Goal: Task Accomplishment & Management: Manage account settings

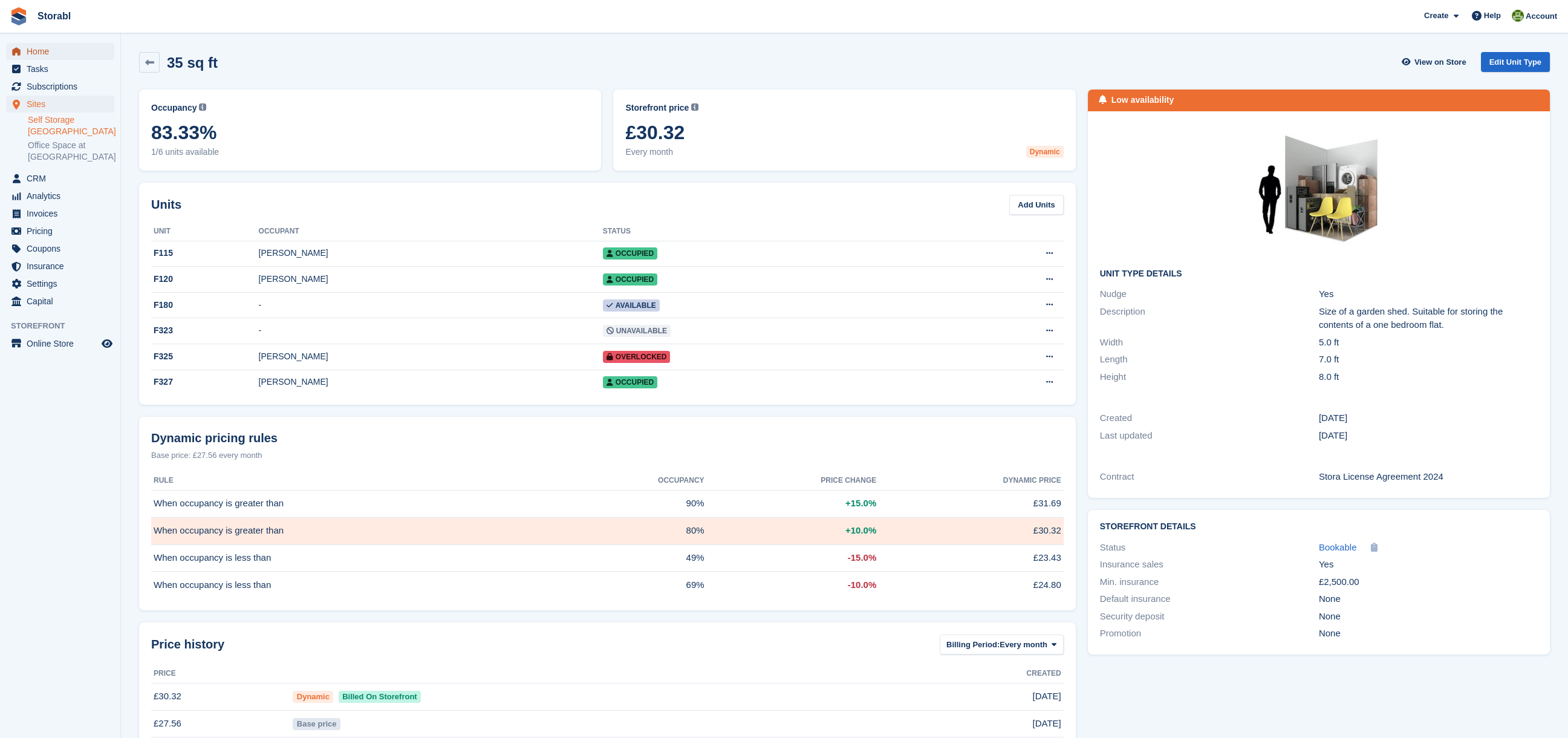
click at [39, 50] on span "Home" at bounding box center [63, 50] width 73 height 17
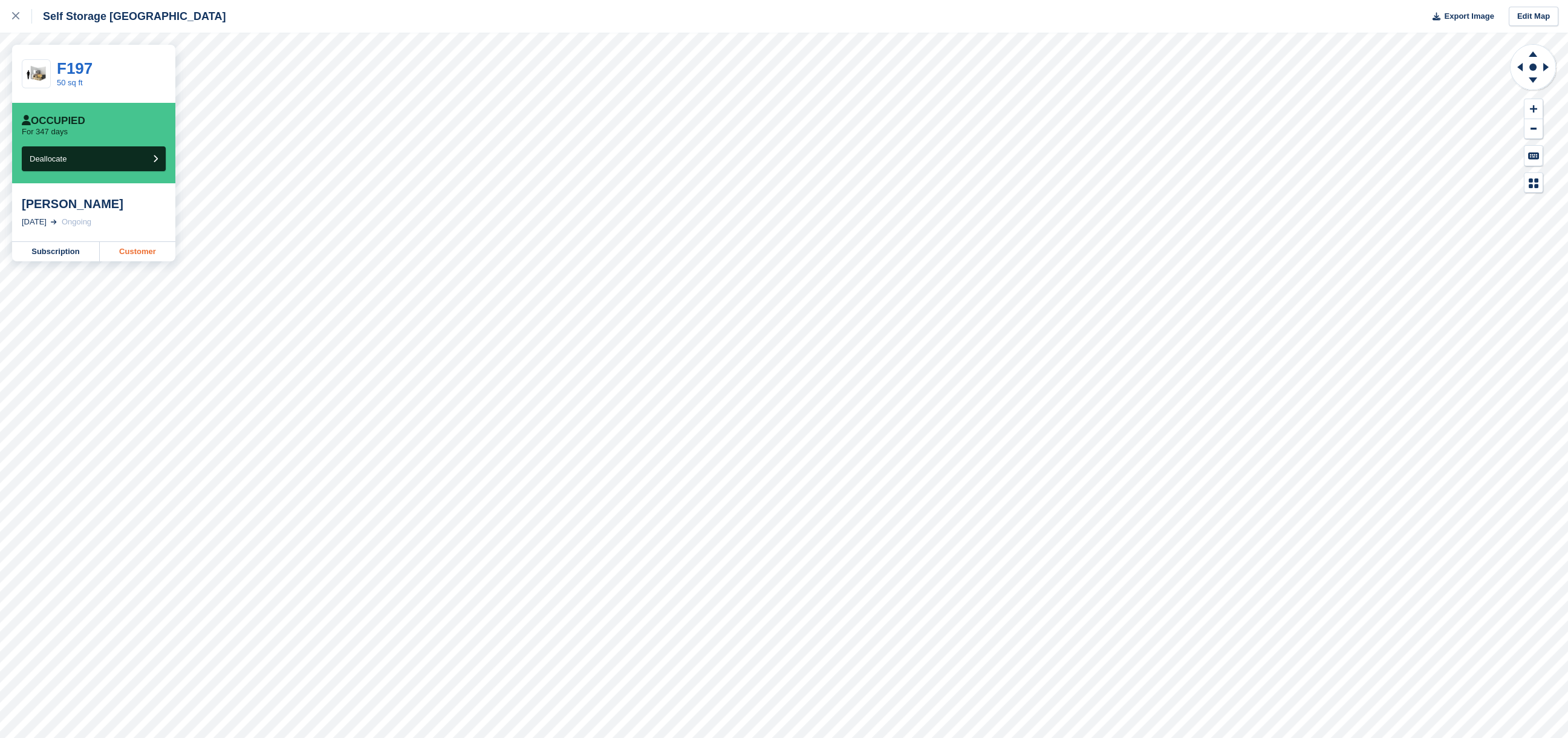
click at [130, 252] on link "Customer" at bounding box center [137, 251] width 76 height 19
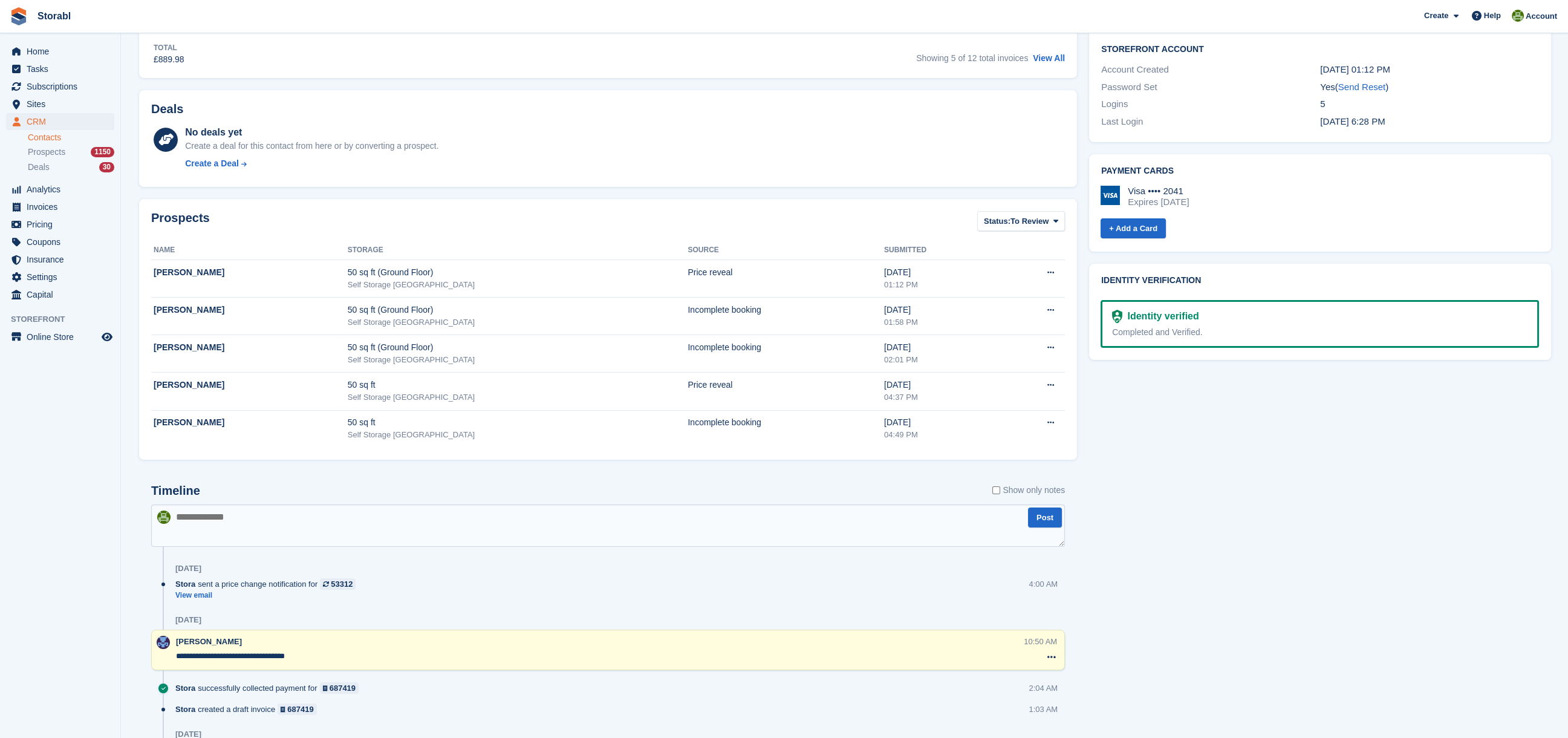
scroll to position [484, 0]
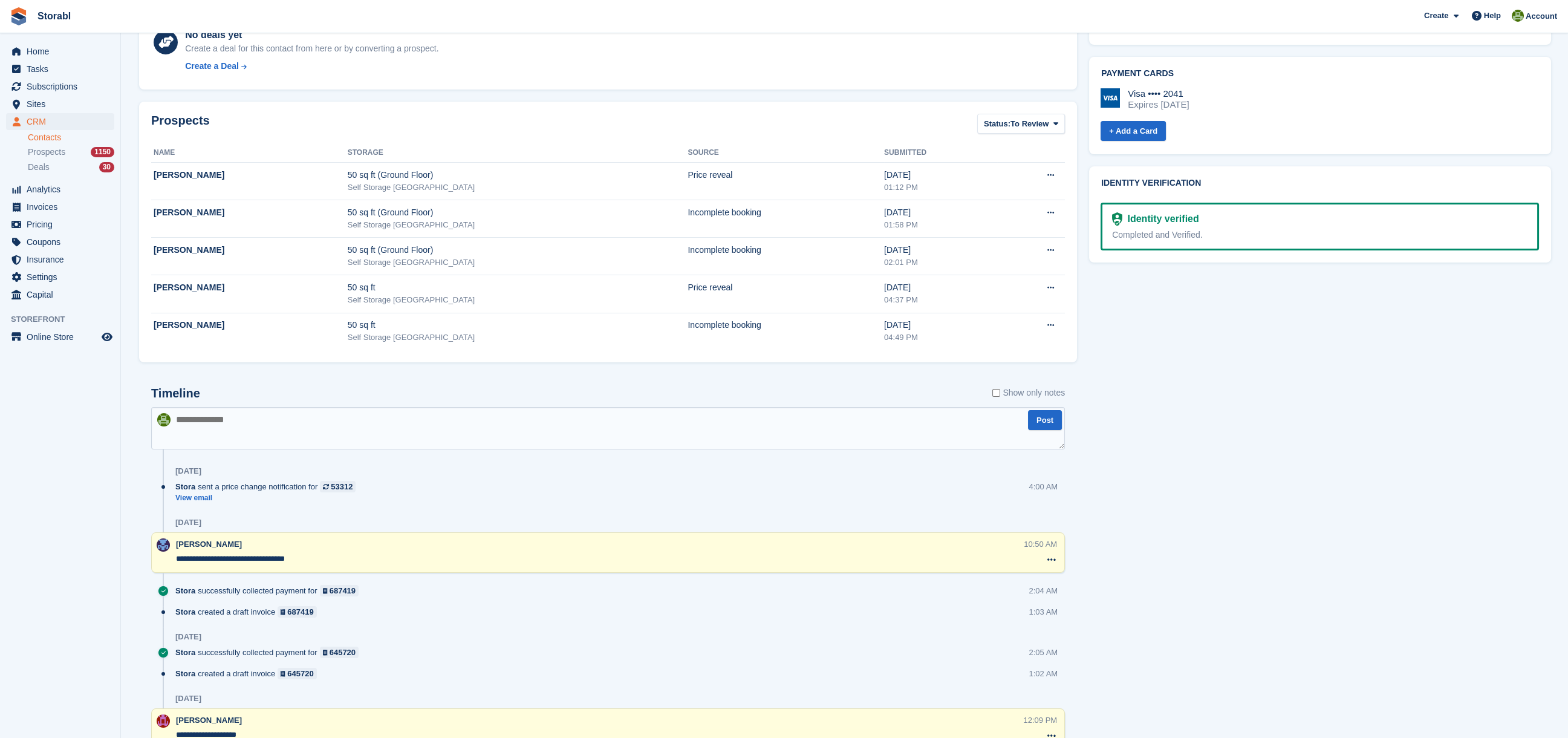
click at [267, 432] on textarea at bounding box center [608, 428] width 914 height 43
click at [294, 433] on textarea at bounding box center [608, 428] width 914 height 43
type textarea "**********"
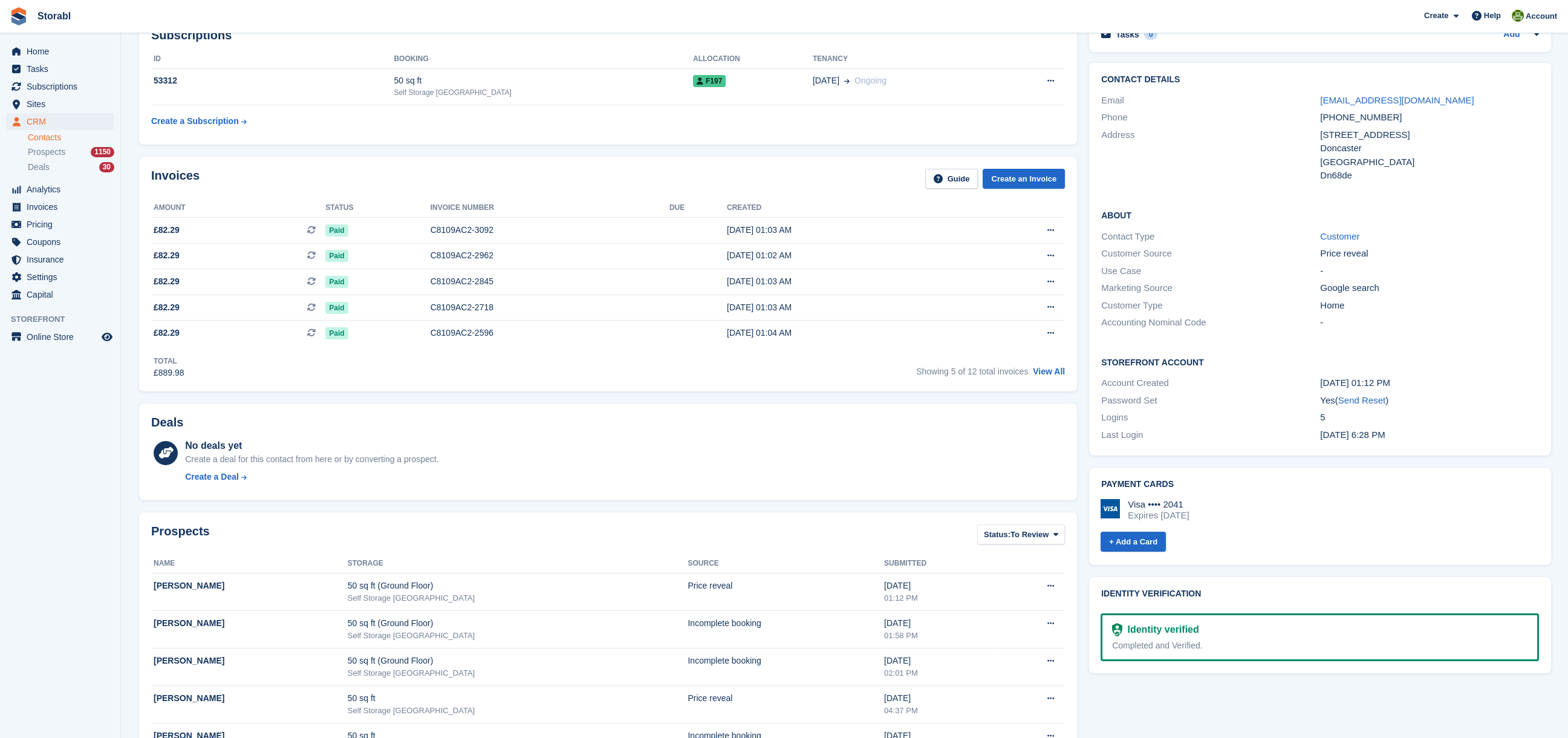
scroll to position [0, 0]
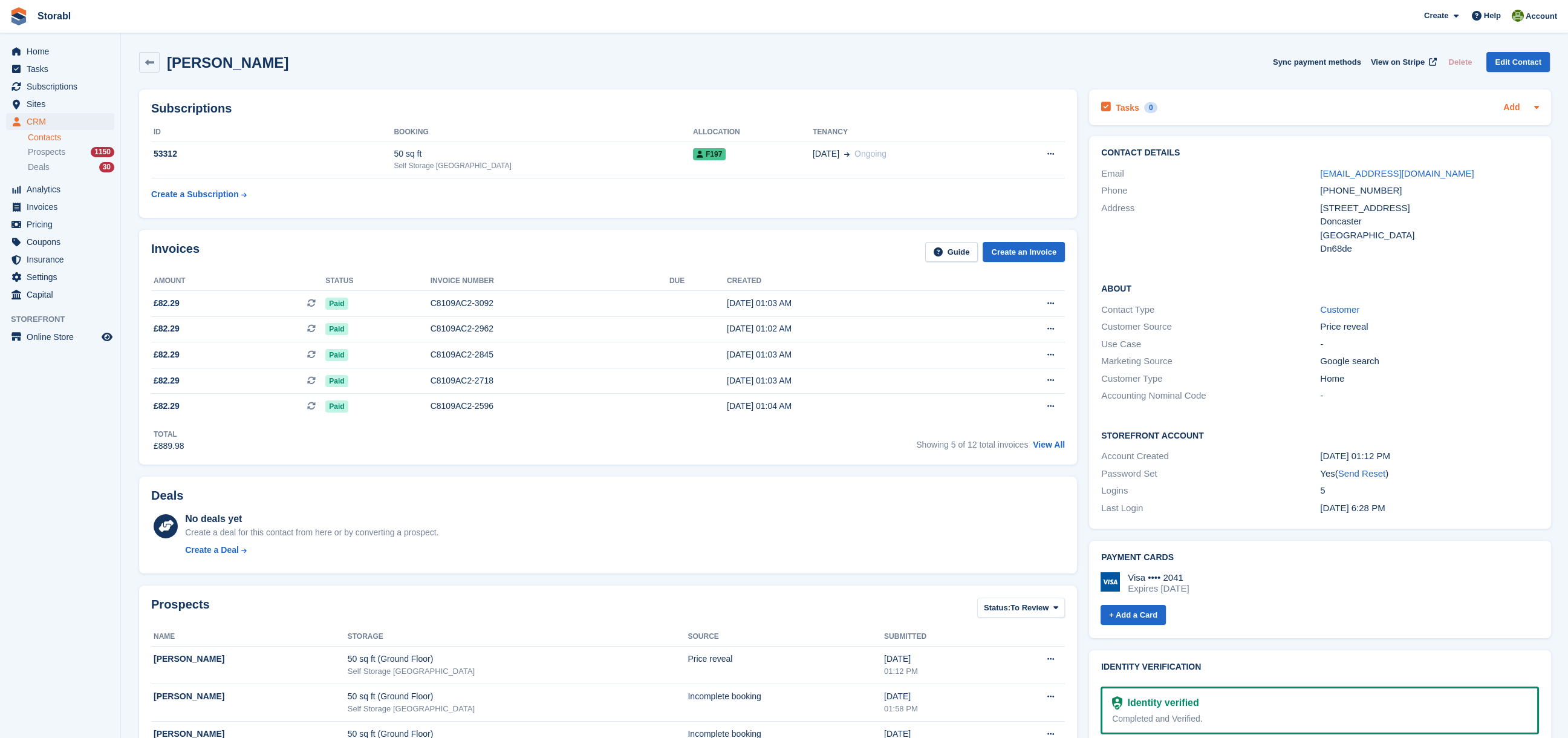
click at [1507, 102] on link "Add" at bounding box center [1512, 108] width 17 height 14
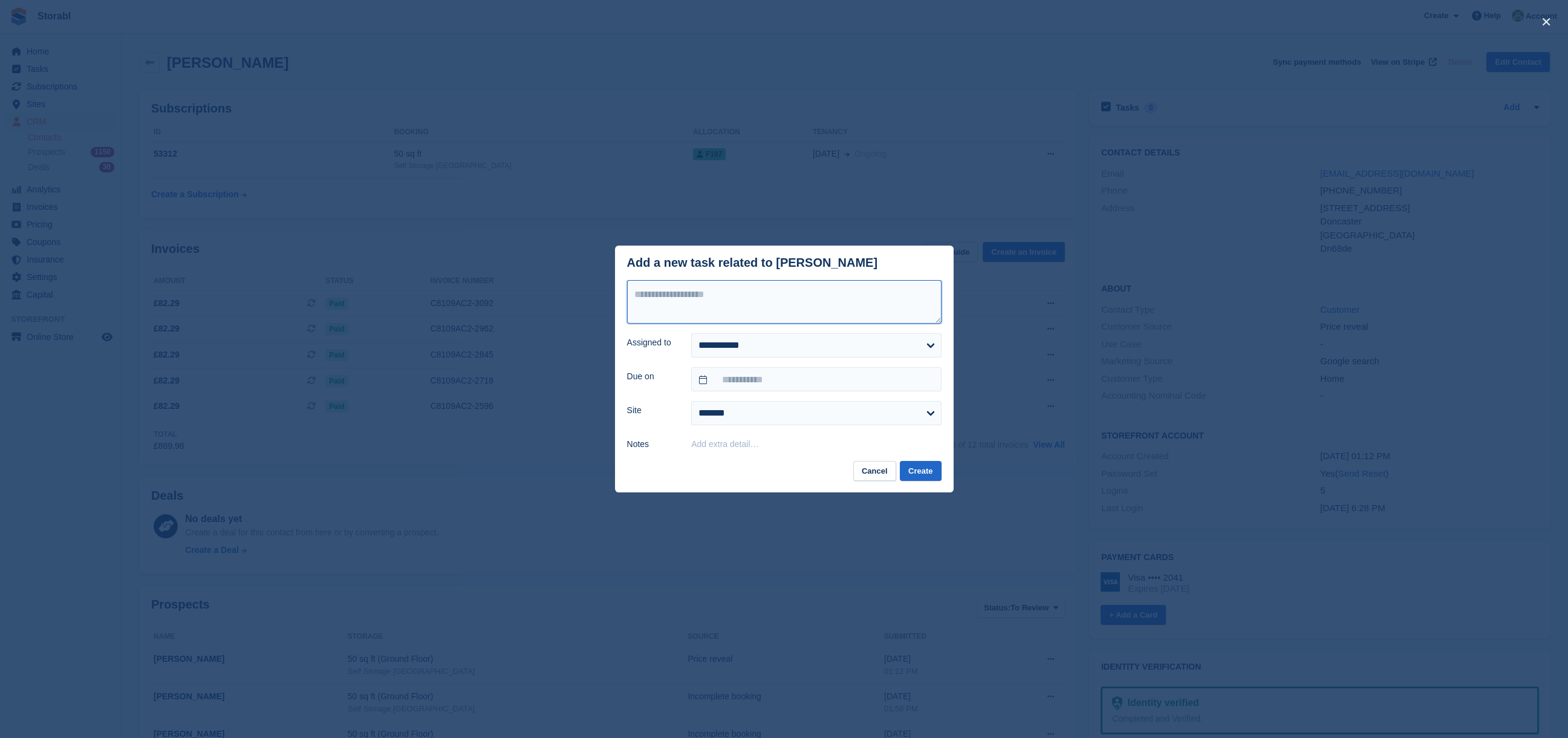
click at [719, 300] on textarea at bounding box center [784, 302] width 314 height 43
type textarea "**********"
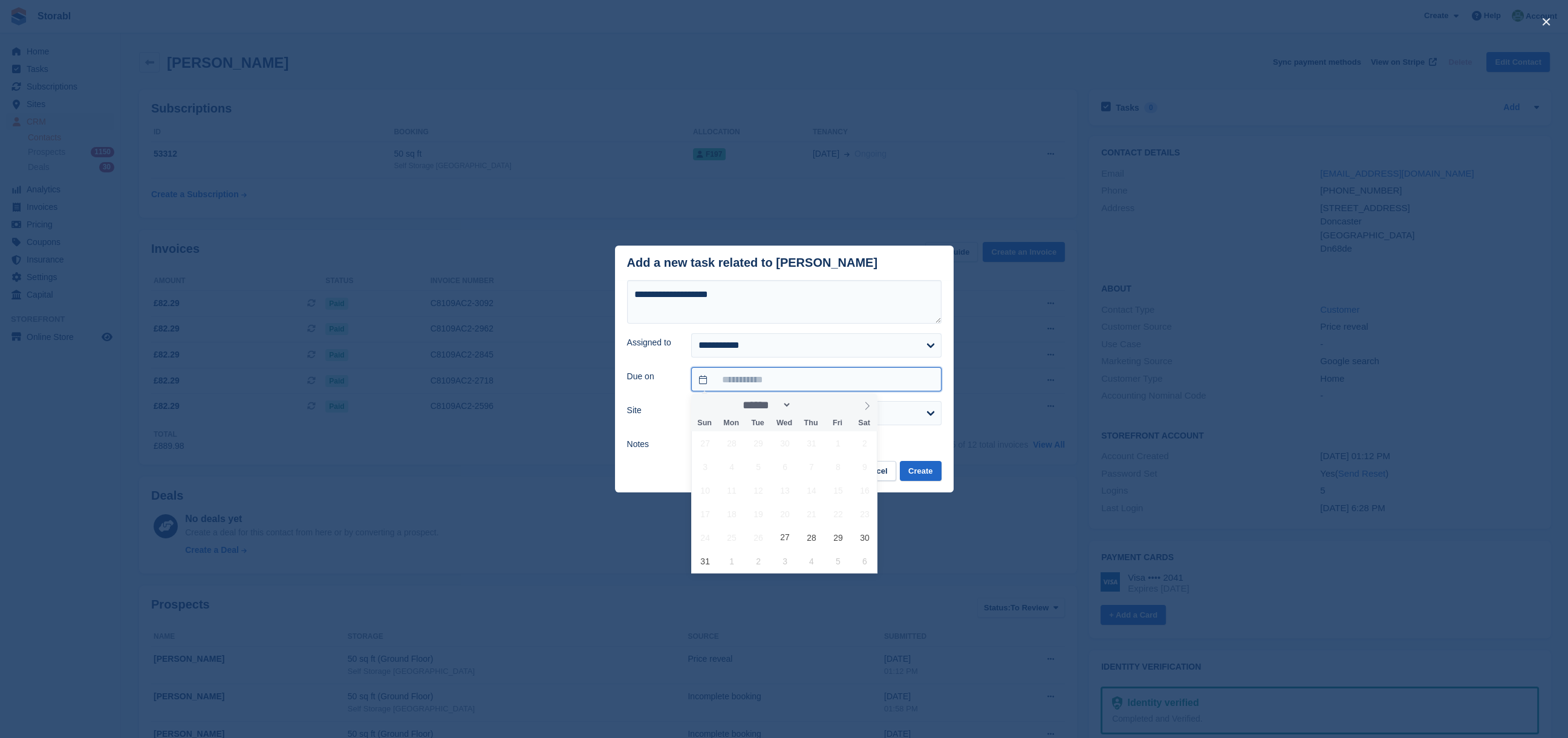
click at [746, 384] on input "text" at bounding box center [816, 380] width 249 height 24
click at [810, 562] on span "4" at bounding box center [810, 561] width 23 height 23
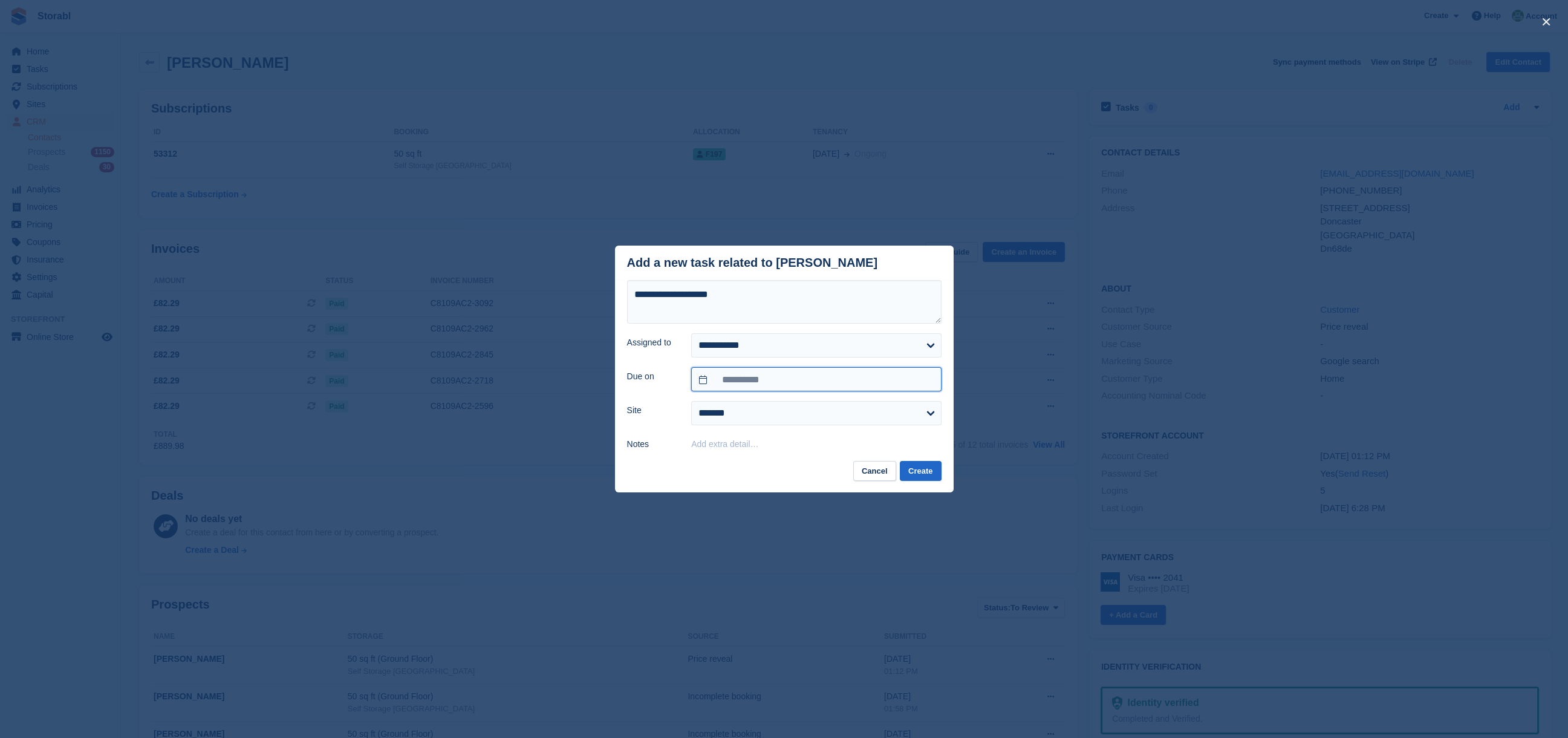
click at [769, 384] on input "**********" at bounding box center [816, 380] width 249 height 24
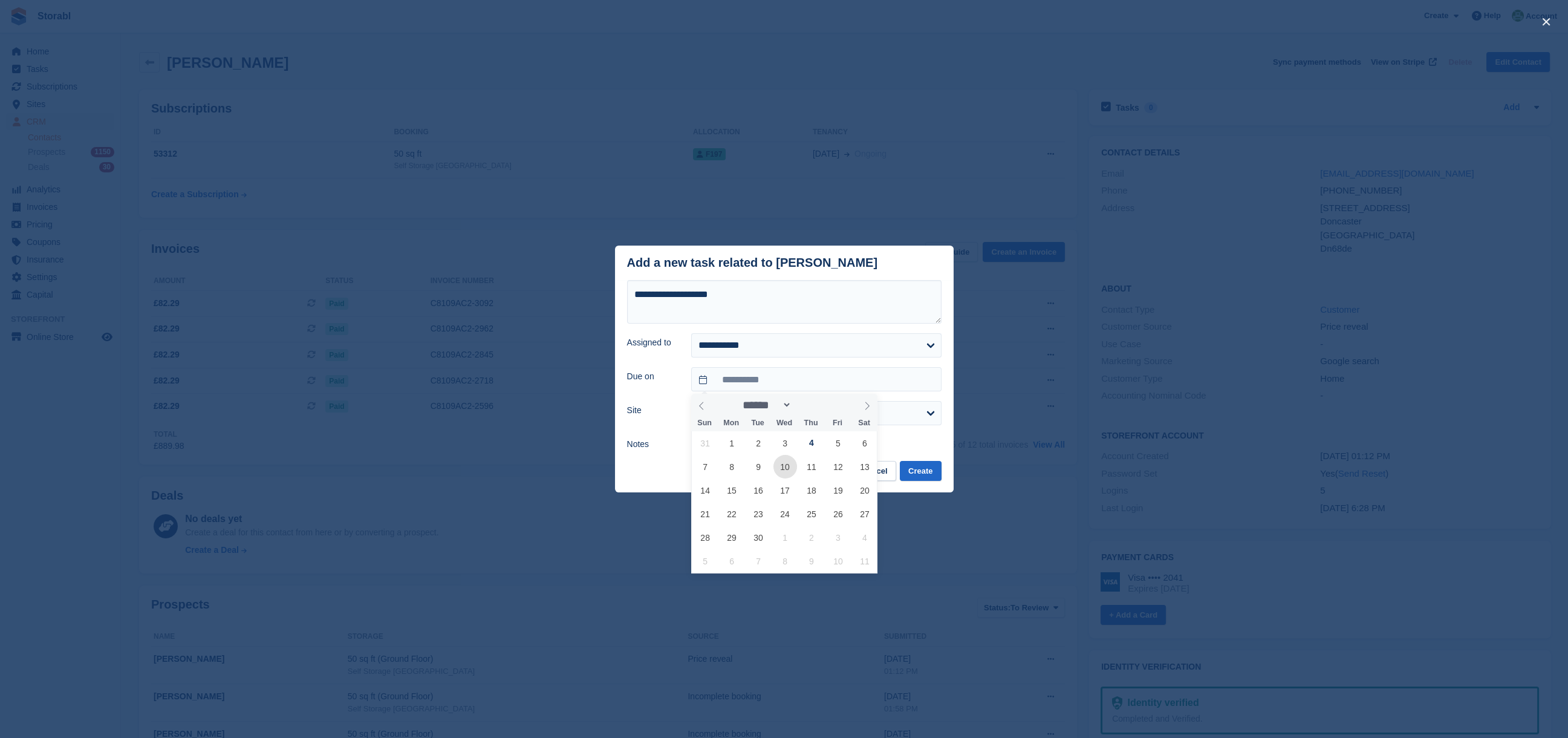
click at [786, 467] on span "10" at bounding box center [784, 466] width 23 height 23
type input "**********"
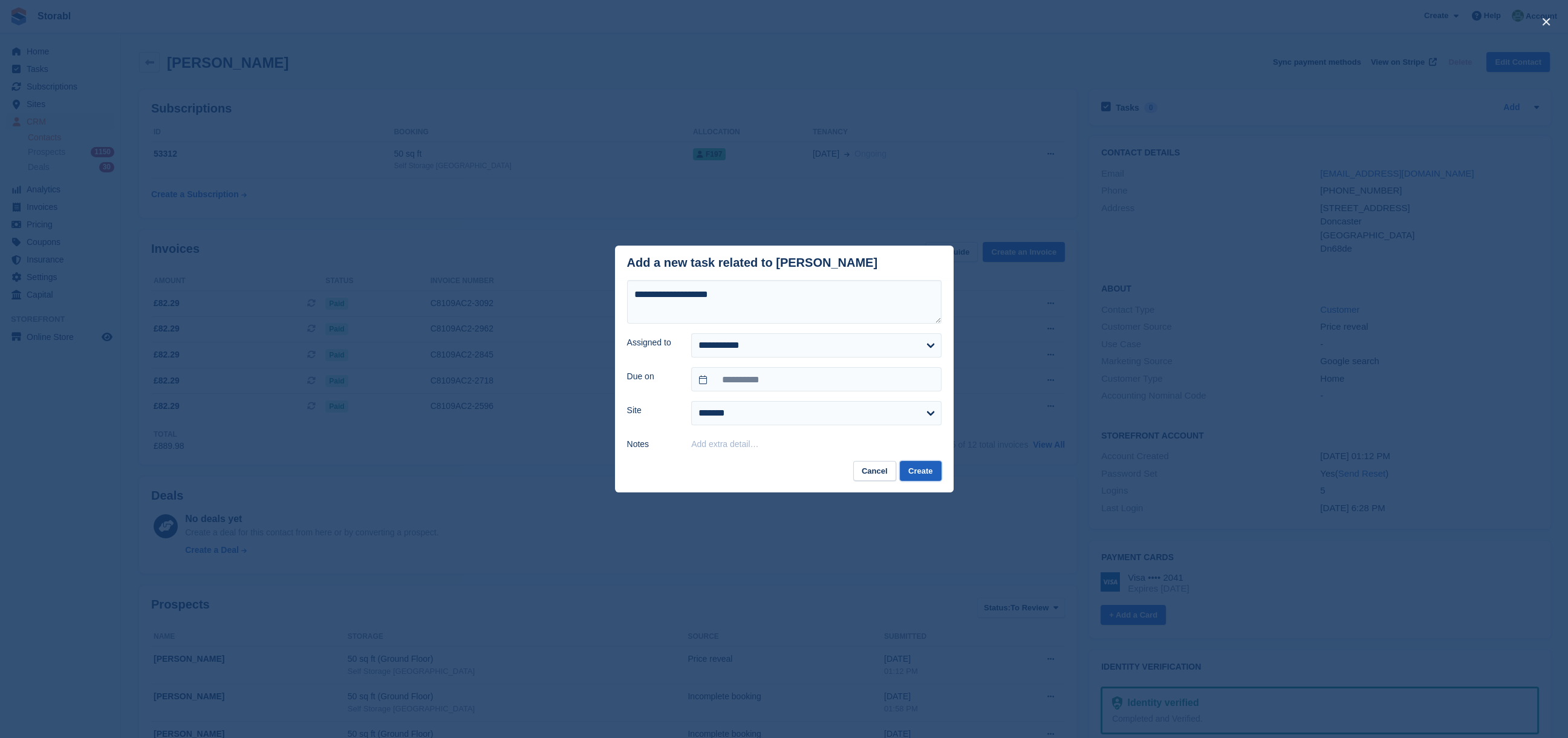
click at [919, 472] on button "Create" at bounding box center [920, 470] width 41 height 20
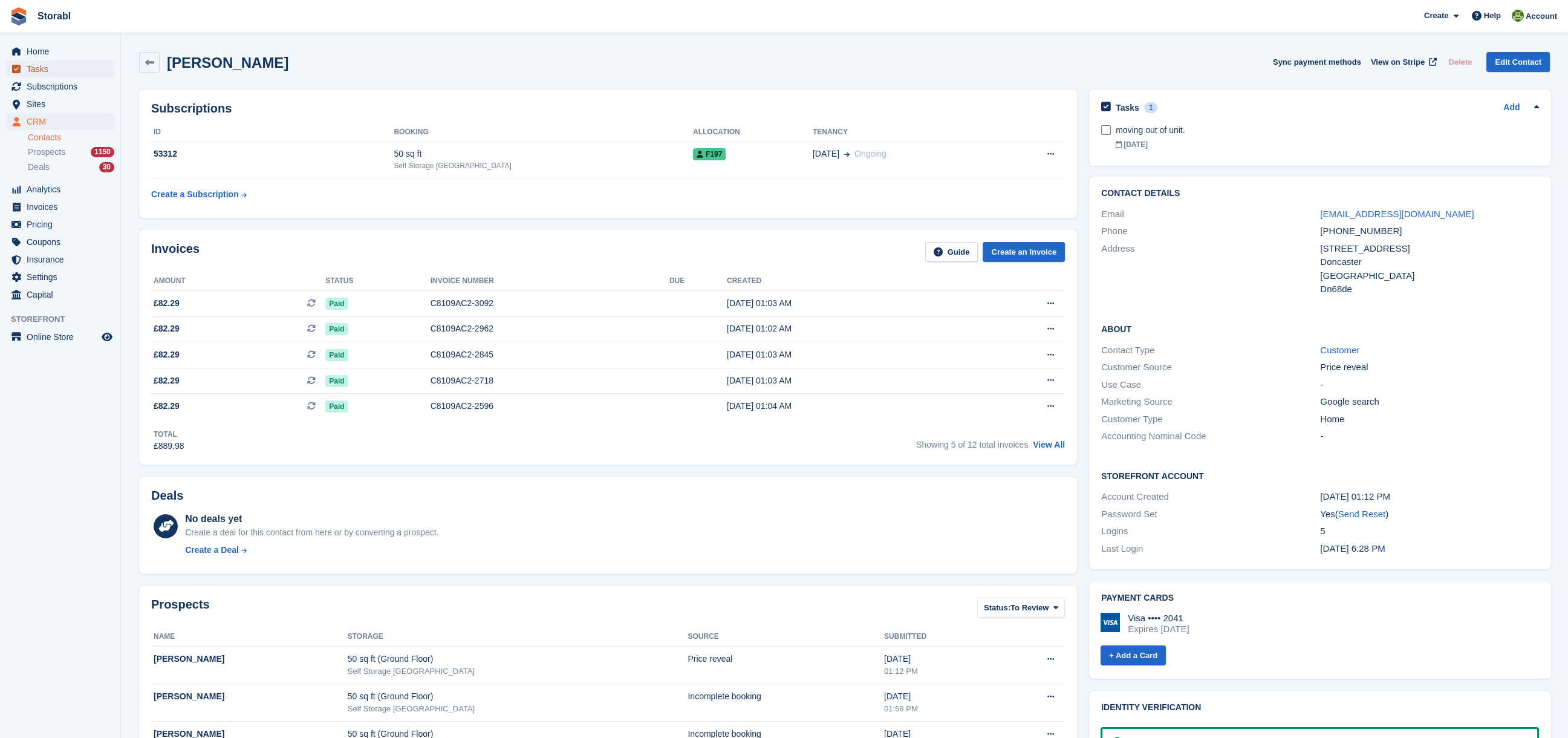
click at [36, 68] on span "Tasks" at bounding box center [63, 69] width 73 height 17
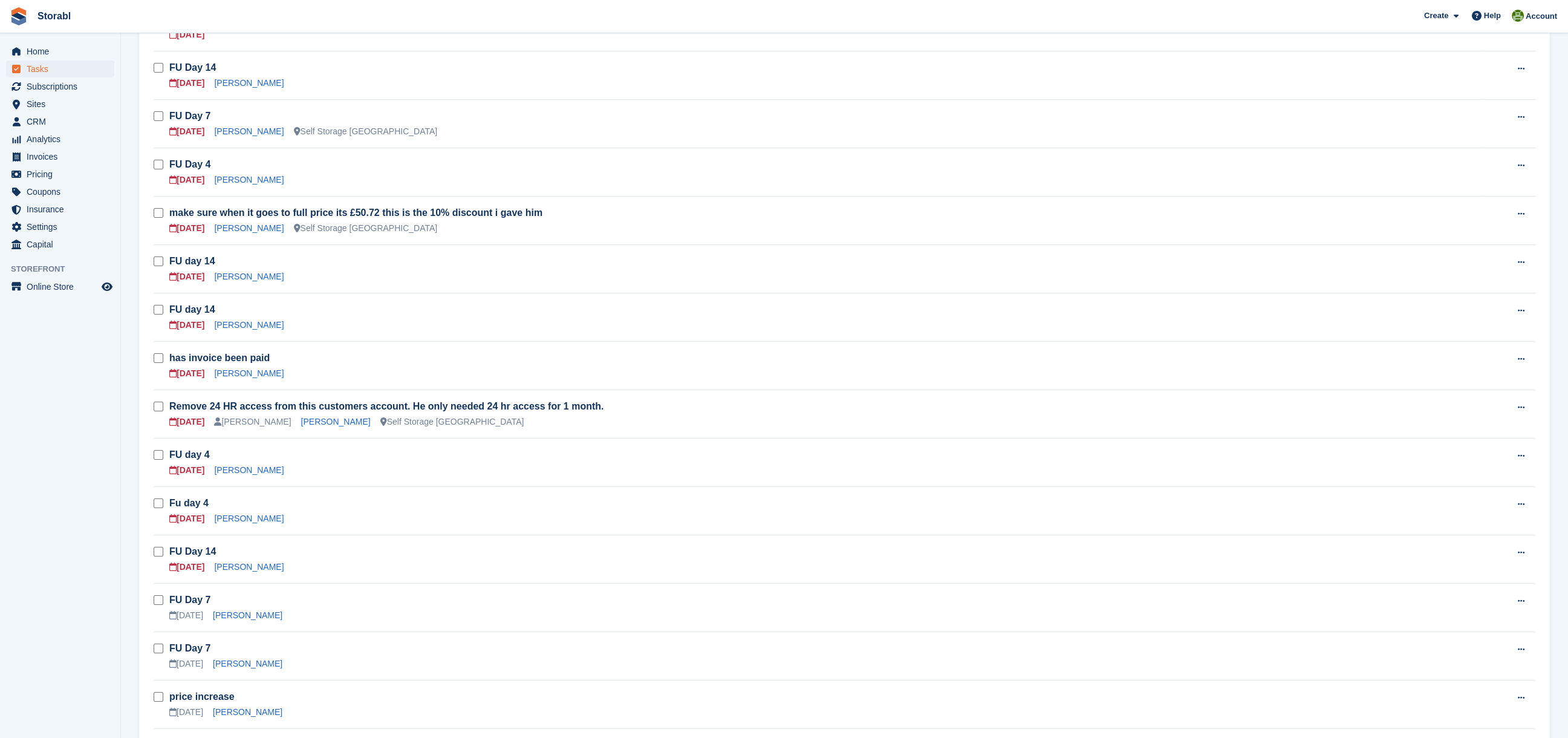
scroll to position [322, 0]
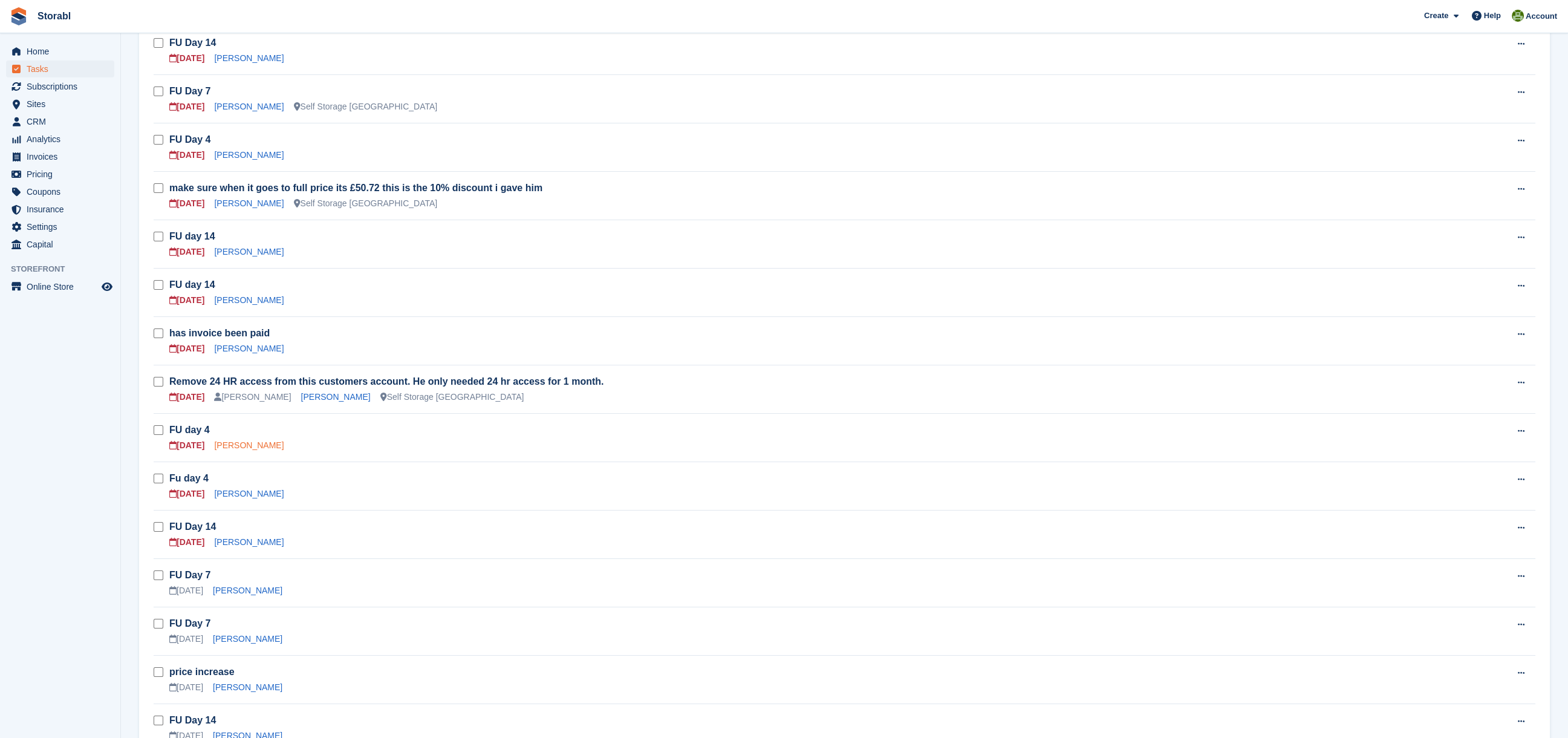
click at [241, 446] on link "[PERSON_NAME]" at bounding box center [248, 445] width 69 height 10
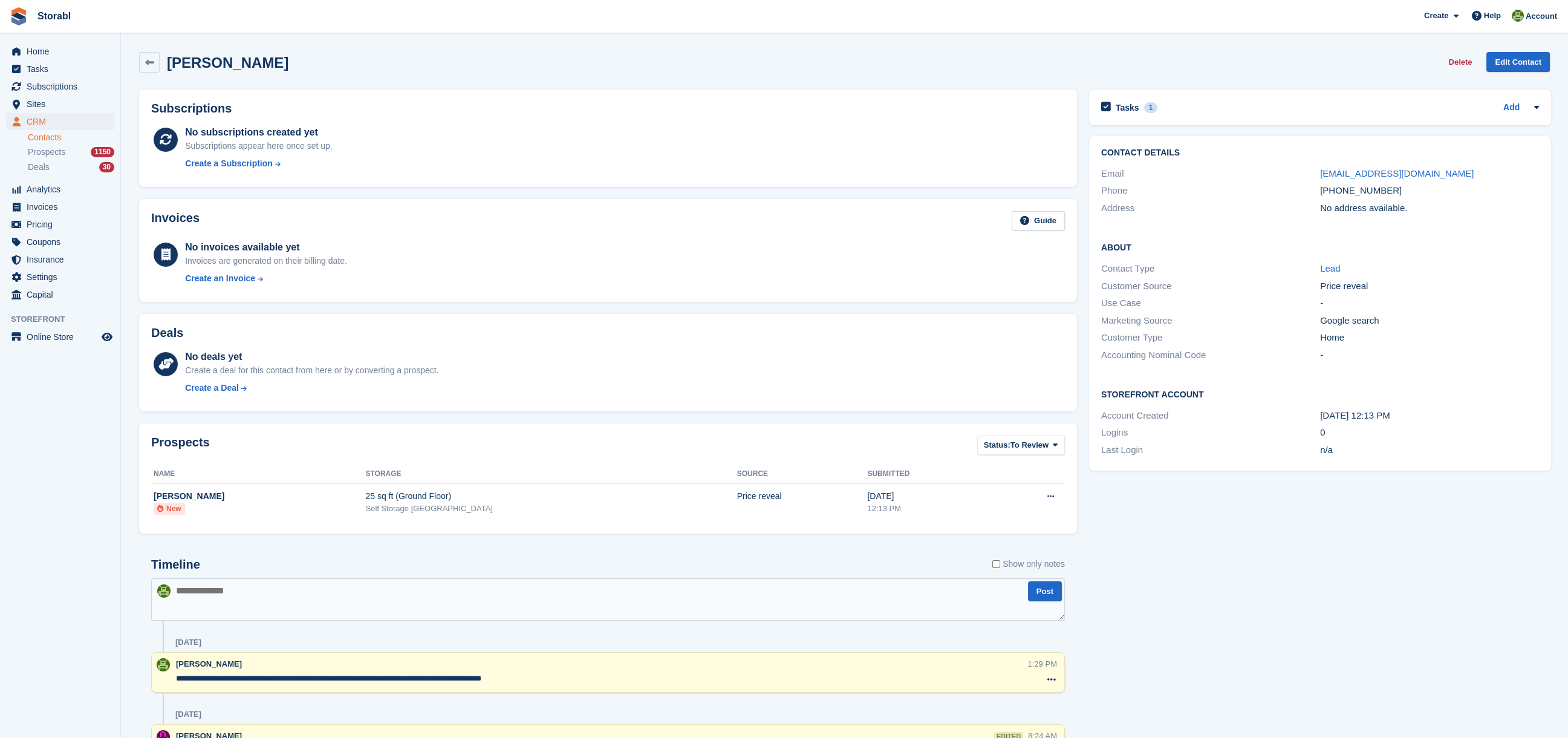
click at [434, 612] on textarea at bounding box center [608, 599] width 914 height 43
click at [460, 428] on div "Prospects Status: To Review All Archived To Review Name Storage Source Submitte…" at bounding box center [608, 478] width 938 height 110
drag, startPoint x: 1428, startPoint y: 169, endPoint x: 1320, endPoint y: 171, distance: 108.0
click at [1320, 171] on div "[EMAIL_ADDRESS][DOMAIN_NAME]" at bounding box center [1430, 174] width 219 height 14
copy link "[EMAIL_ADDRESS][DOMAIN_NAME]"
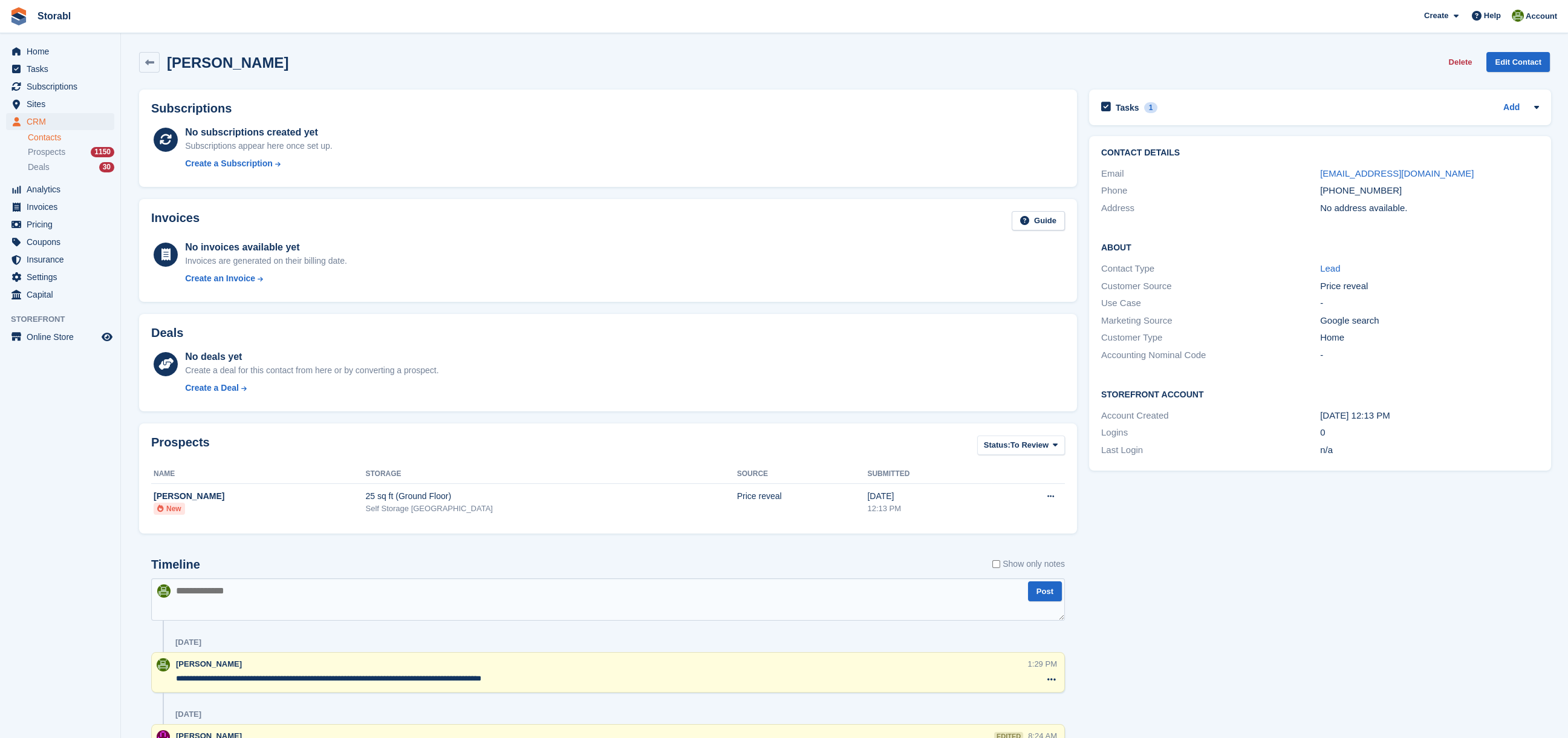
click at [275, 601] on textarea at bounding box center [608, 599] width 914 height 43
type textarea "**********"
click at [1144, 104] on div "1" at bounding box center [1151, 108] width 14 height 11
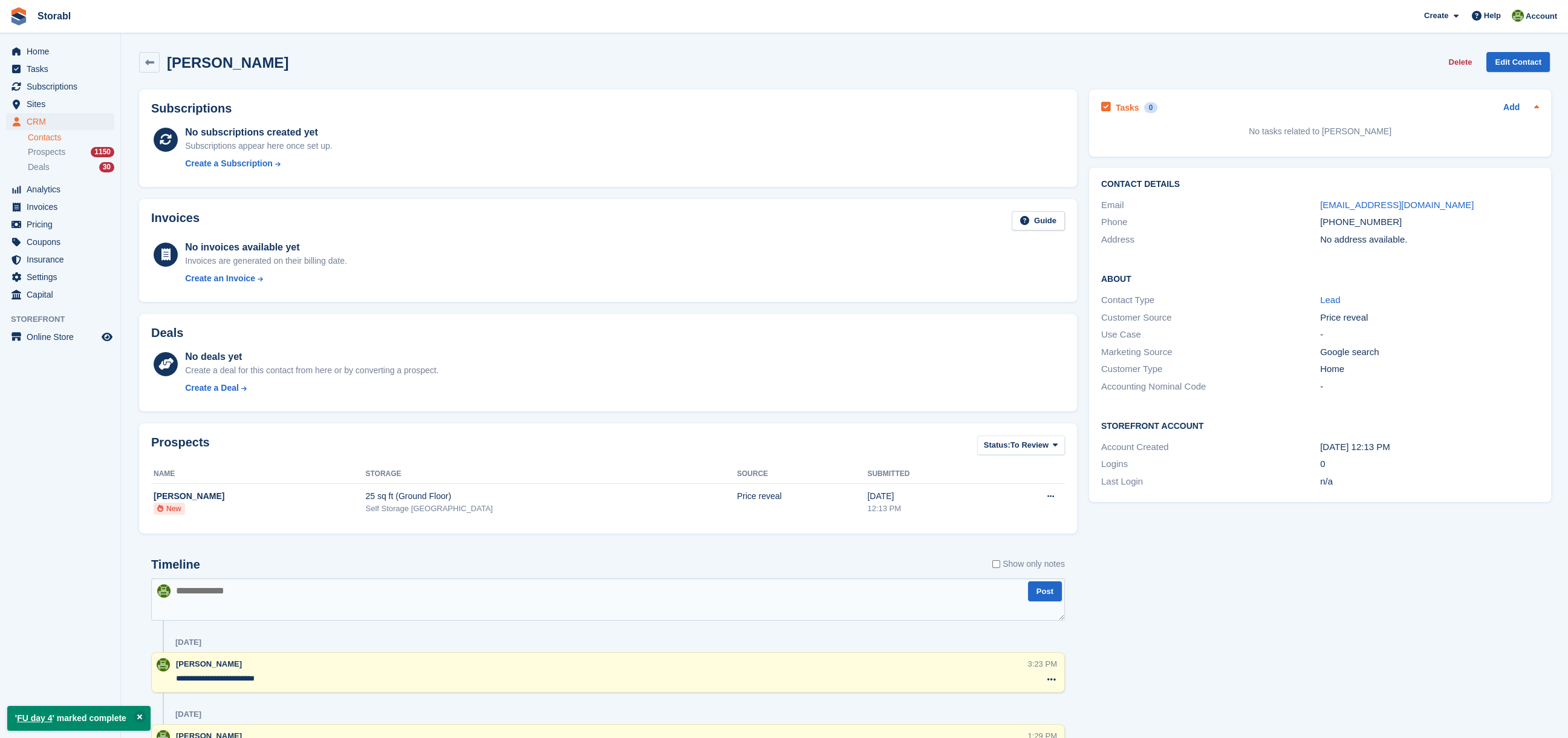
click at [1507, 99] on div "Tasks 0 Add" at bounding box center [1320, 107] width 438 height 17
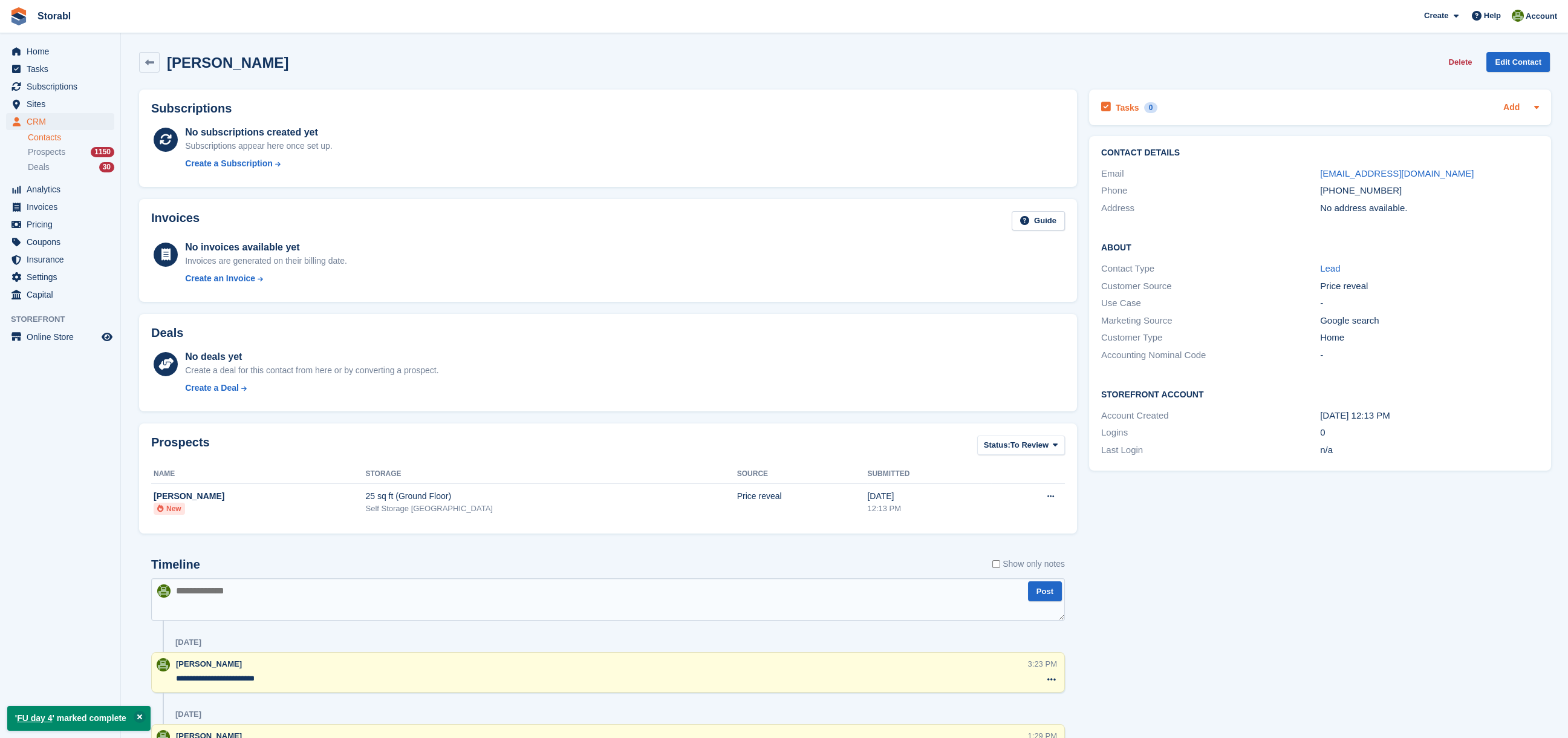
click at [1506, 107] on link "Add" at bounding box center [1512, 108] width 17 height 14
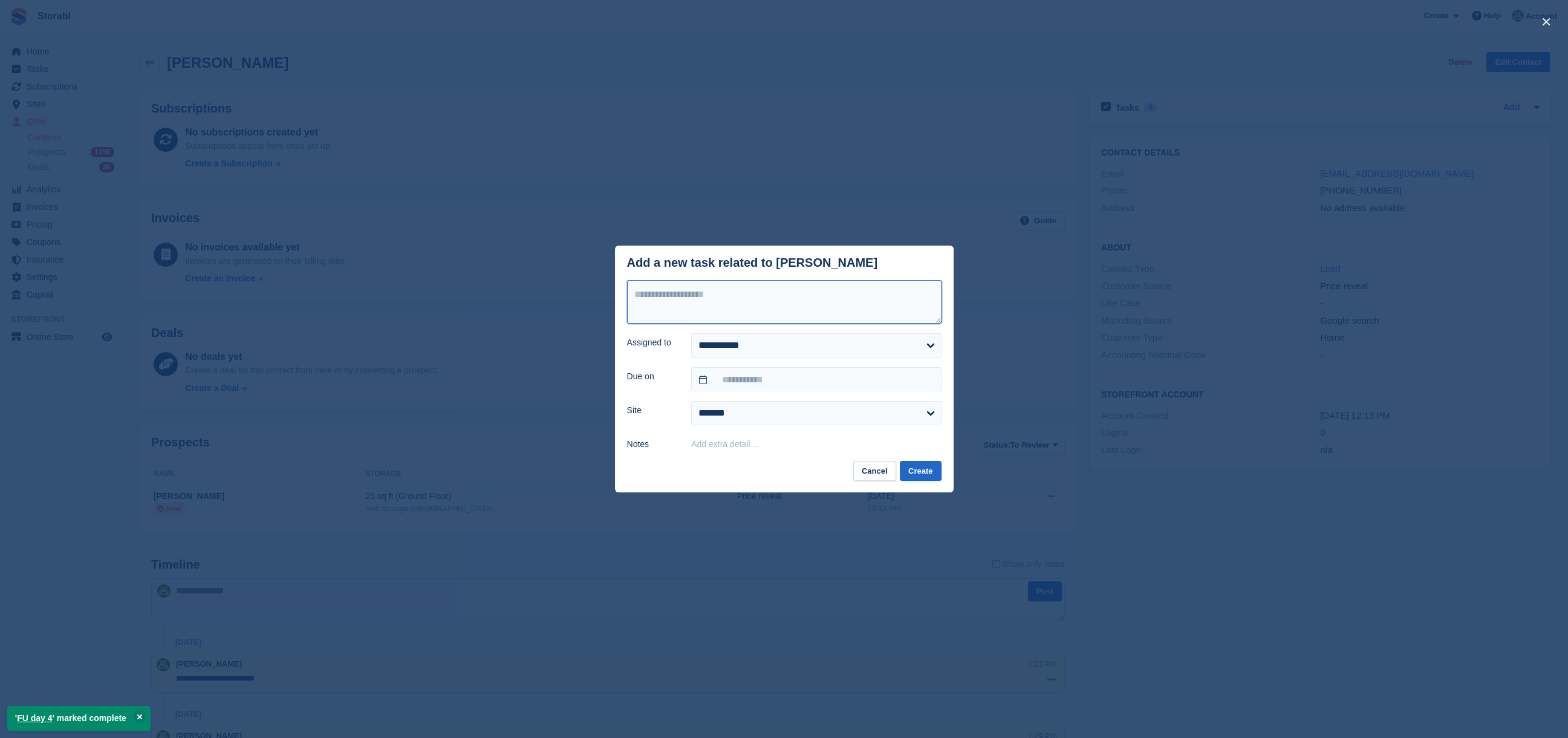
click at [769, 310] on textarea at bounding box center [784, 302] width 314 height 43
type textarea "********"
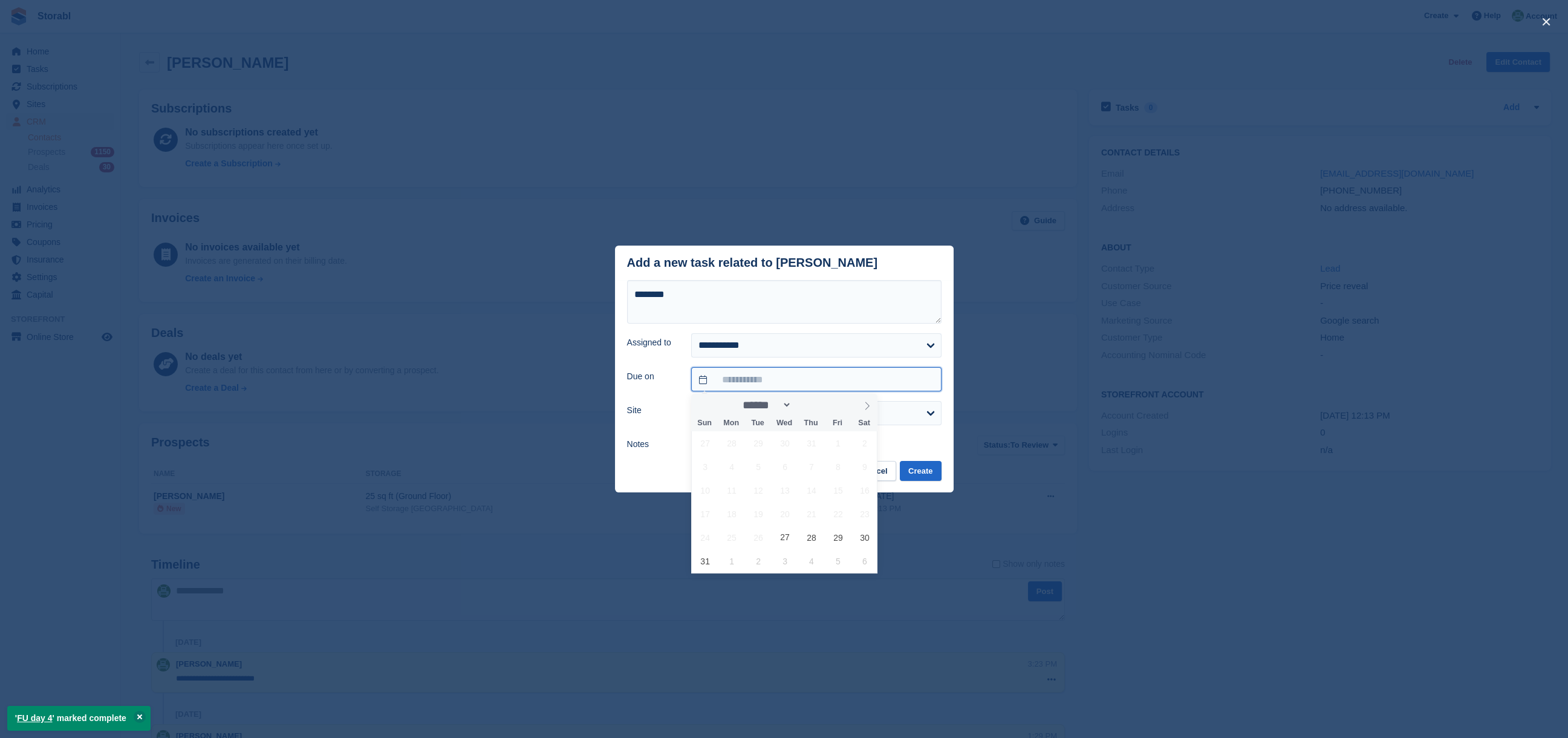
click at [776, 374] on input "text" at bounding box center [816, 380] width 249 height 24
click at [732, 564] on span "1" at bounding box center [731, 561] width 23 height 23
type input "**********"
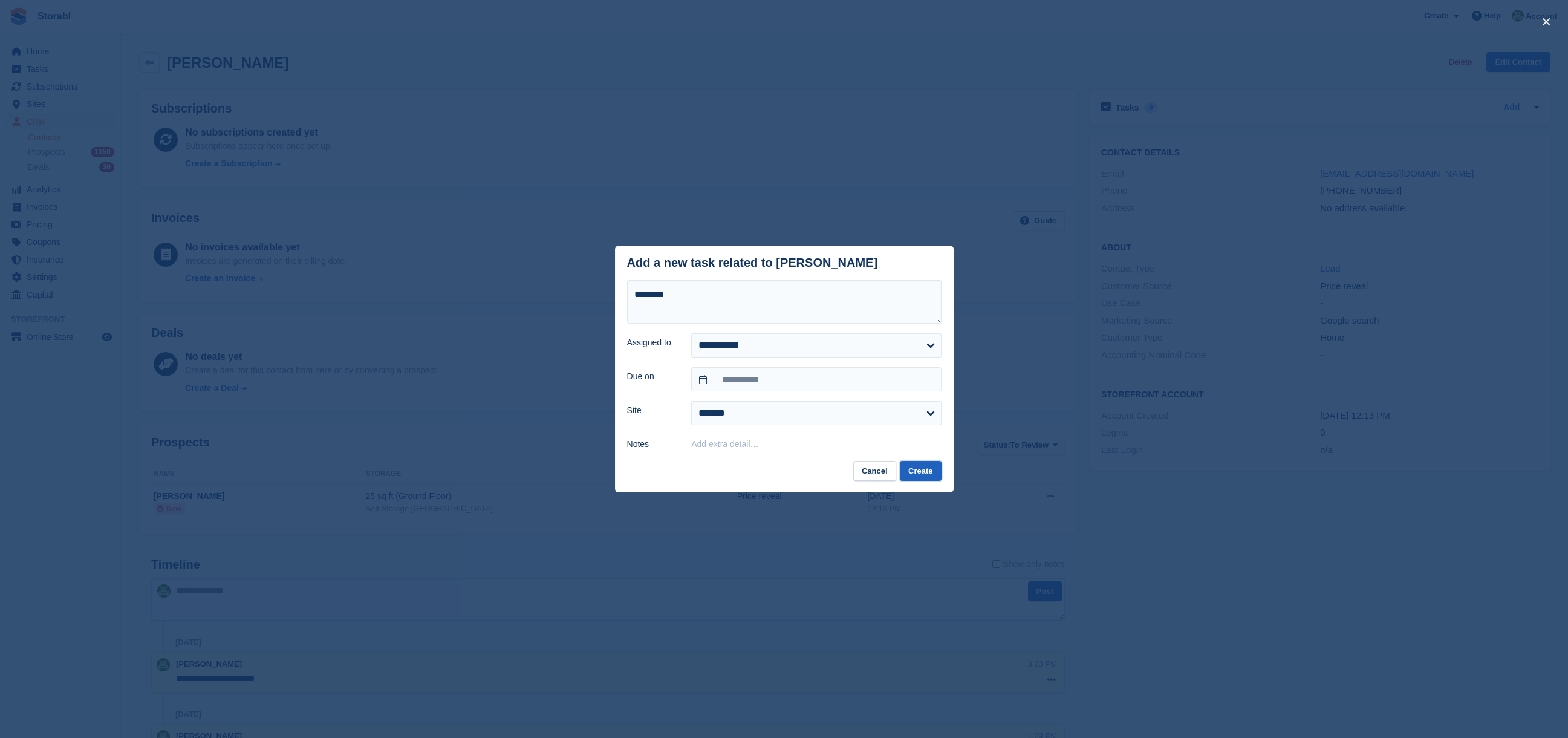
click at [932, 469] on button "Create" at bounding box center [920, 470] width 41 height 20
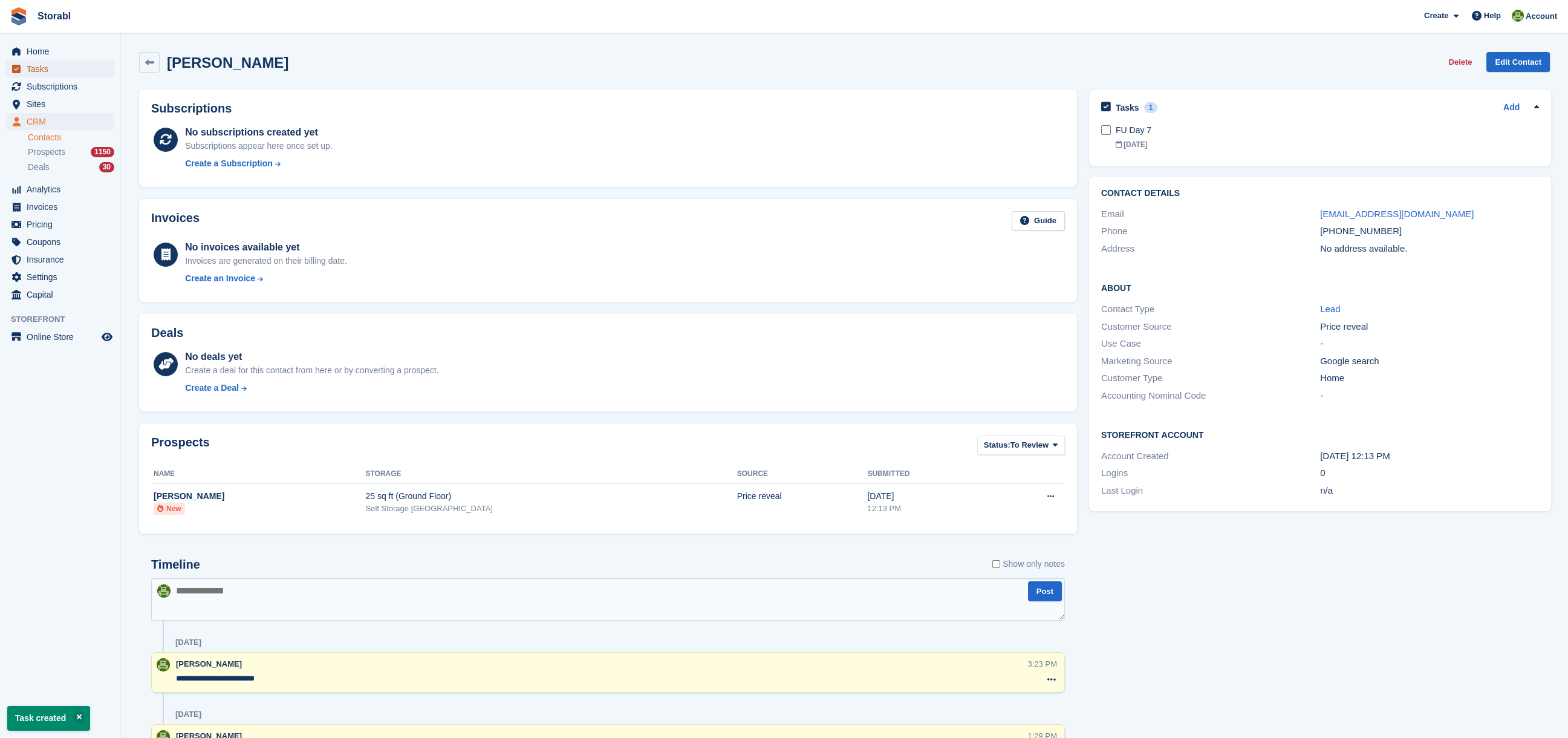
click at [40, 68] on span "Tasks" at bounding box center [63, 69] width 73 height 17
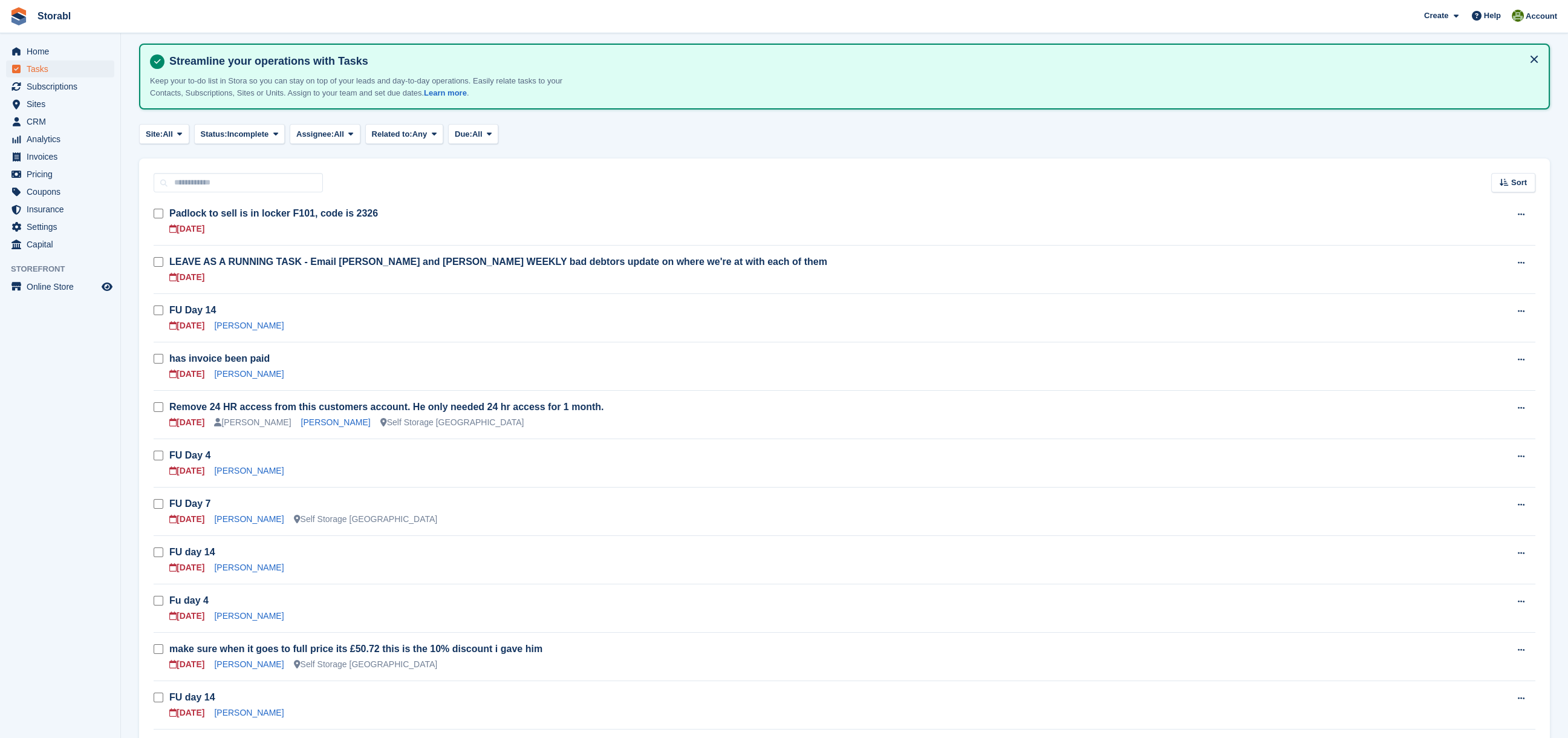
scroll to position [81, 0]
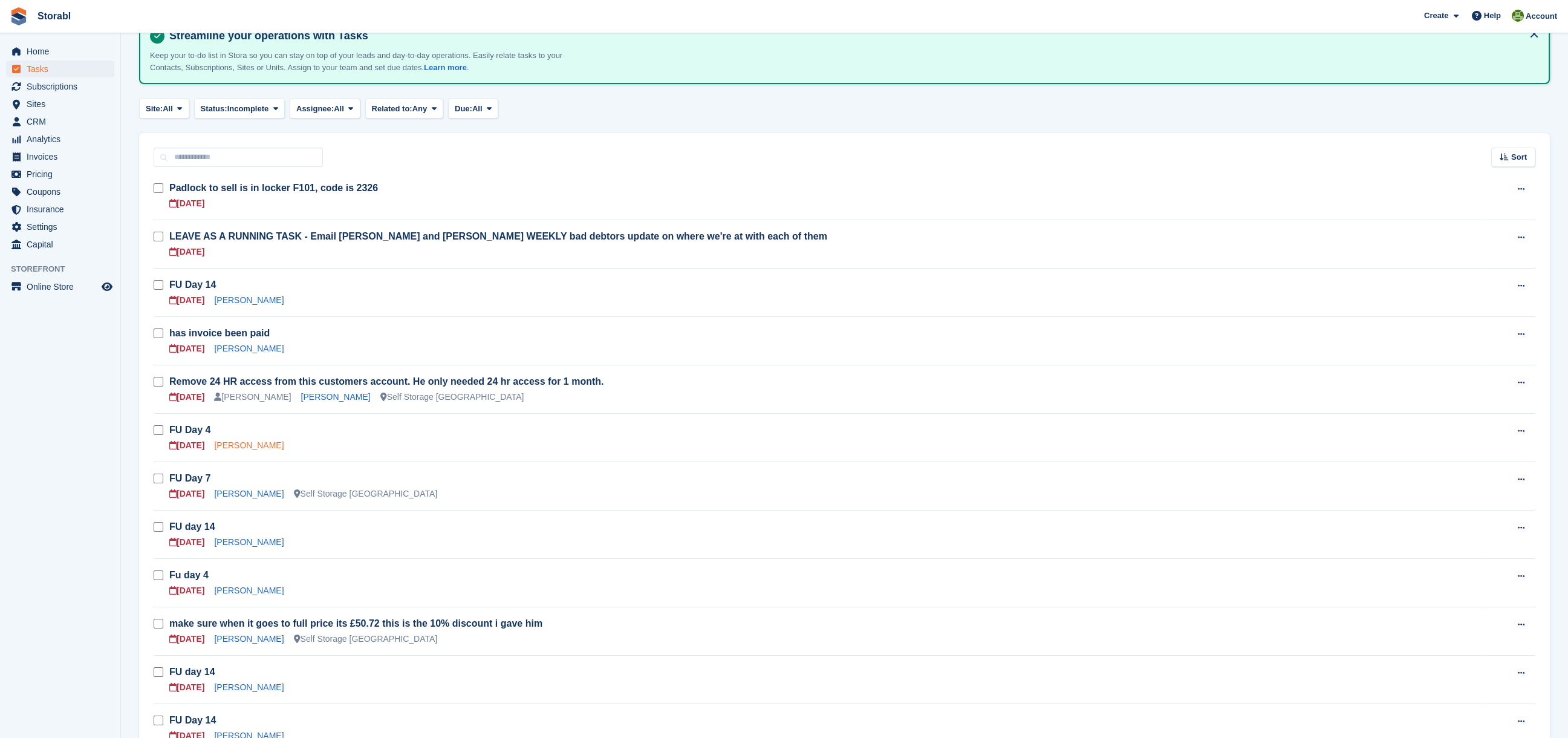
click at [238, 443] on link "[PERSON_NAME]" at bounding box center [248, 445] width 69 height 10
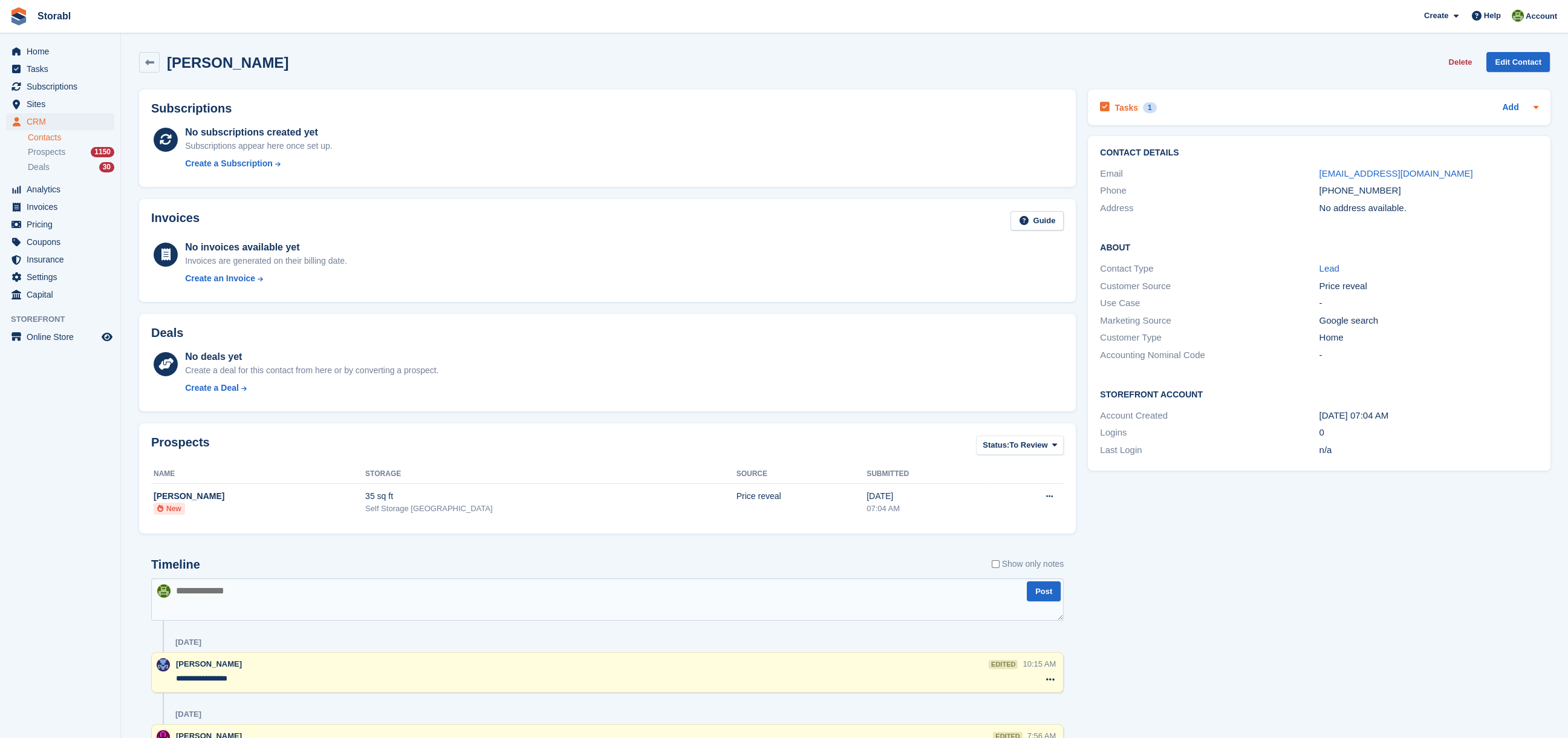
click at [1136, 107] on div "Tasks 1" at bounding box center [1128, 107] width 56 height 17
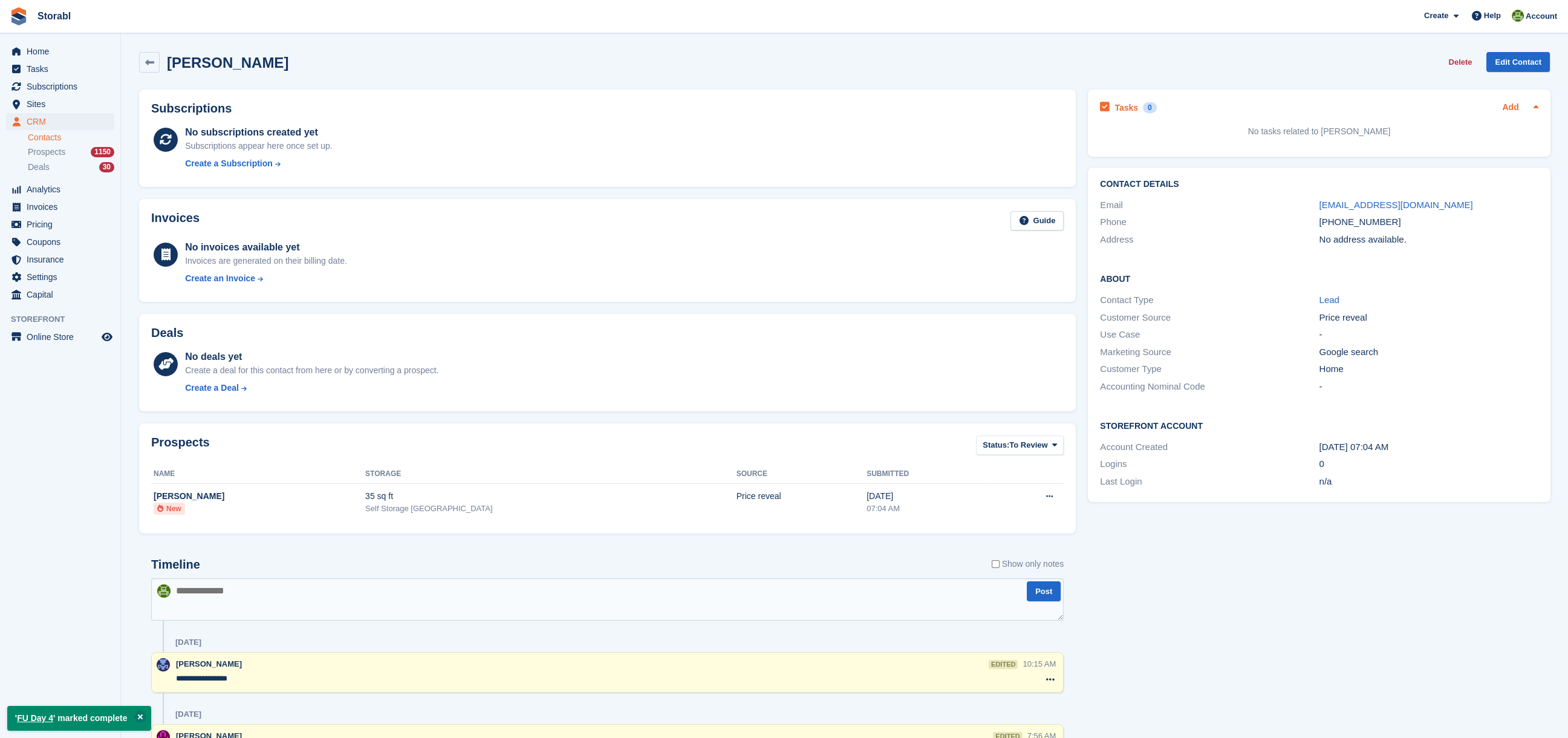
click at [1515, 103] on link "Add" at bounding box center [1510, 108] width 17 height 14
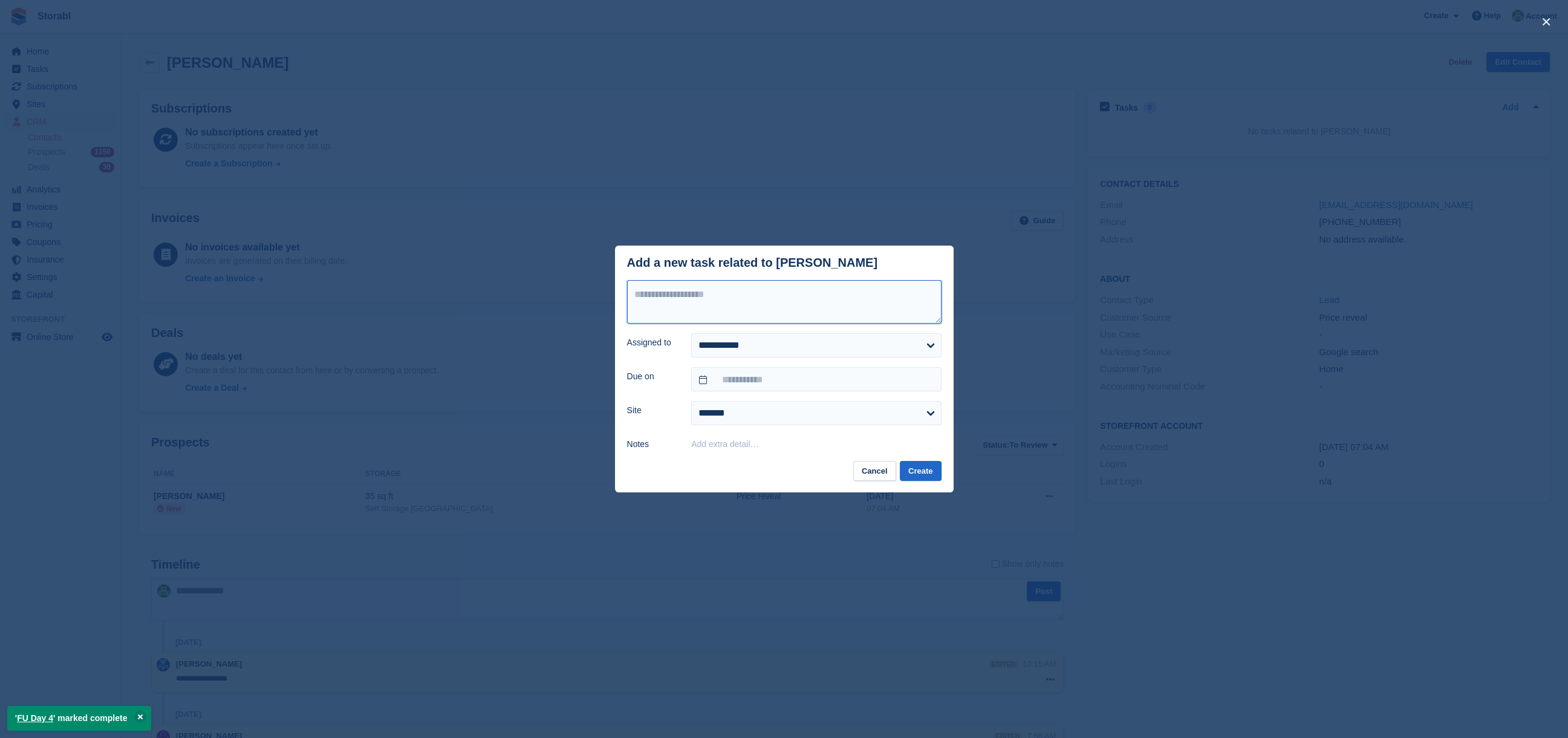
click at [726, 308] on textarea at bounding box center [784, 302] width 314 height 43
type textarea "********"
click at [744, 372] on input "text" at bounding box center [816, 380] width 249 height 24
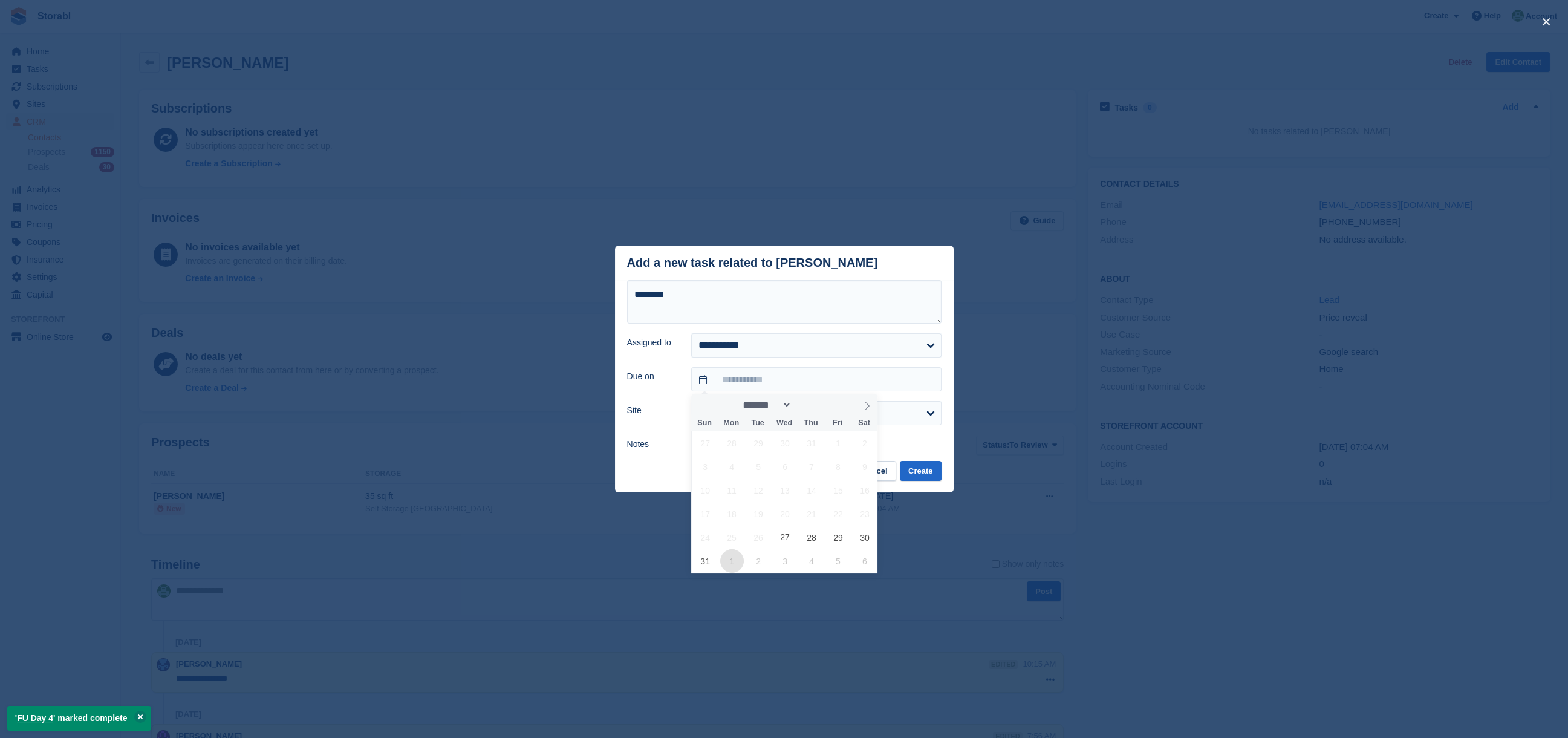
click at [731, 556] on span "1" at bounding box center [731, 561] width 23 height 23
type input "**********"
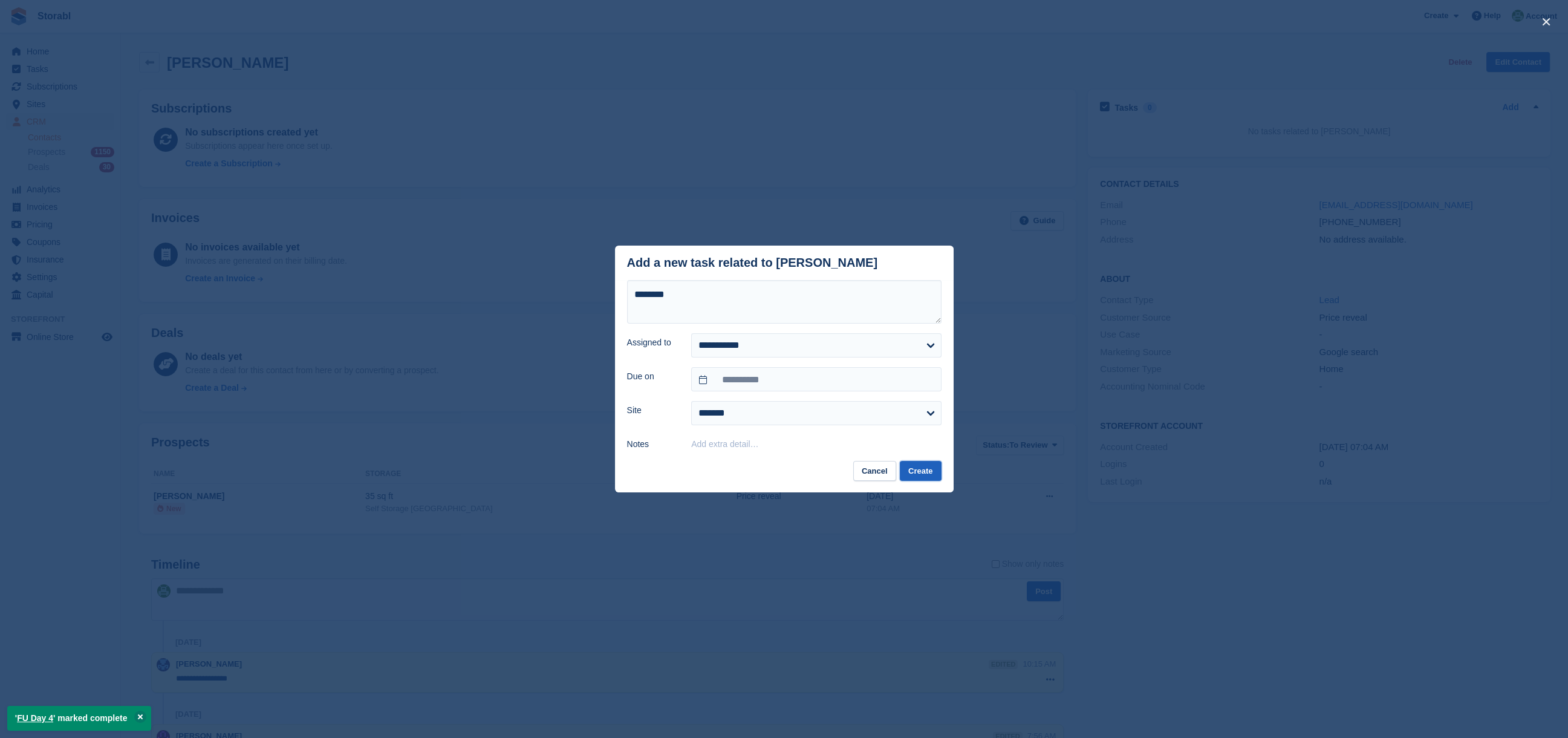
click at [929, 462] on button "Create" at bounding box center [920, 470] width 41 height 20
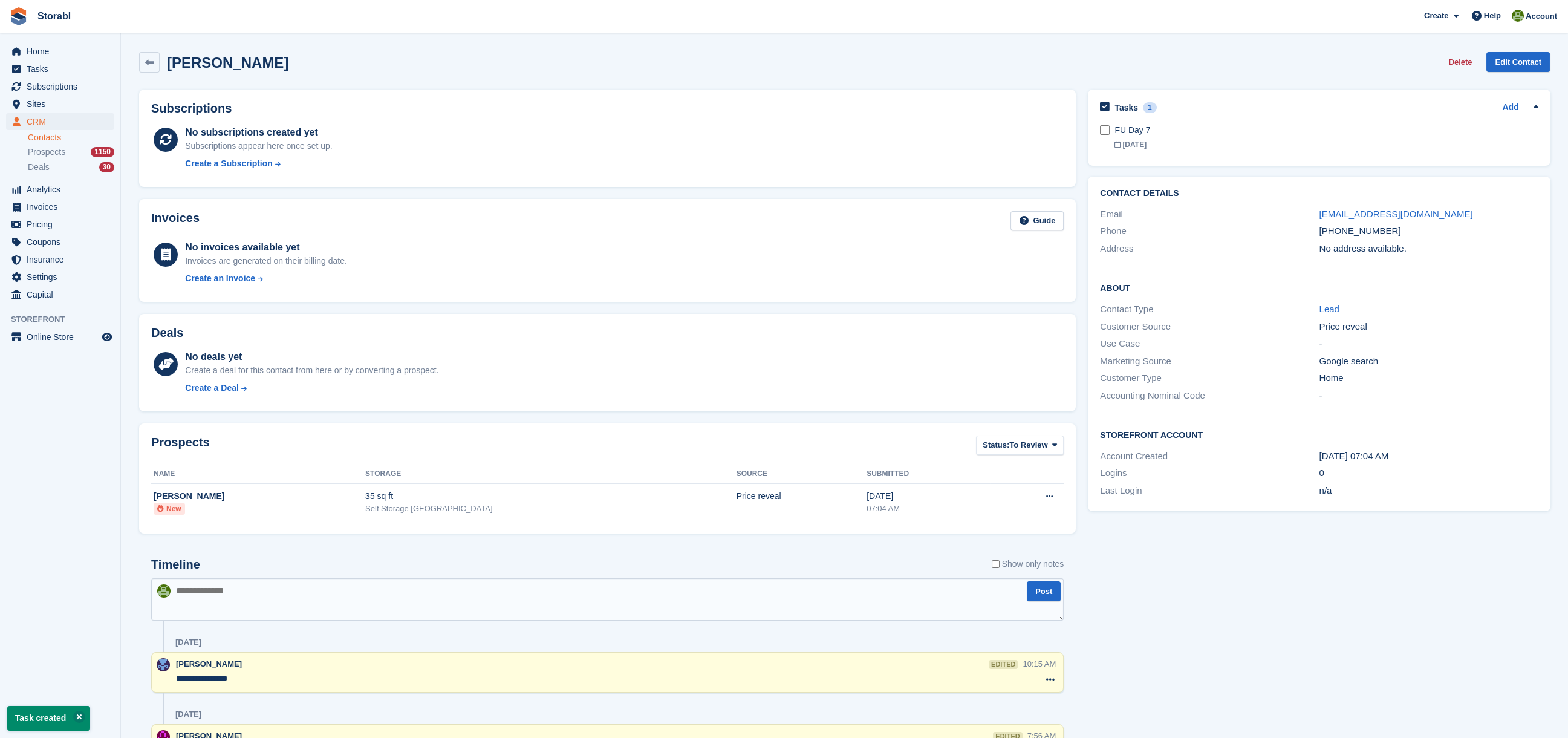
scroll to position [156, 0]
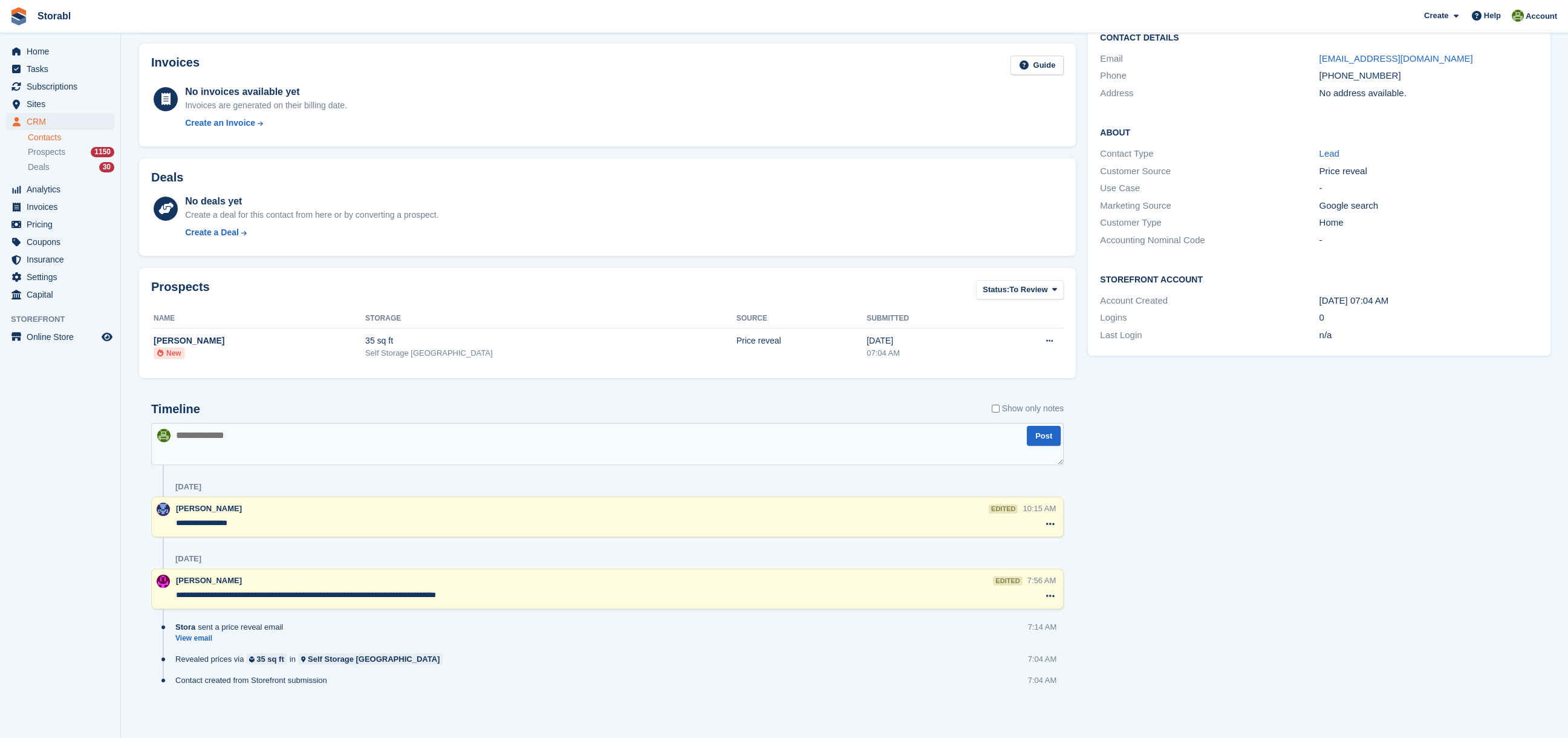
click at [246, 448] on textarea at bounding box center [607, 444] width 912 height 43
type textarea "**********"
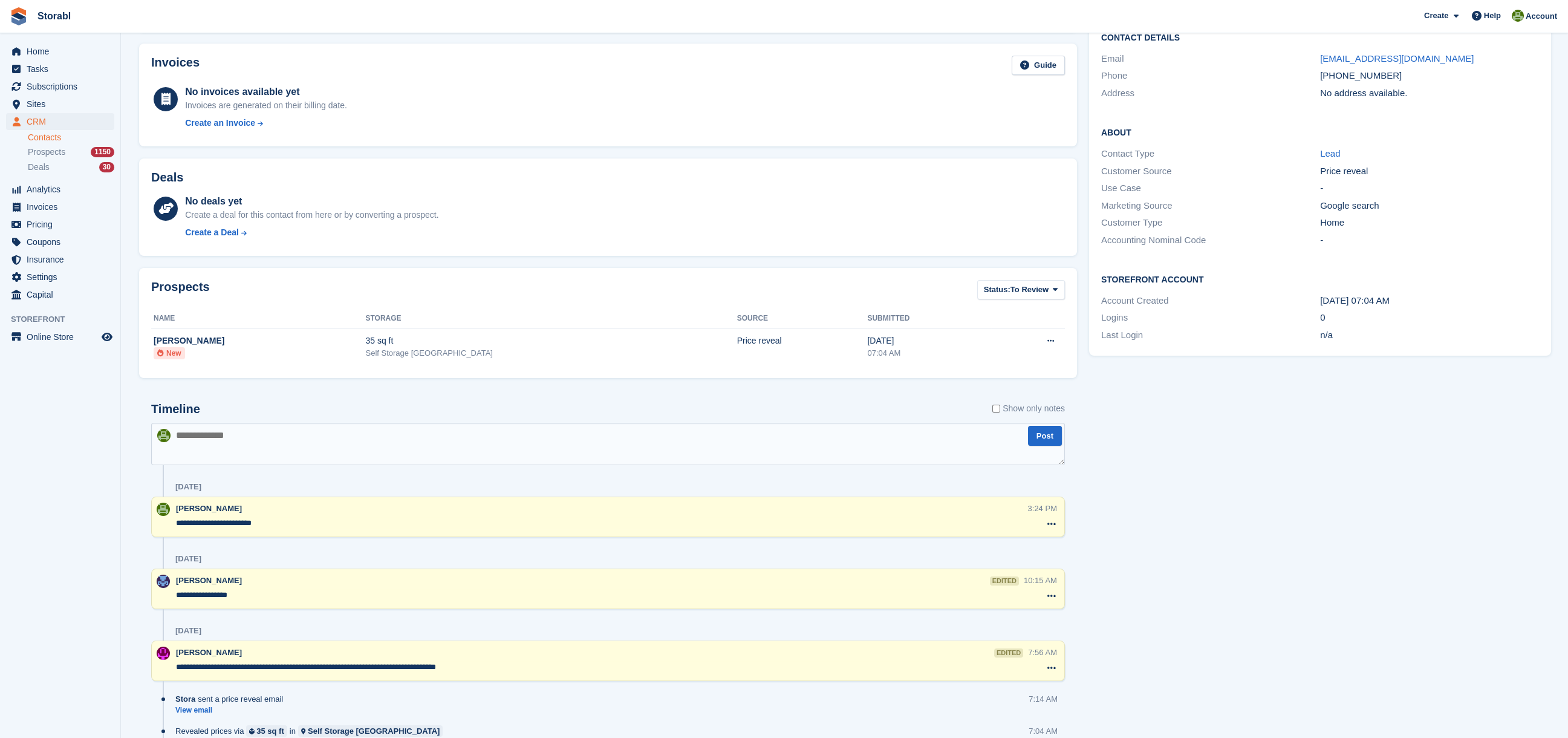
scroll to position [0, 0]
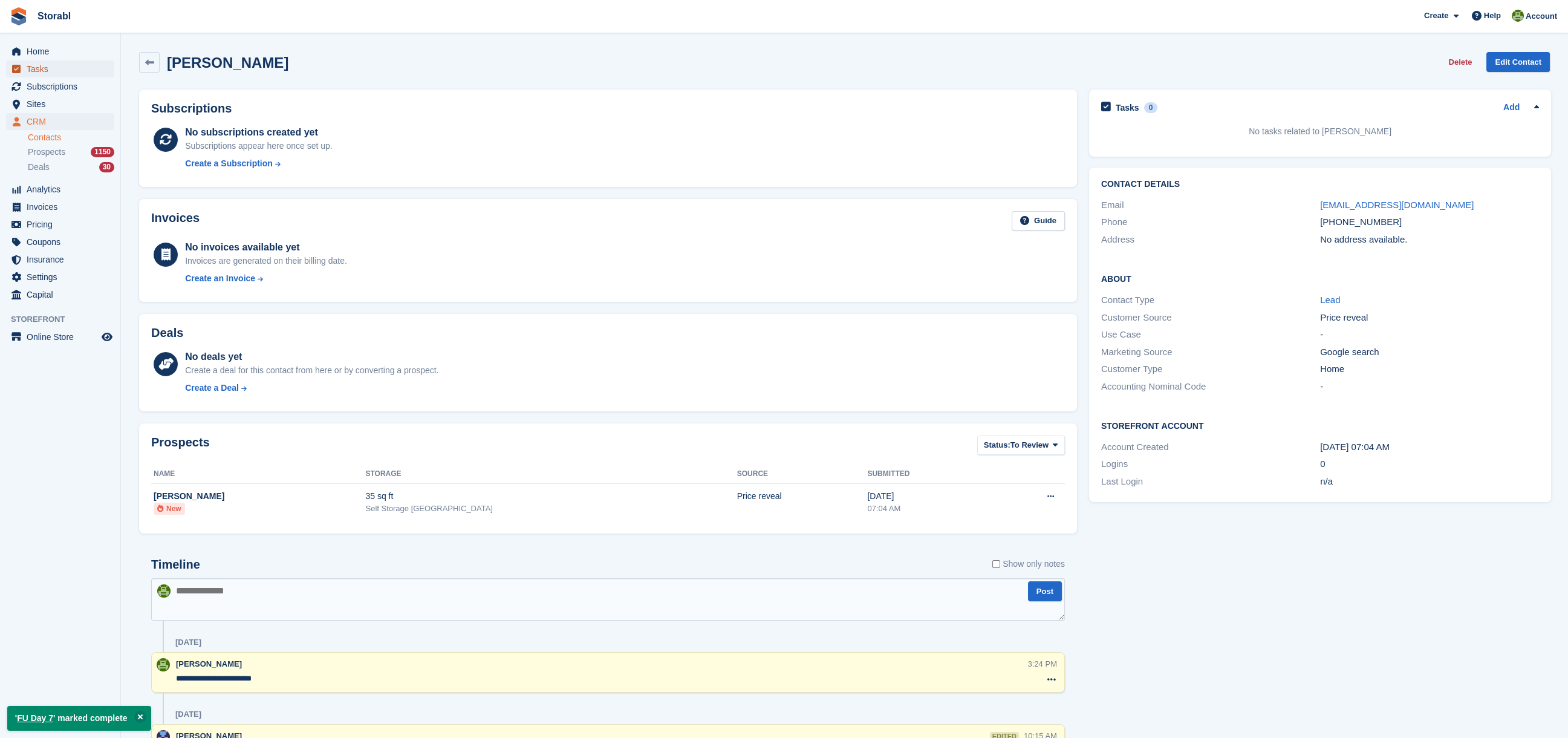
click at [47, 68] on span "Tasks" at bounding box center [63, 69] width 73 height 17
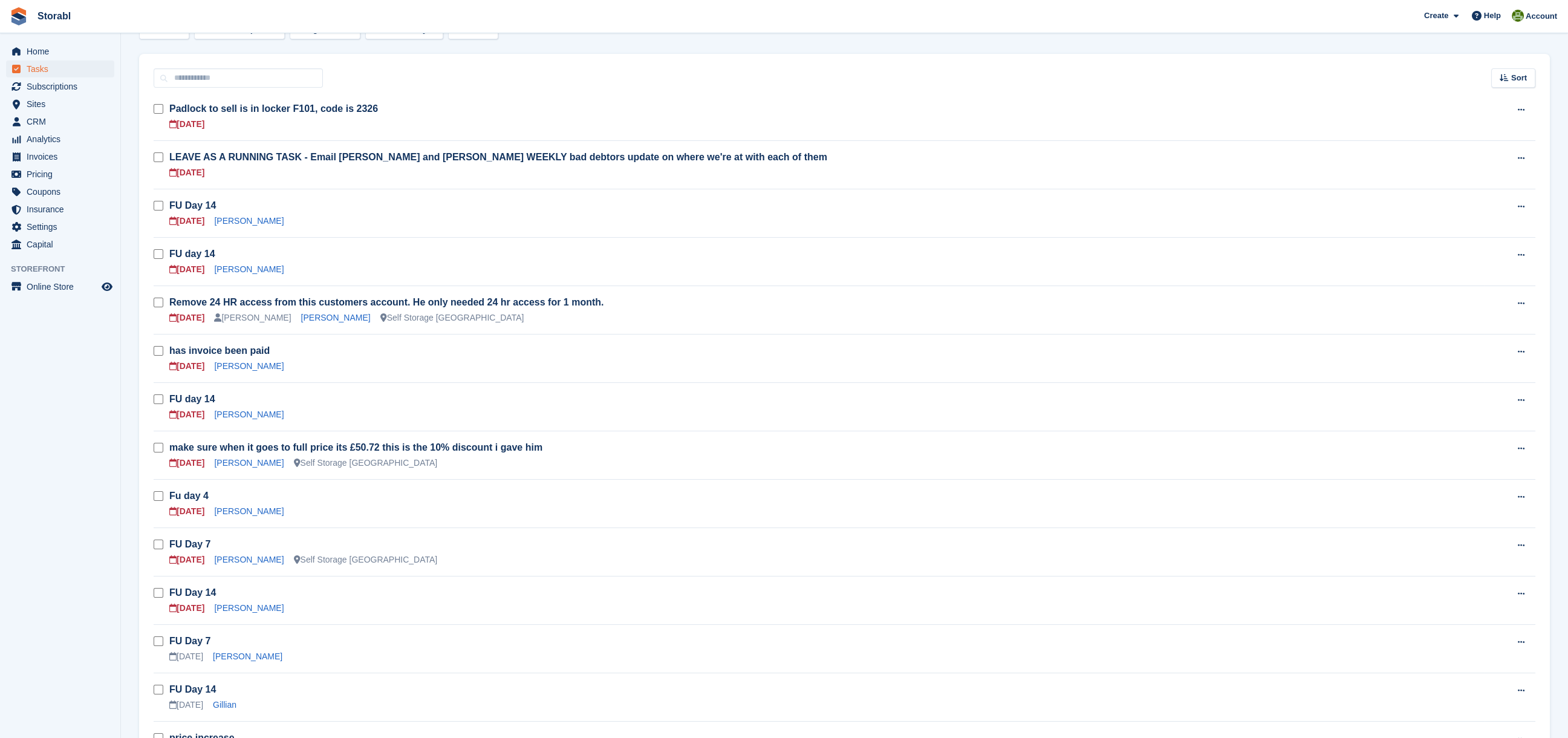
scroll to position [161, 0]
click at [235, 509] on link "[PERSON_NAME]" at bounding box center [248, 509] width 69 height 10
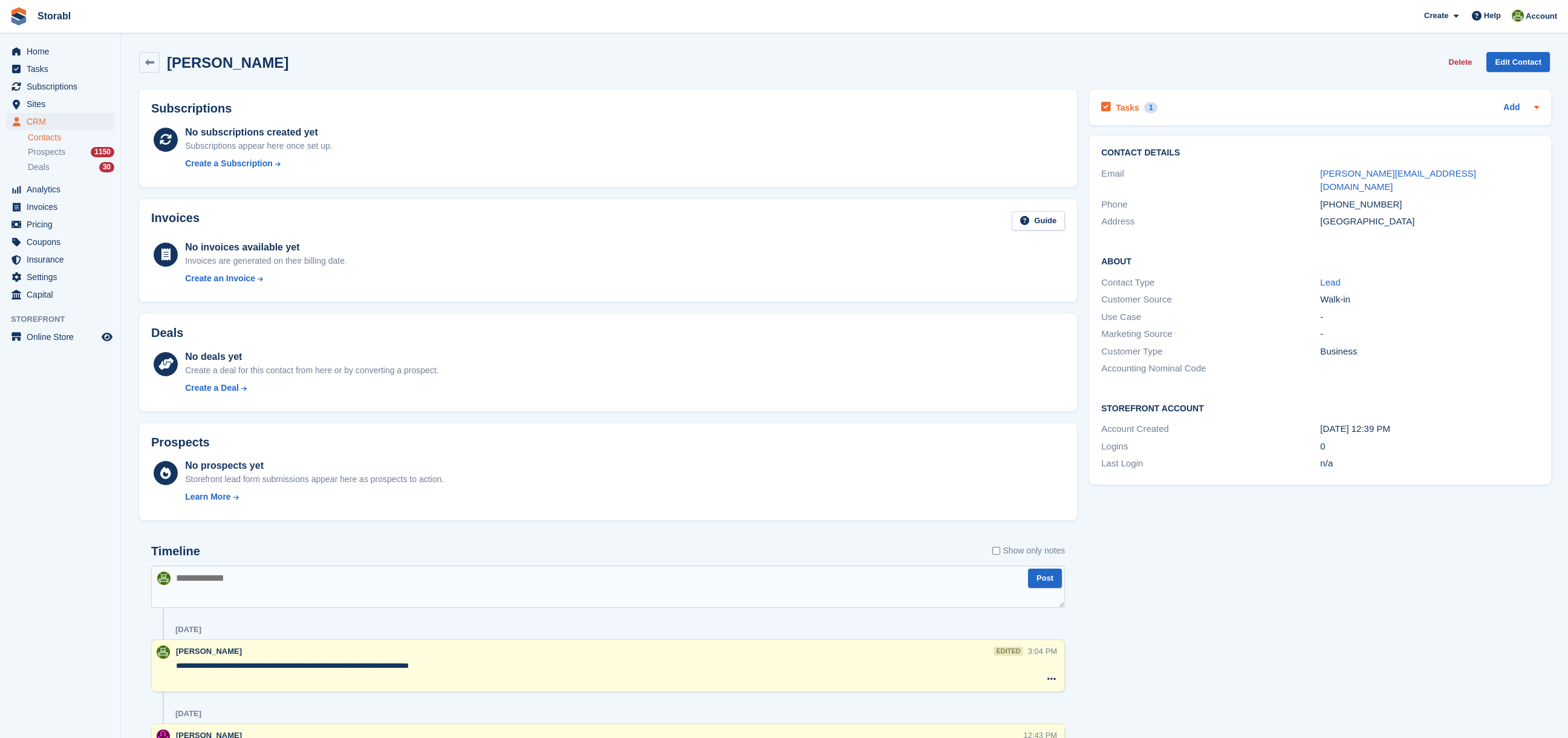
click at [1121, 105] on h2 "Tasks" at bounding box center [1127, 108] width 23 height 11
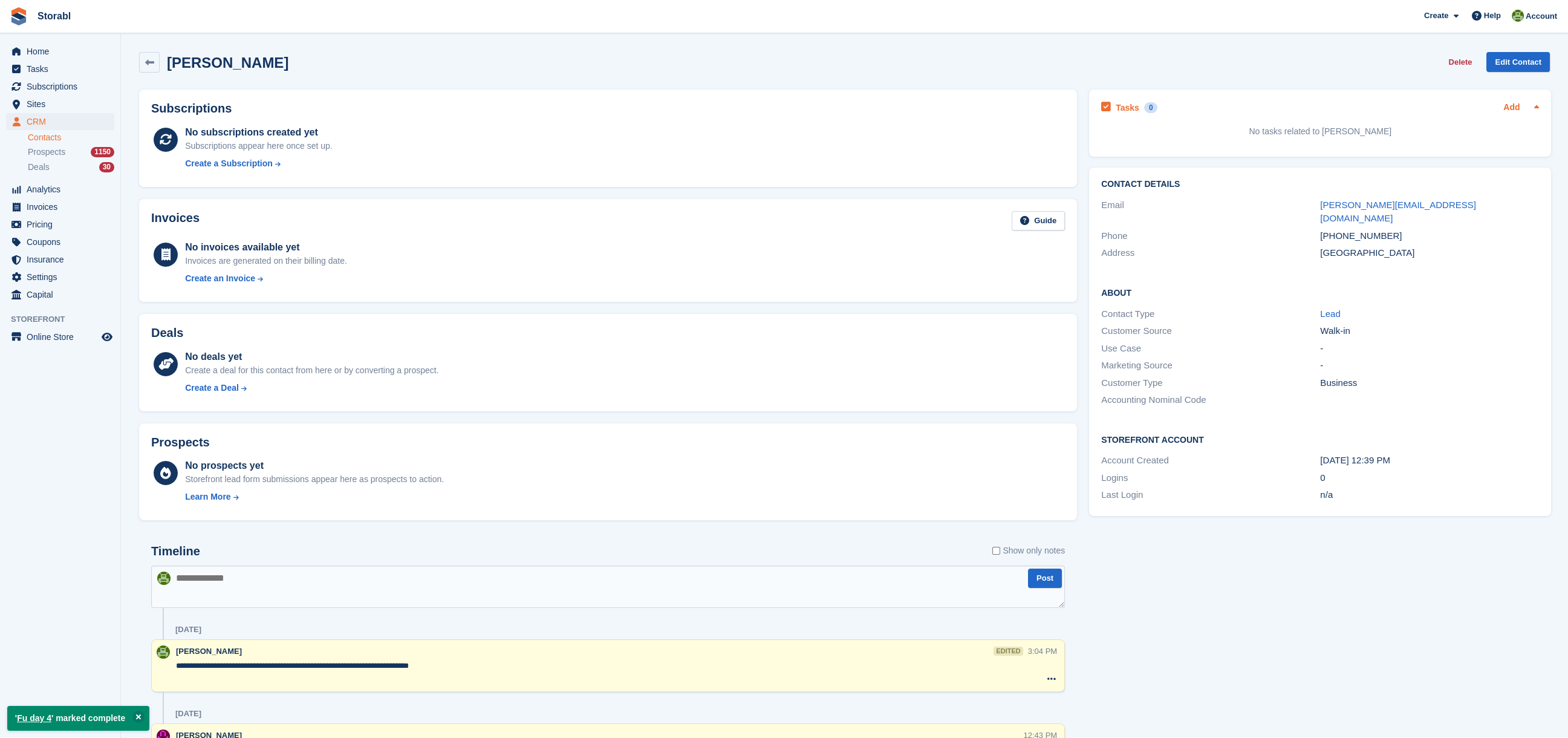
click at [1506, 103] on link "Add" at bounding box center [1512, 108] width 17 height 14
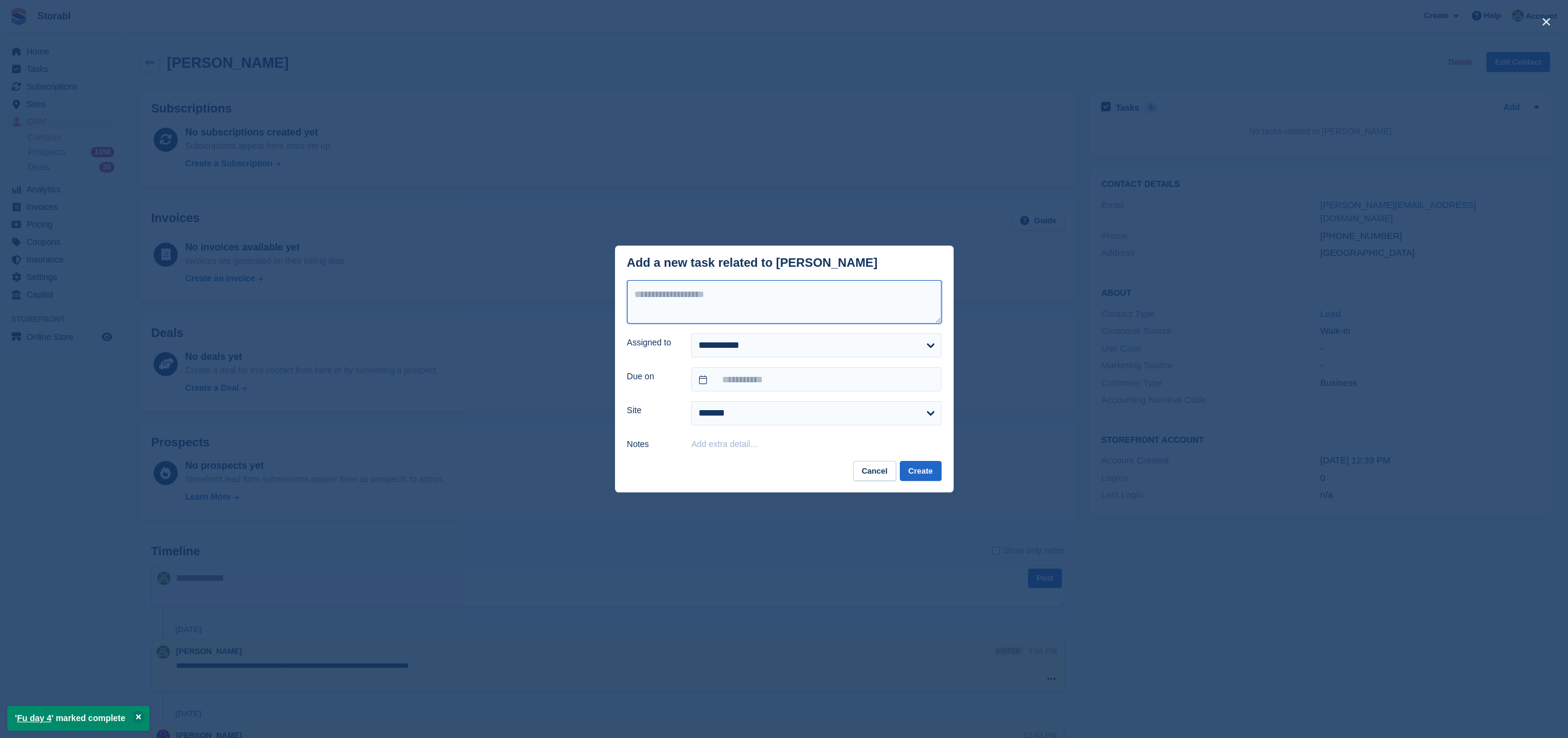
click at [754, 289] on textarea at bounding box center [784, 302] width 314 height 43
type textarea "********"
click at [742, 372] on input "text" at bounding box center [816, 380] width 249 height 24
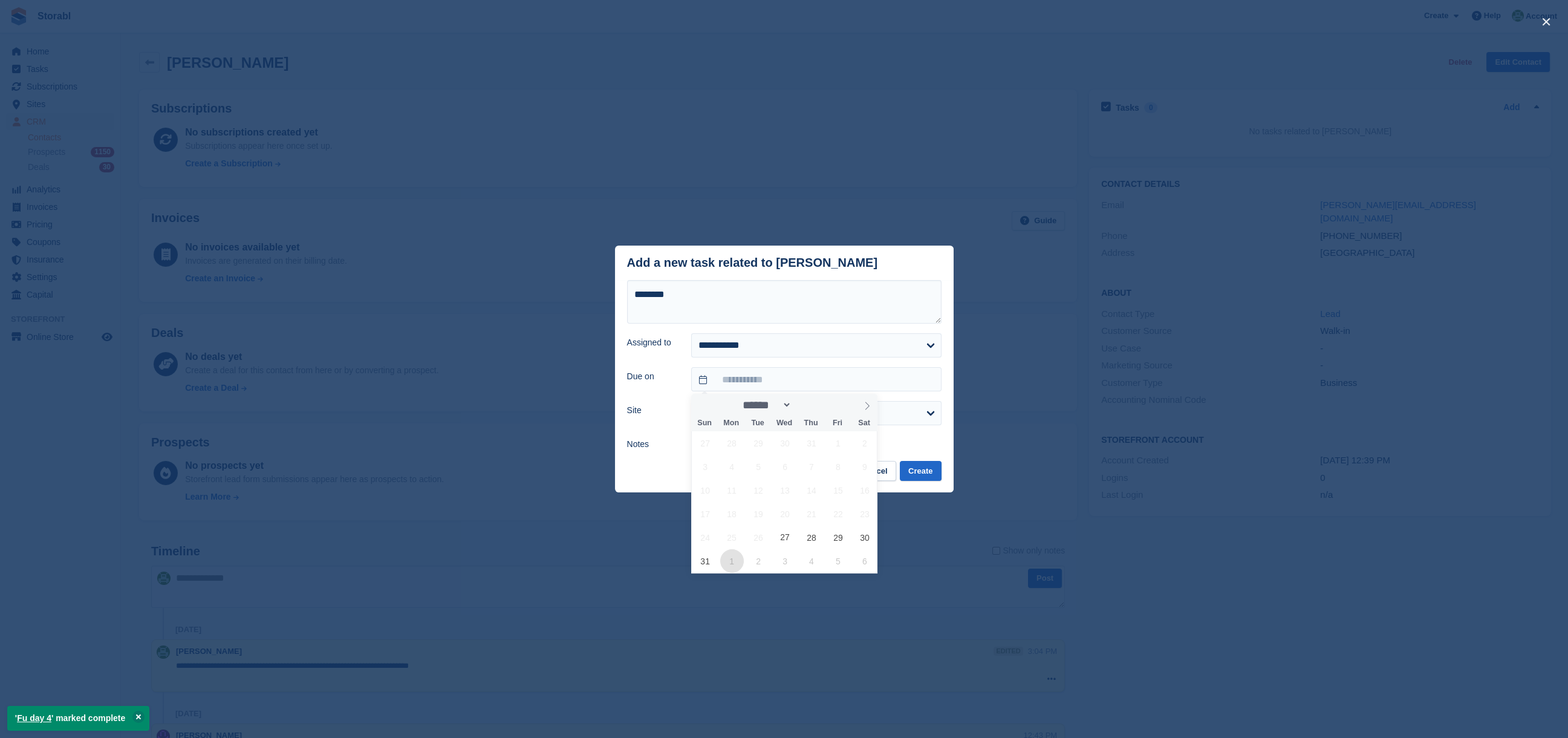
click at [731, 559] on span "1" at bounding box center [731, 561] width 23 height 23
type input "**********"
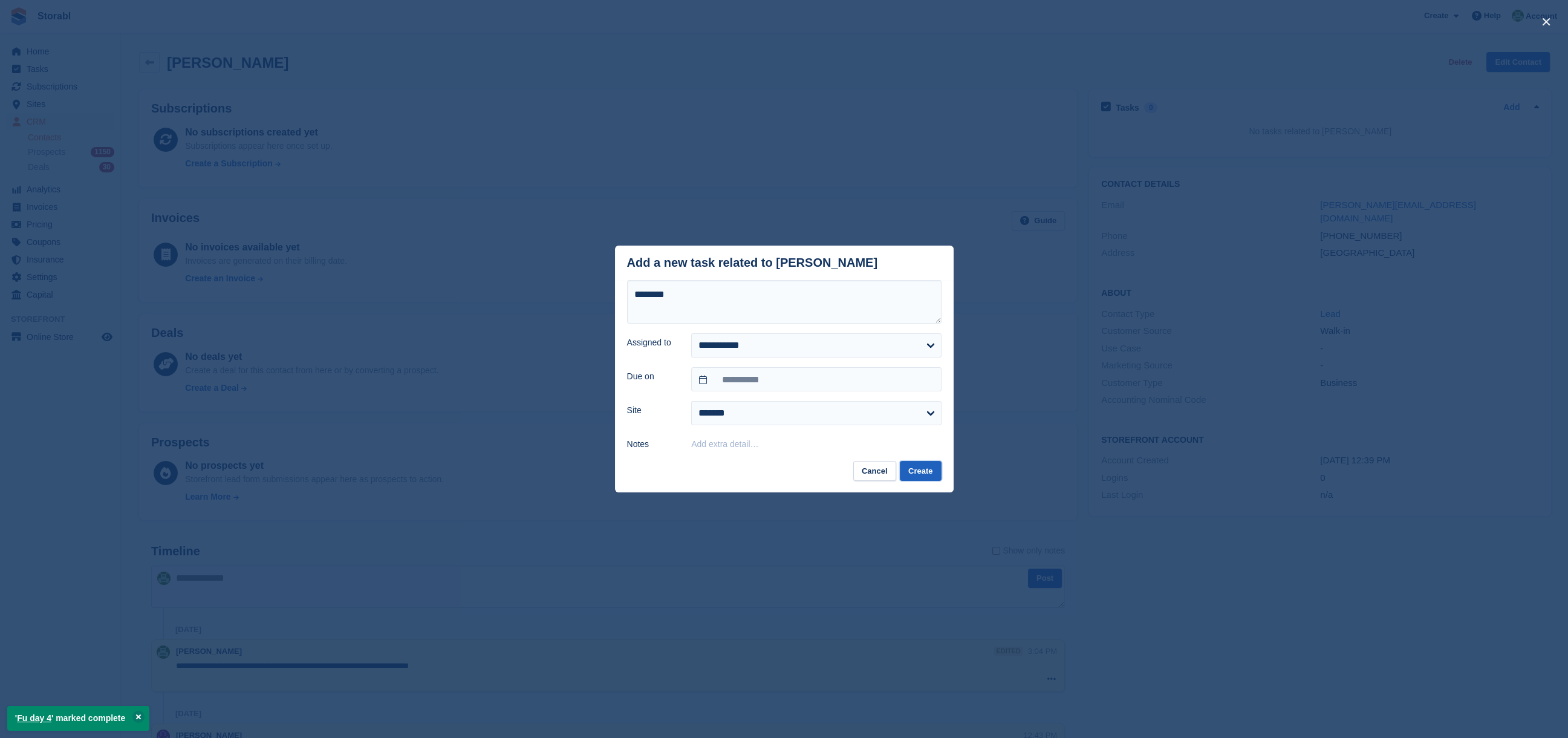
click at [929, 468] on button "Create" at bounding box center [920, 470] width 41 height 20
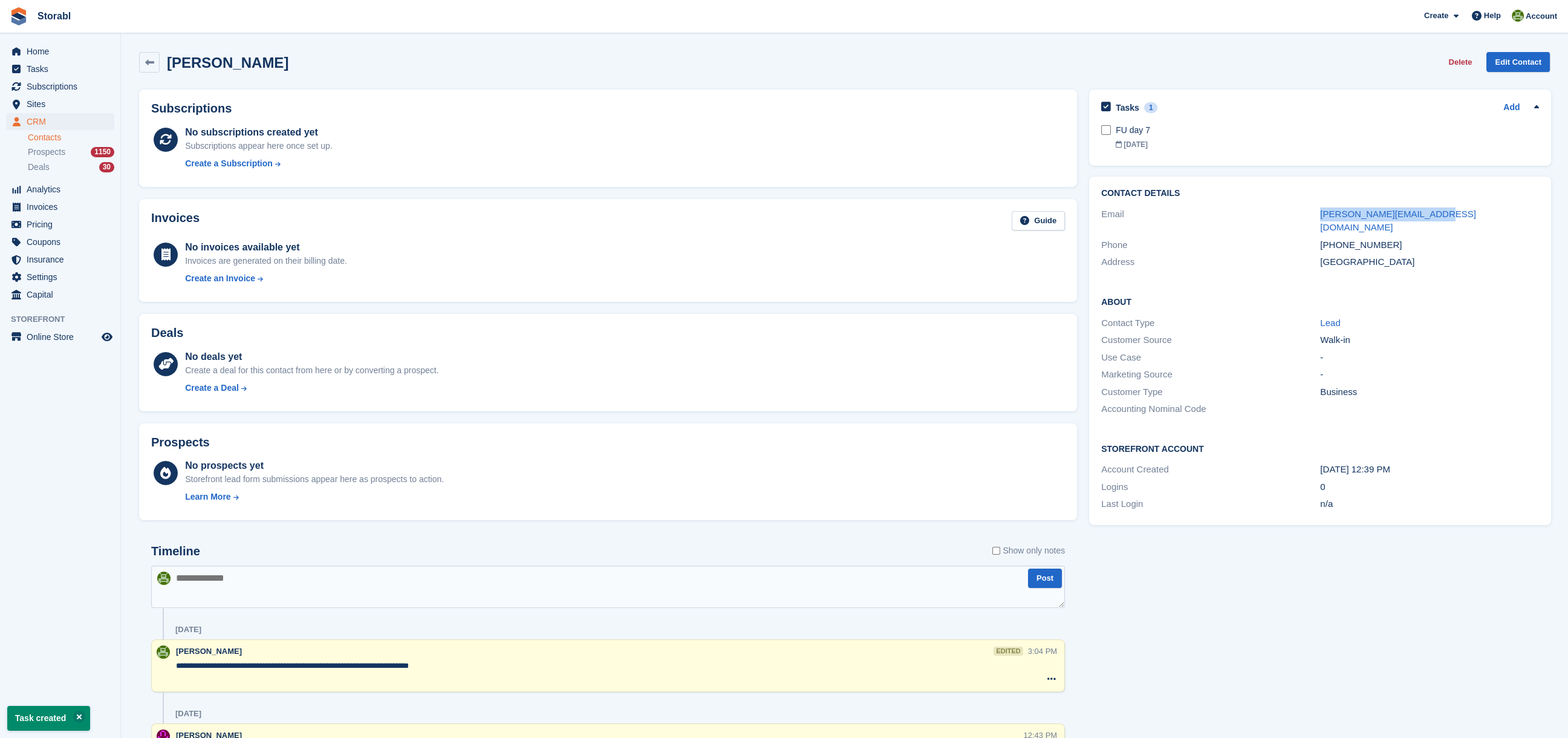
drag, startPoint x: 1453, startPoint y: 206, endPoint x: 1276, endPoint y: 203, distance: 177.0
click at [1276, 203] on div "Contact Details Email [PERSON_NAME][EMAIL_ADDRESS][DOMAIN_NAME] Phone [PHONE_NU…" at bounding box center [1320, 229] width 462 height 107
copy div "[PERSON_NAME][EMAIL_ADDRESS][DOMAIN_NAME]"
click at [350, 588] on textarea at bounding box center [608, 587] width 914 height 43
type textarea "*"
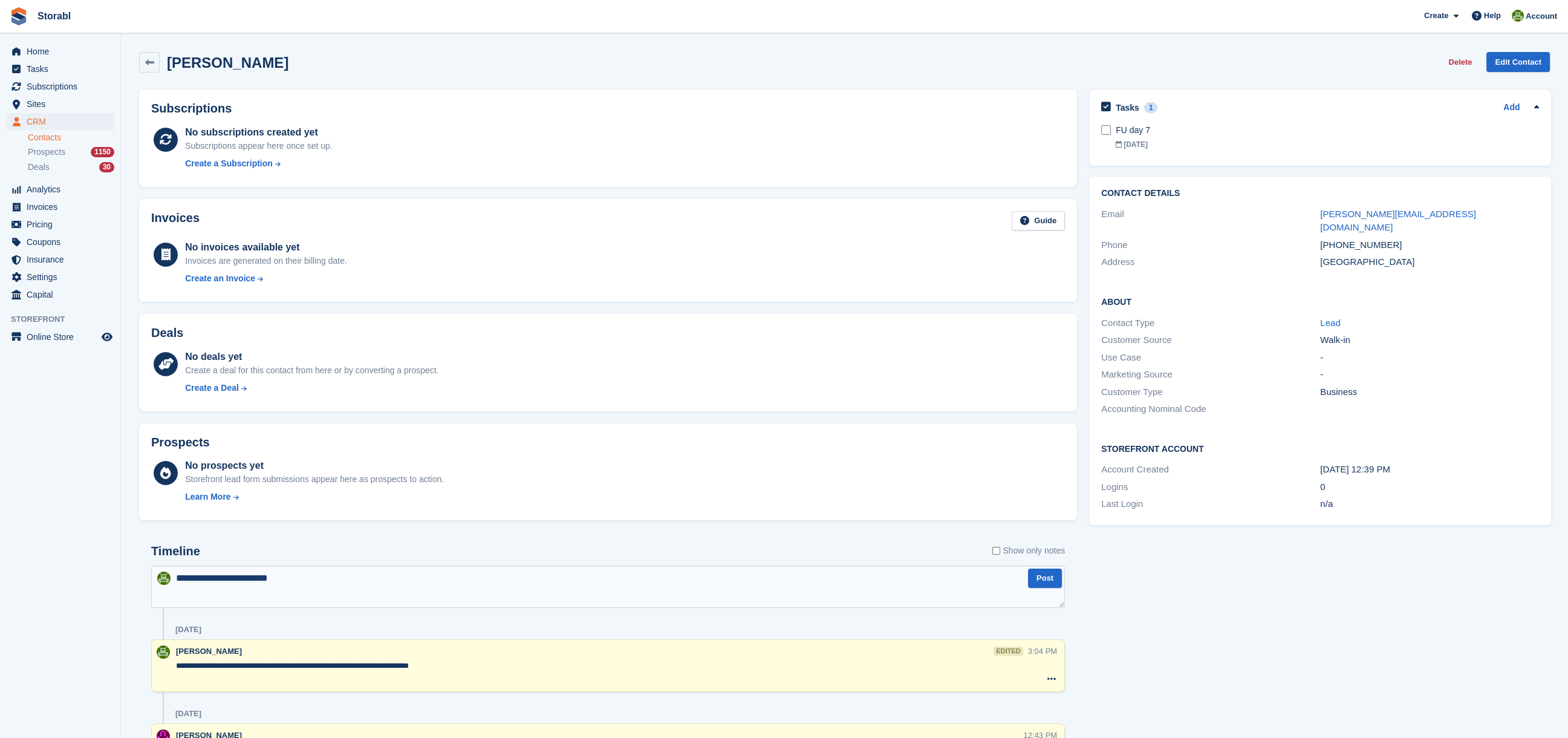
type textarea "**********"
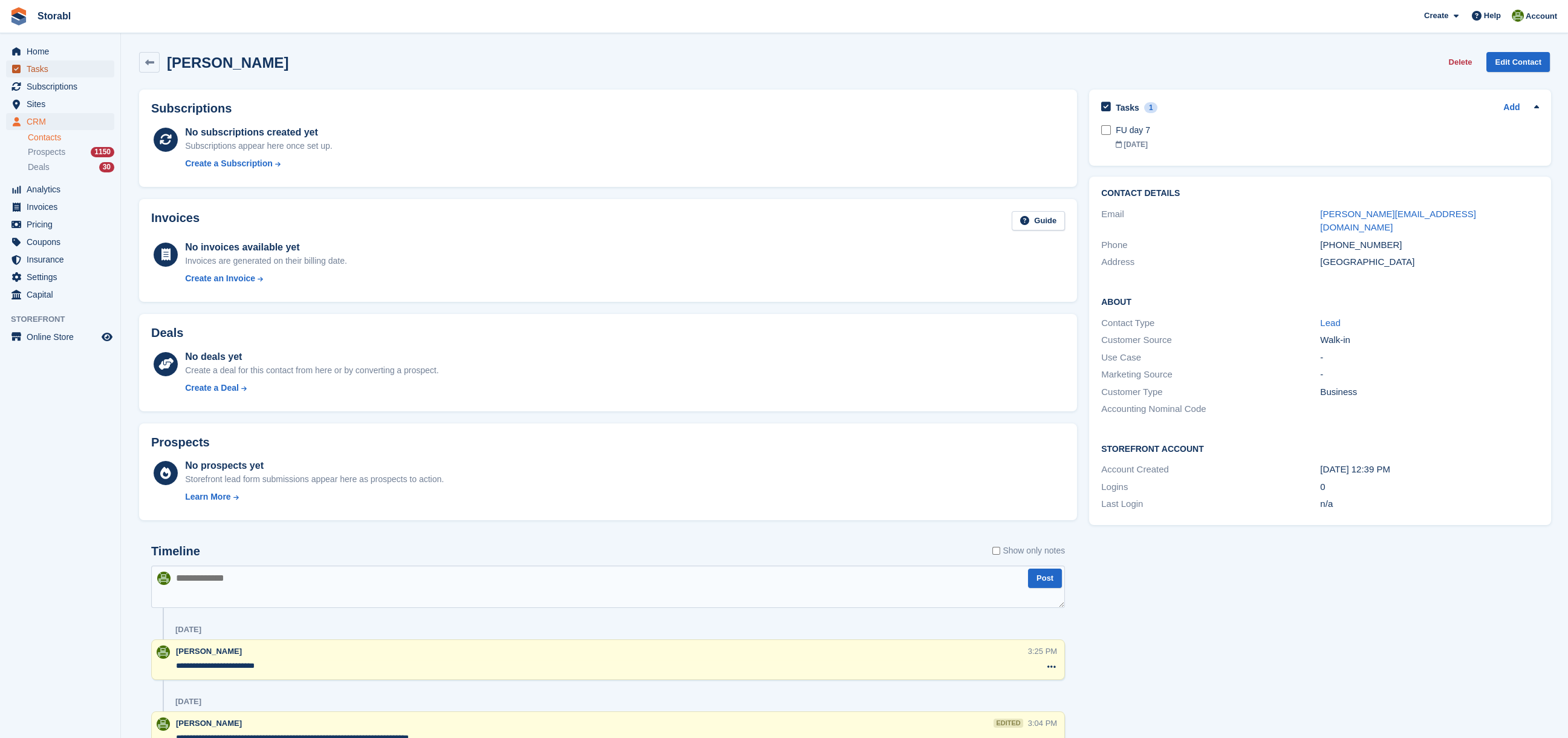
click at [50, 70] on span "Tasks" at bounding box center [63, 69] width 73 height 17
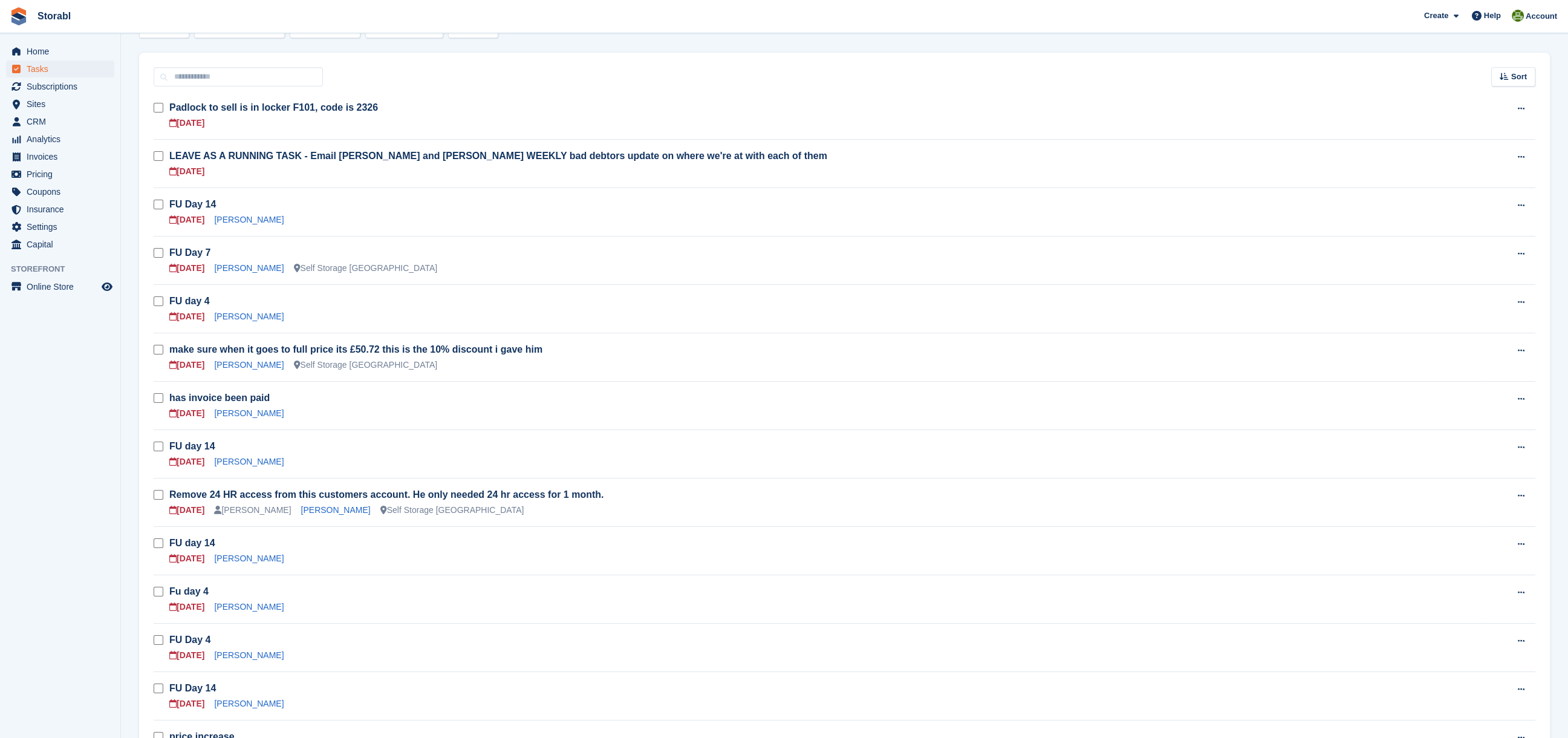
scroll to position [242, 0]
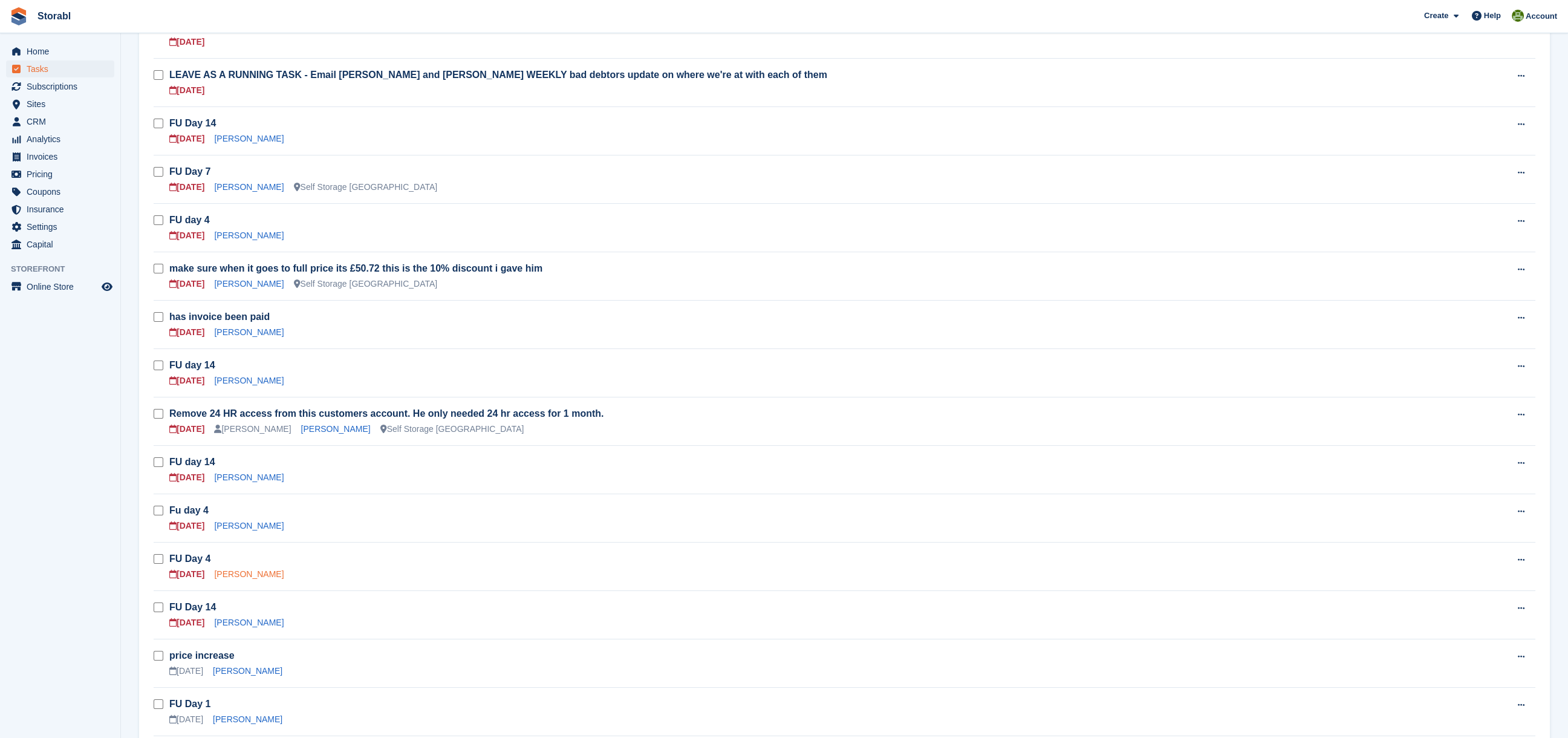
click at [252, 576] on link "[PERSON_NAME]" at bounding box center [248, 574] width 69 height 10
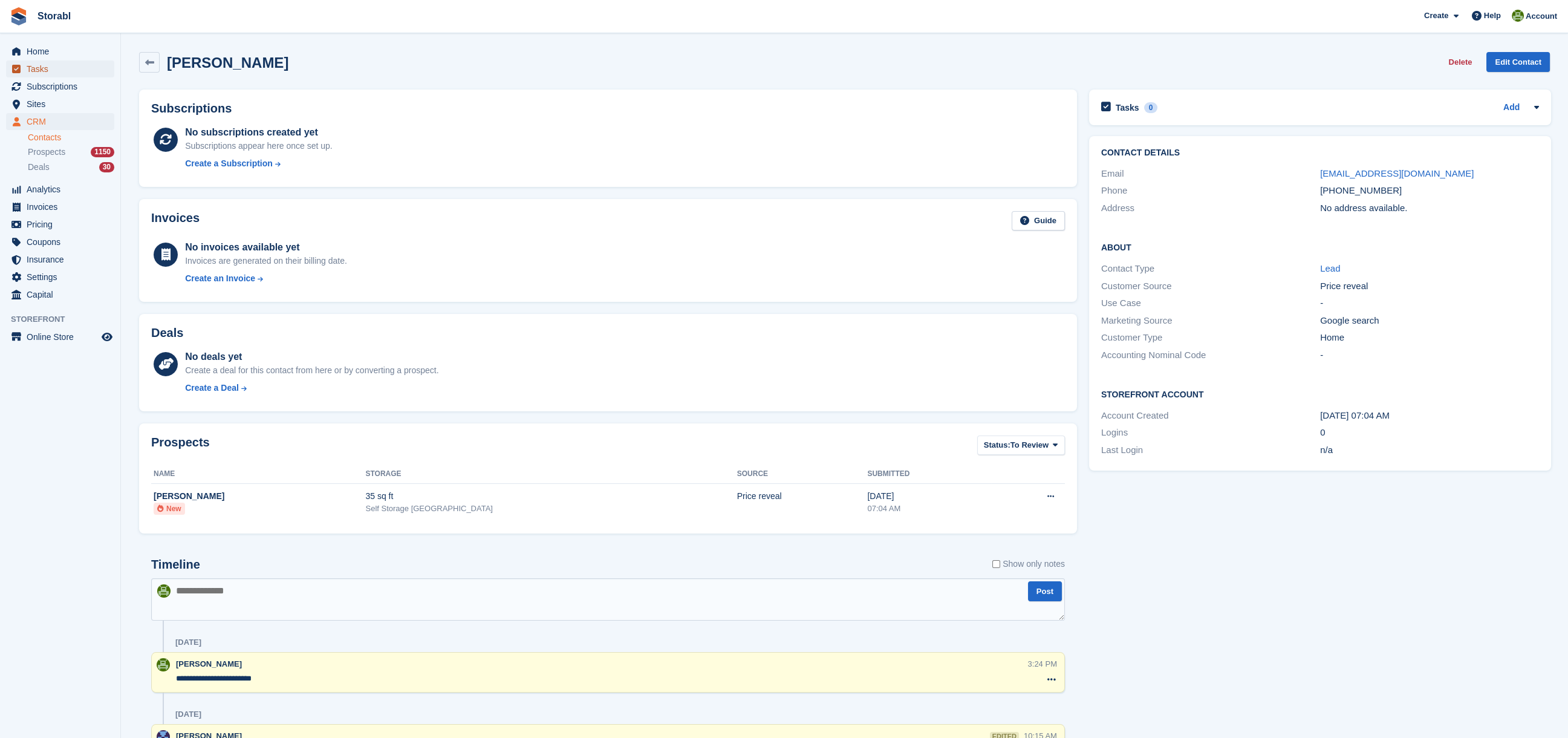
click at [43, 69] on span "Tasks" at bounding box center [63, 69] width 73 height 17
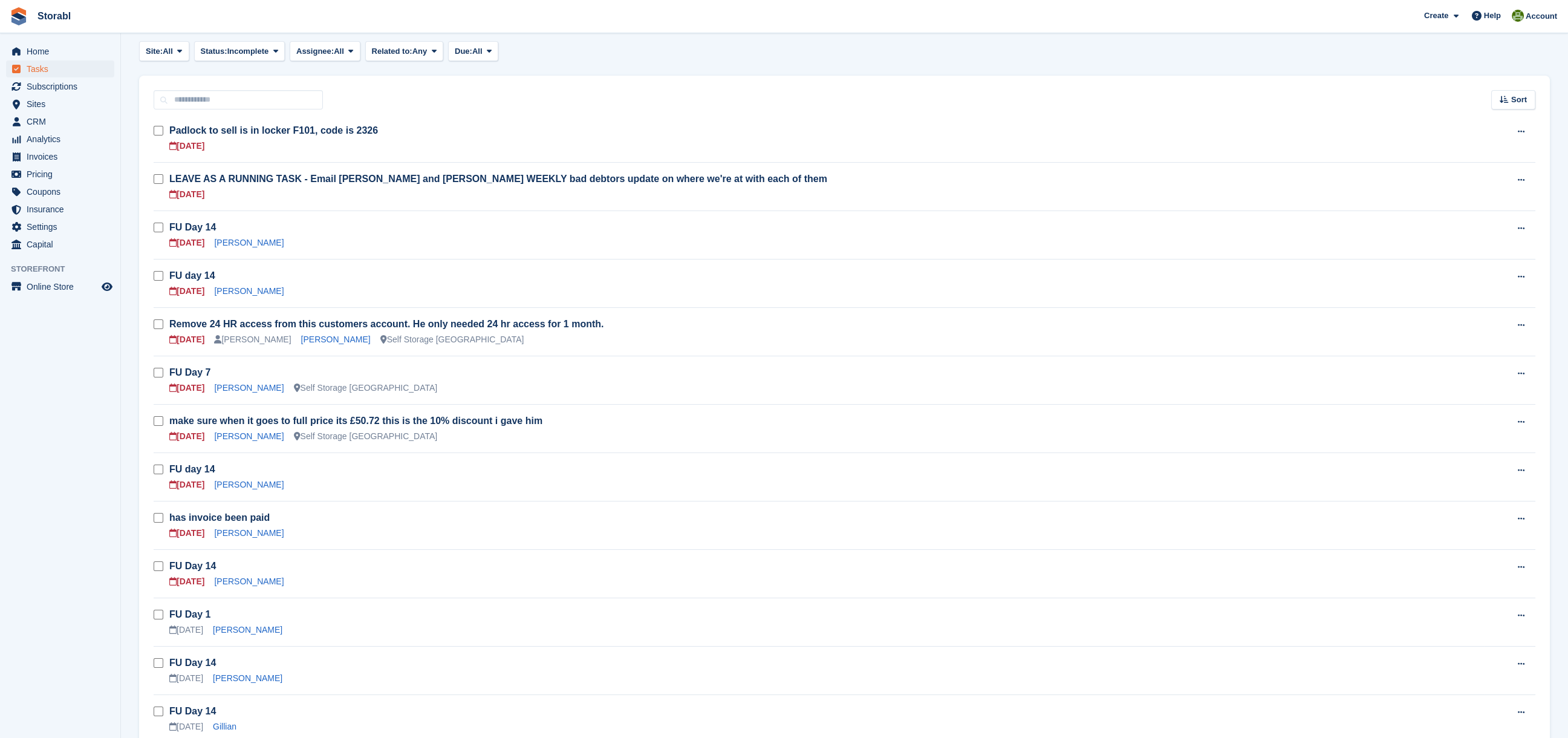
scroll to position [161, 0]
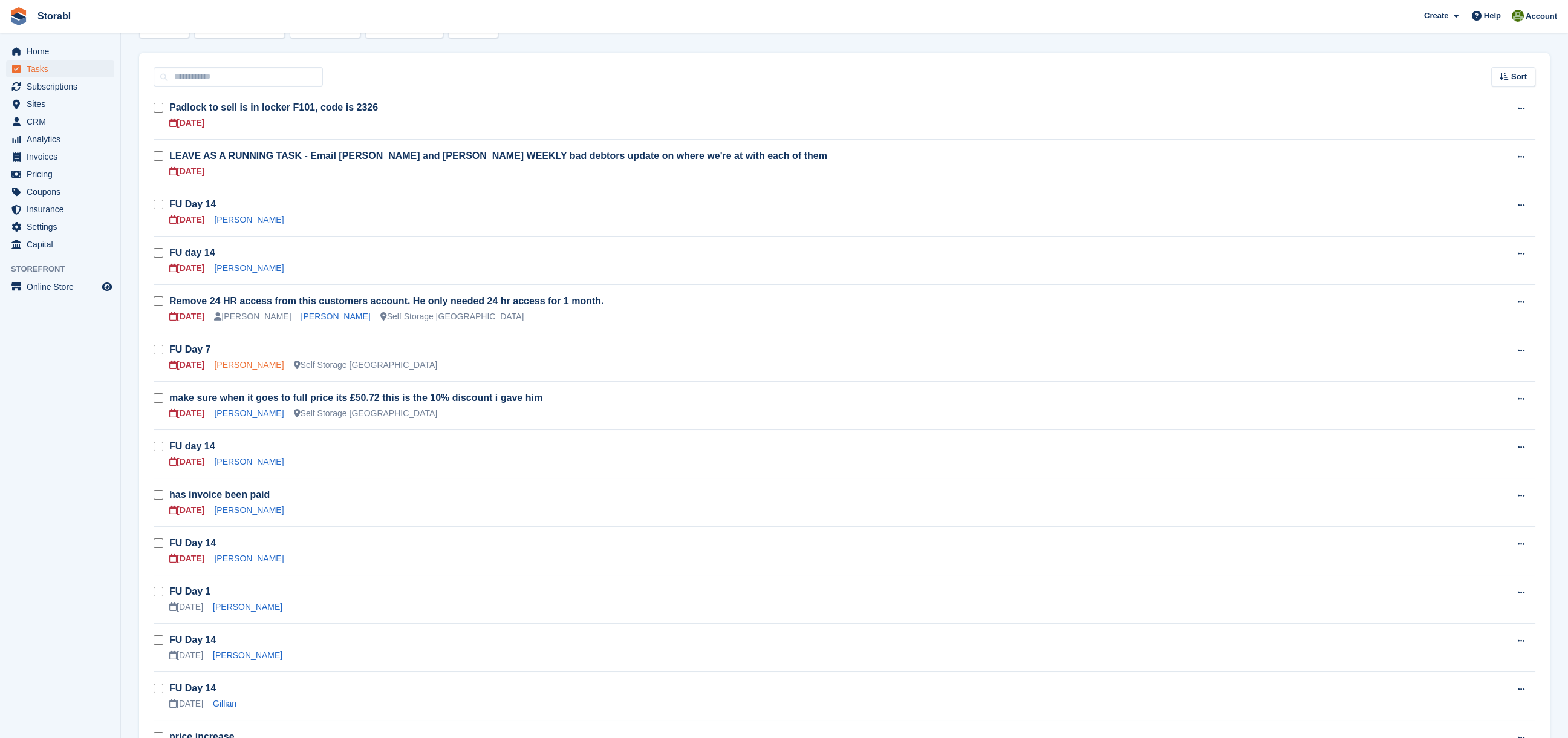
click at [255, 364] on link "[PERSON_NAME]" at bounding box center [248, 364] width 69 height 10
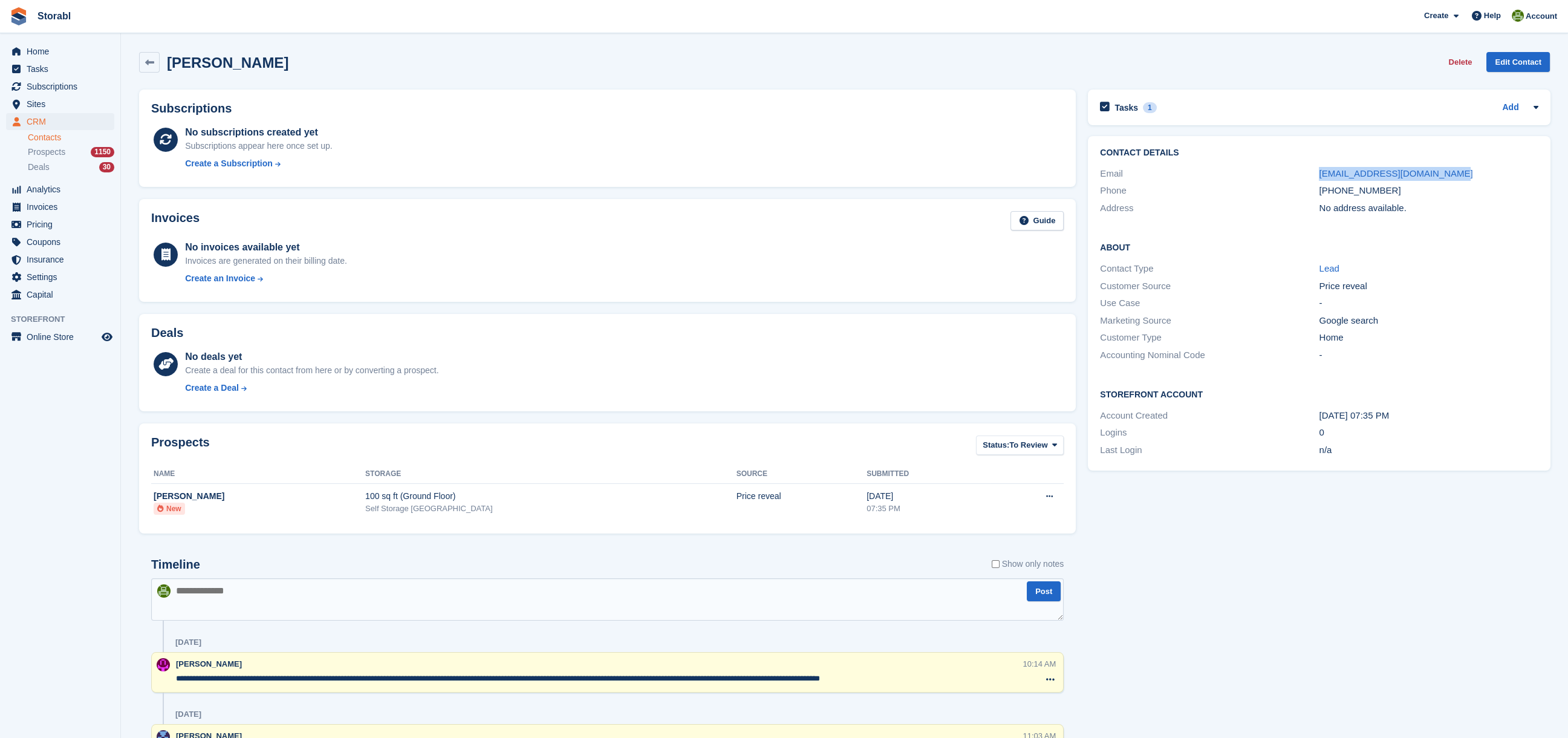
drag, startPoint x: 1449, startPoint y: 174, endPoint x: 1310, endPoint y: 172, distance: 139.0
click at [1310, 172] on div "Email georginamaychafer@gmail.com" at bounding box center [1319, 174] width 438 height 17
copy div "georginamaychafer@gmail.com"
click at [266, 600] on textarea at bounding box center [607, 599] width 912 height 43
type textarea "**********"
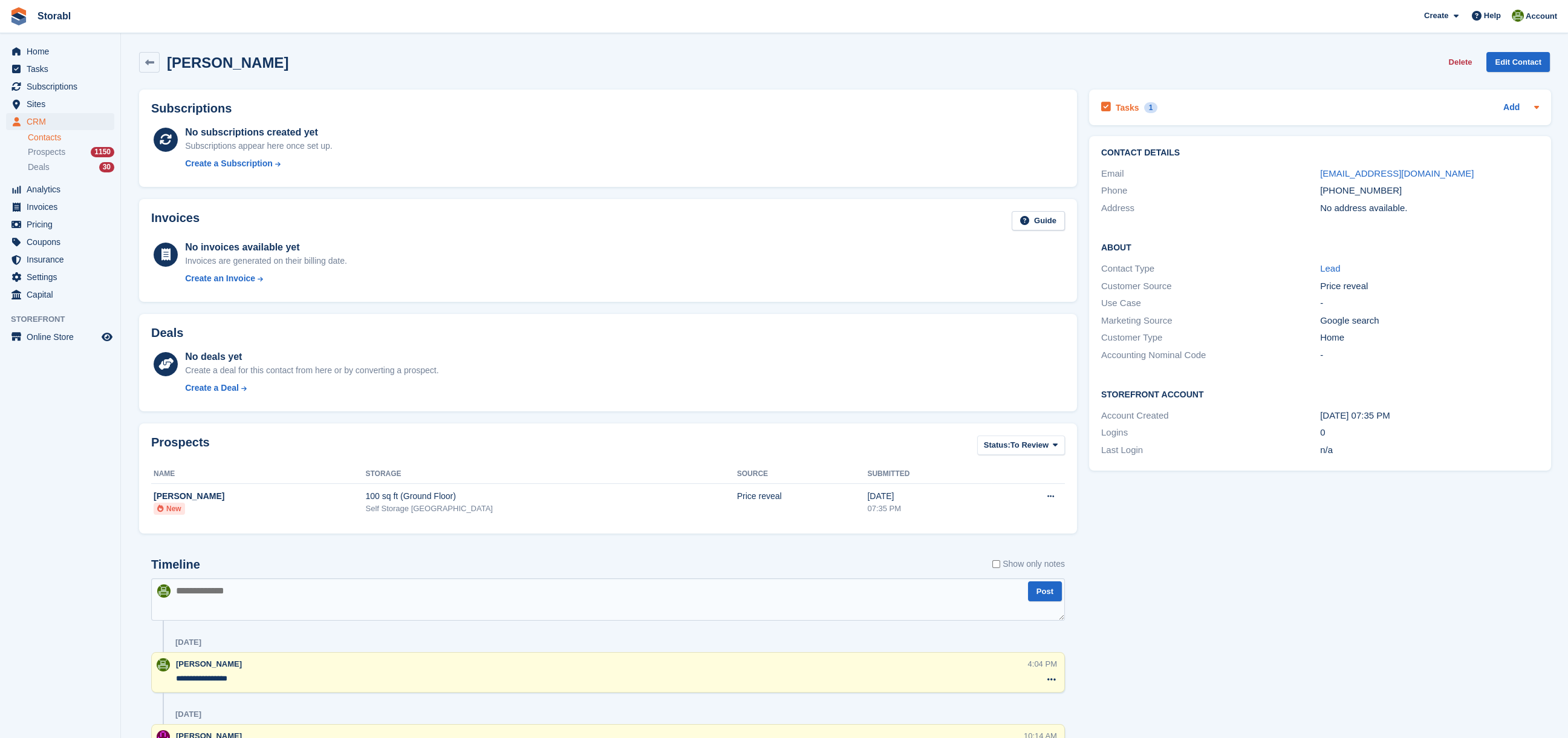
click at [1119, 109] on h2 "Tasks" at bounding box center [1127, 108] width 23 height 11
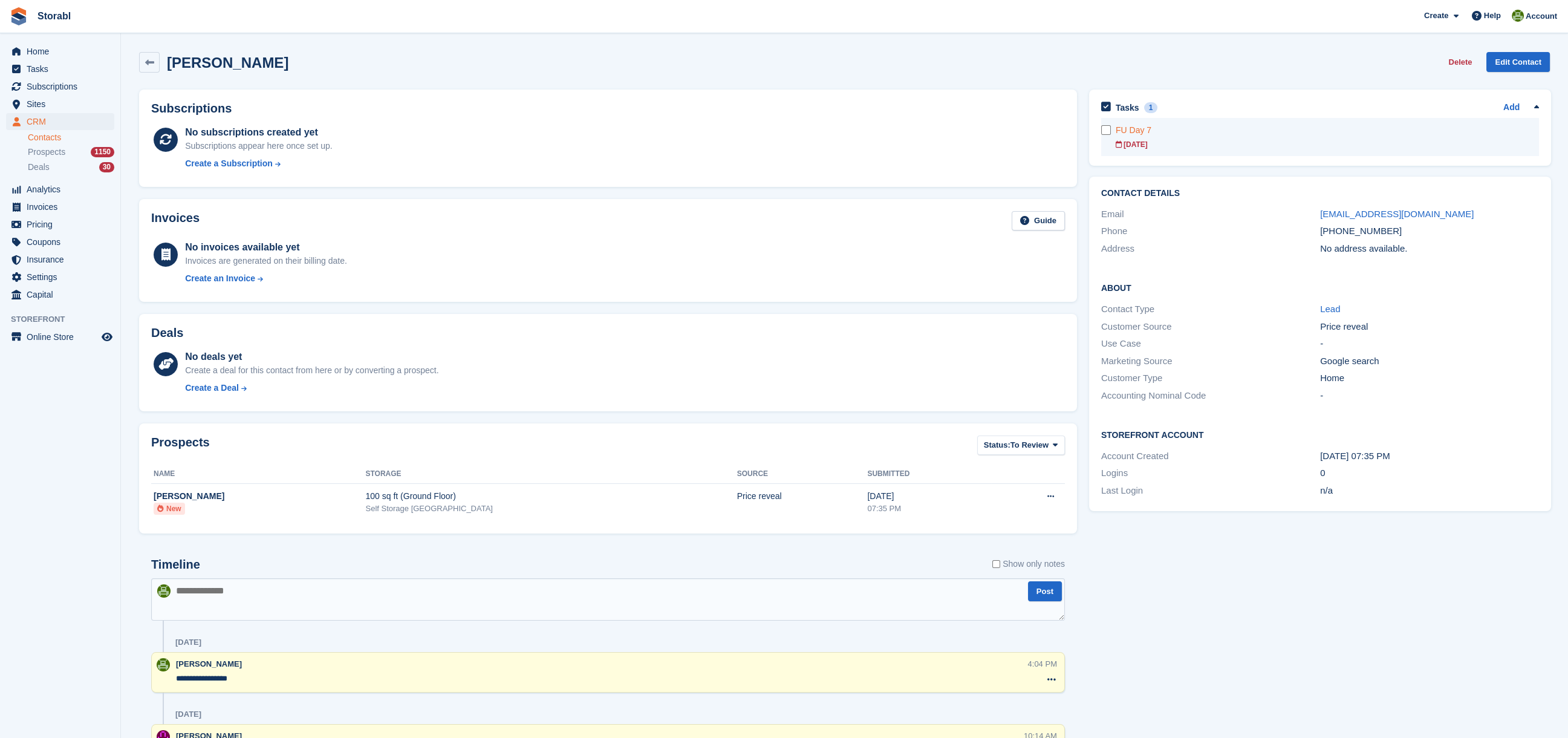
click at [1111, 132] on form at bounding box center [1108, 130] width 15 height 10
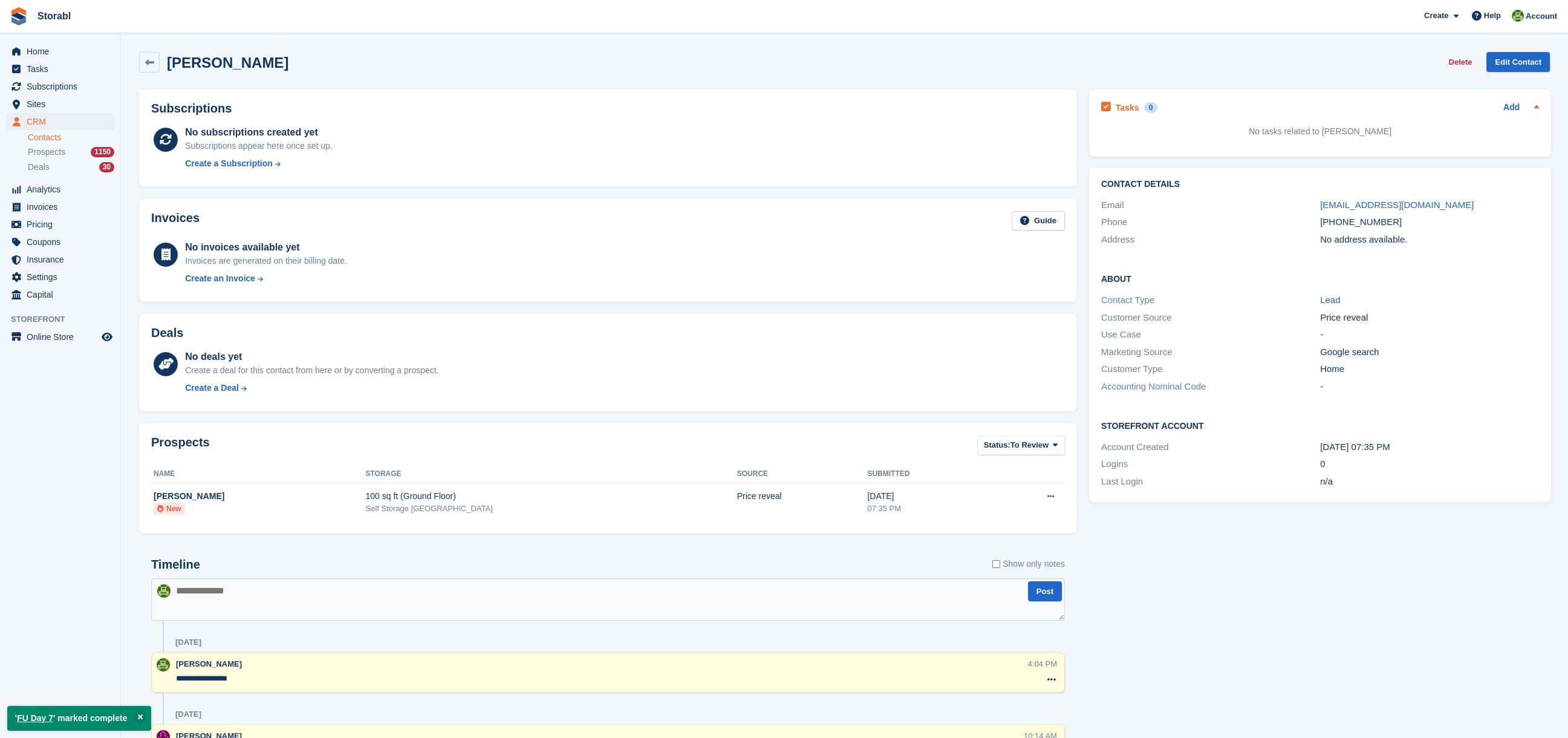
click at [1519, 109] on div "Add" at bounding box center [1521, 108] width 36 height 15
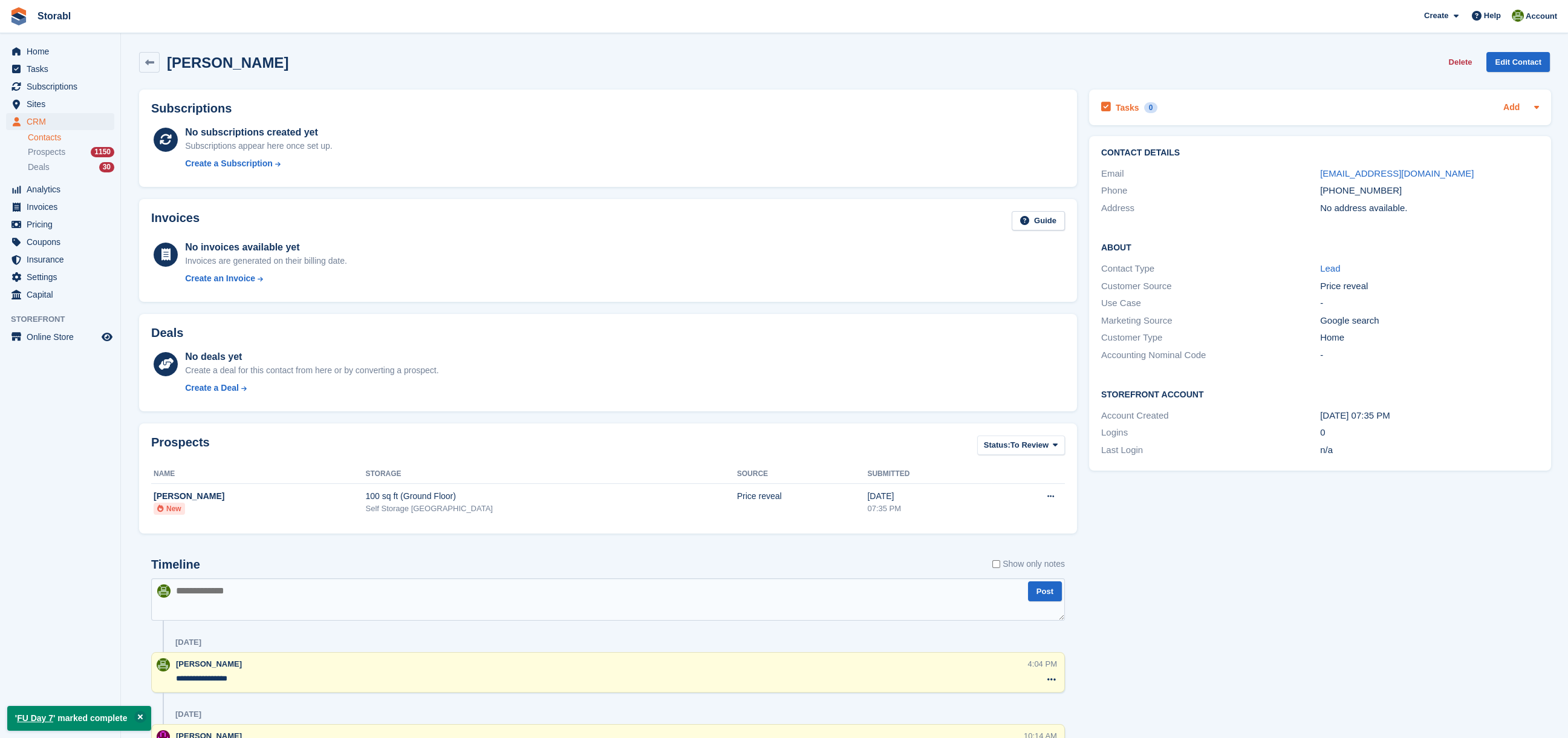
click at [1518, 107] on link "Add" at bounding box center [1512, 108] width 17 height 14
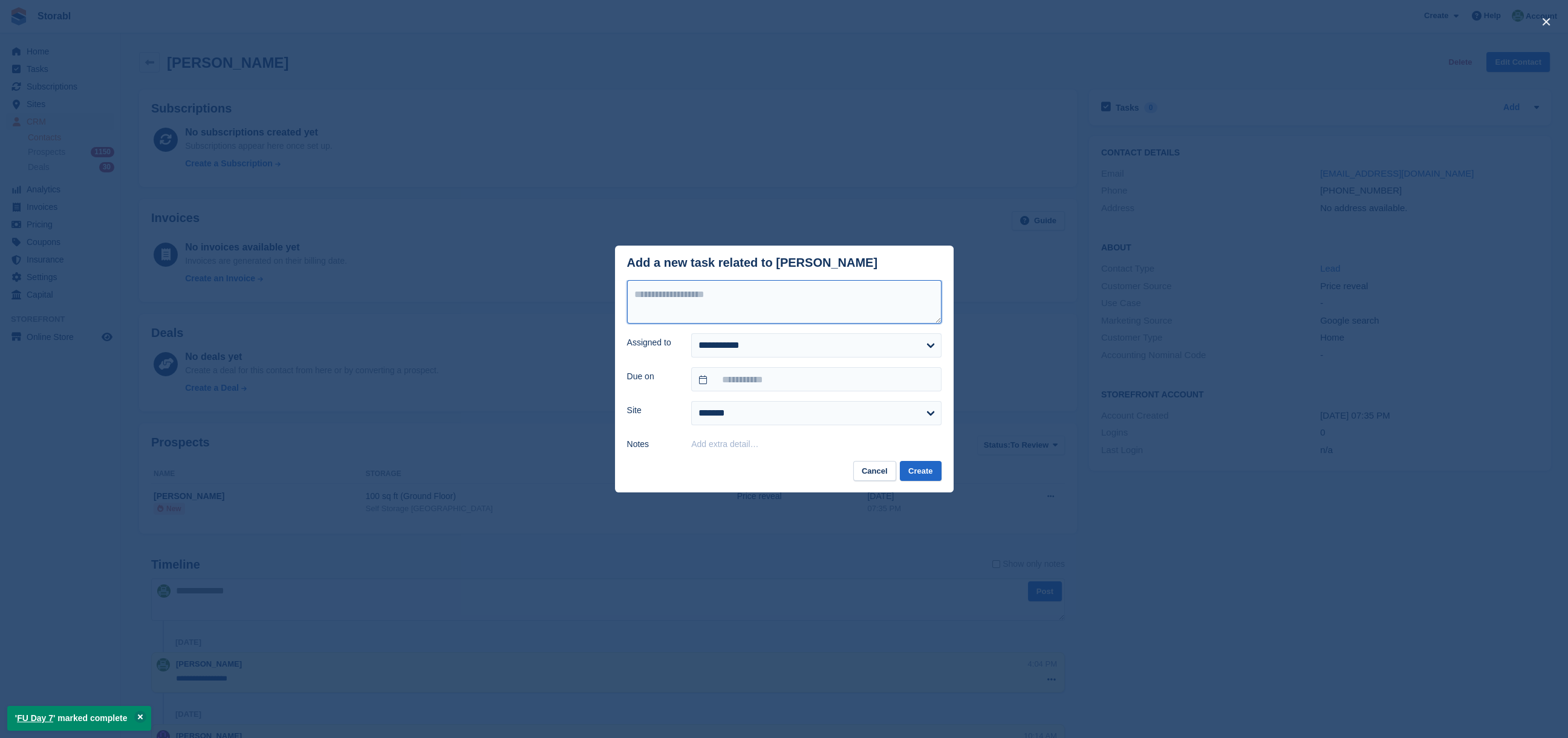
click at [767, 310] on textarea at bounding box center [784, 302] width 314 height 43
type textarea "*********"
click at [735, 388] on input "text" at bounding box center [816, 380] width 249 height 24
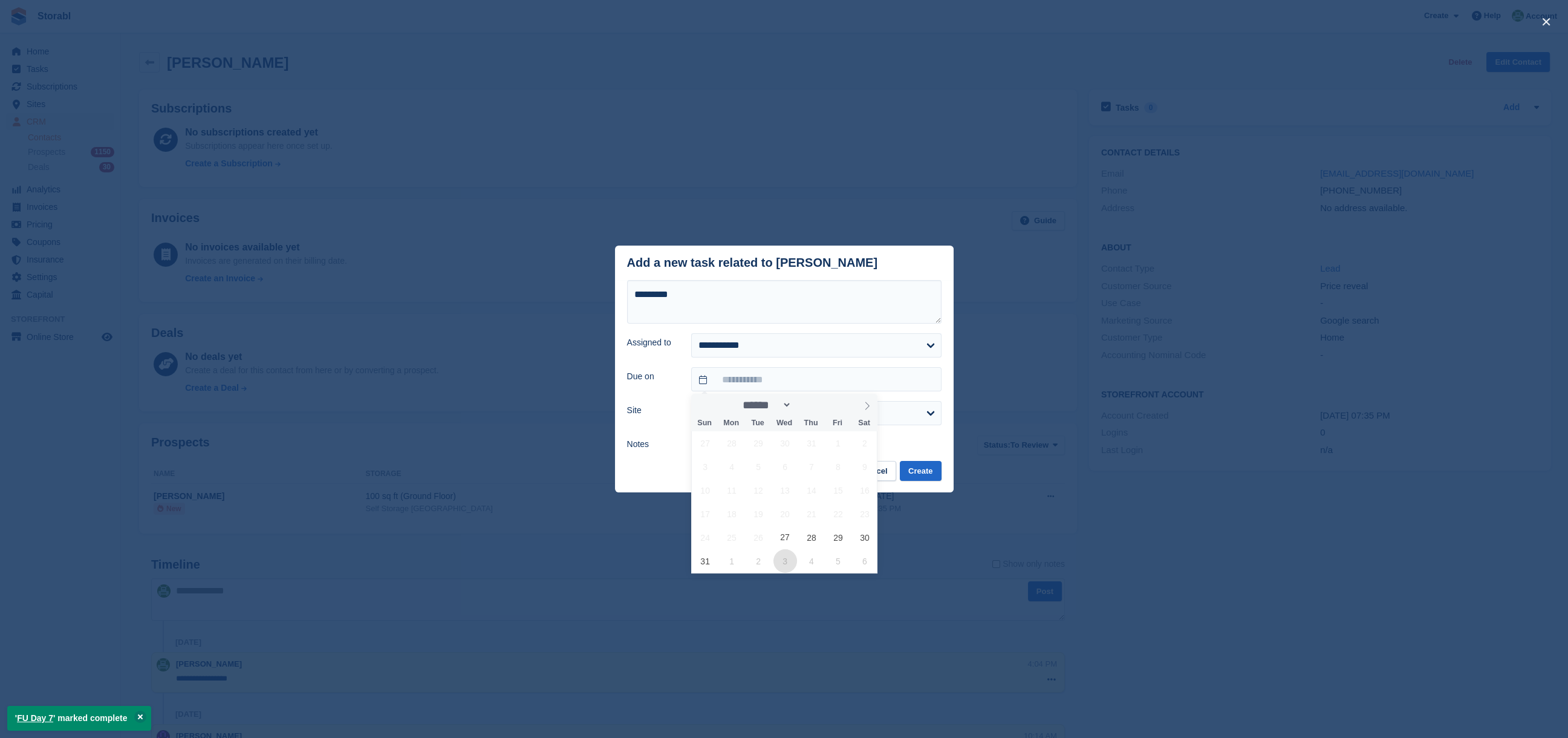
click at [784, 562] on span "3" at bounding box center [784, 561] width 23 height 23
type input "**********"
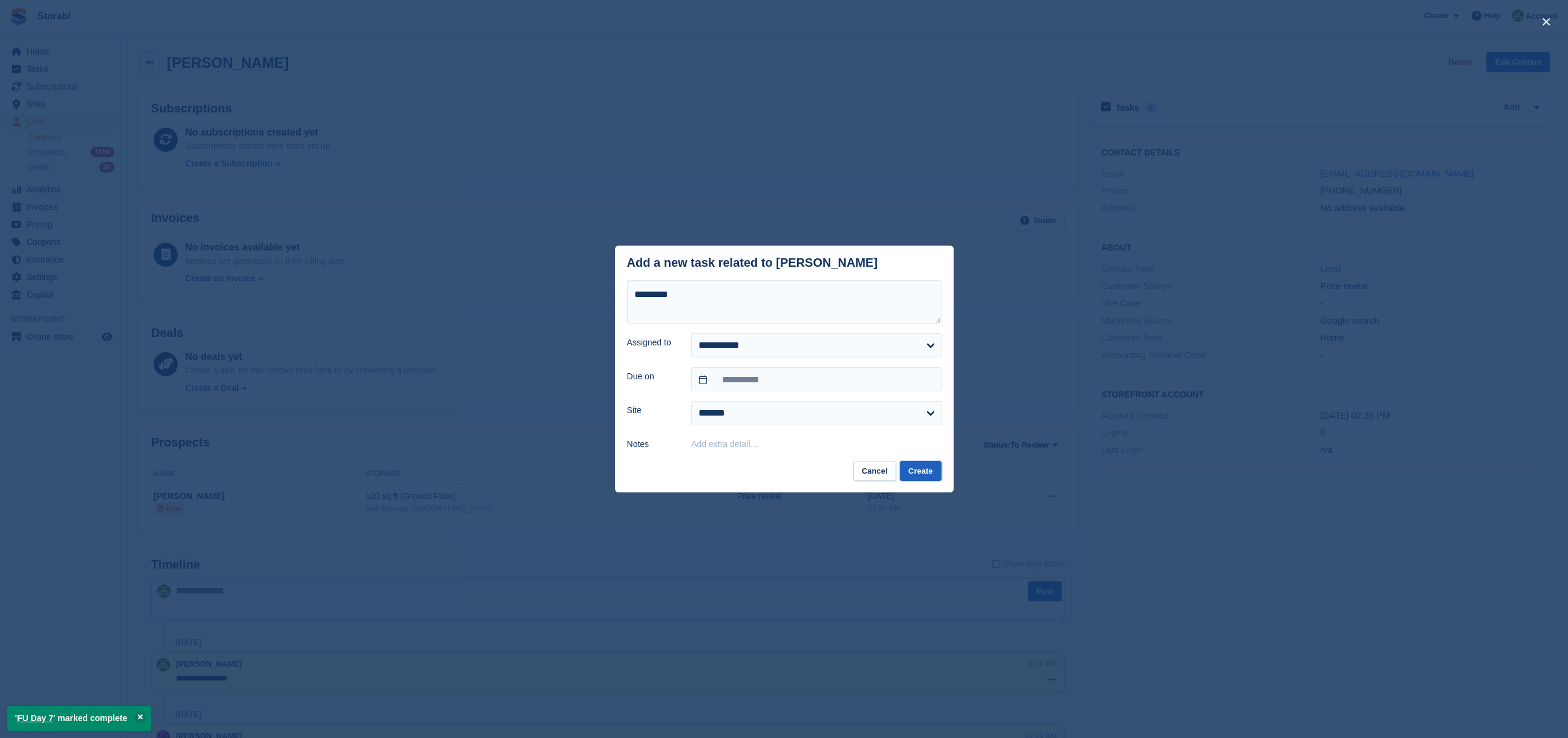
click at [915, 475] on button "Create" at bounding box center [920, 470] width 41 height 20
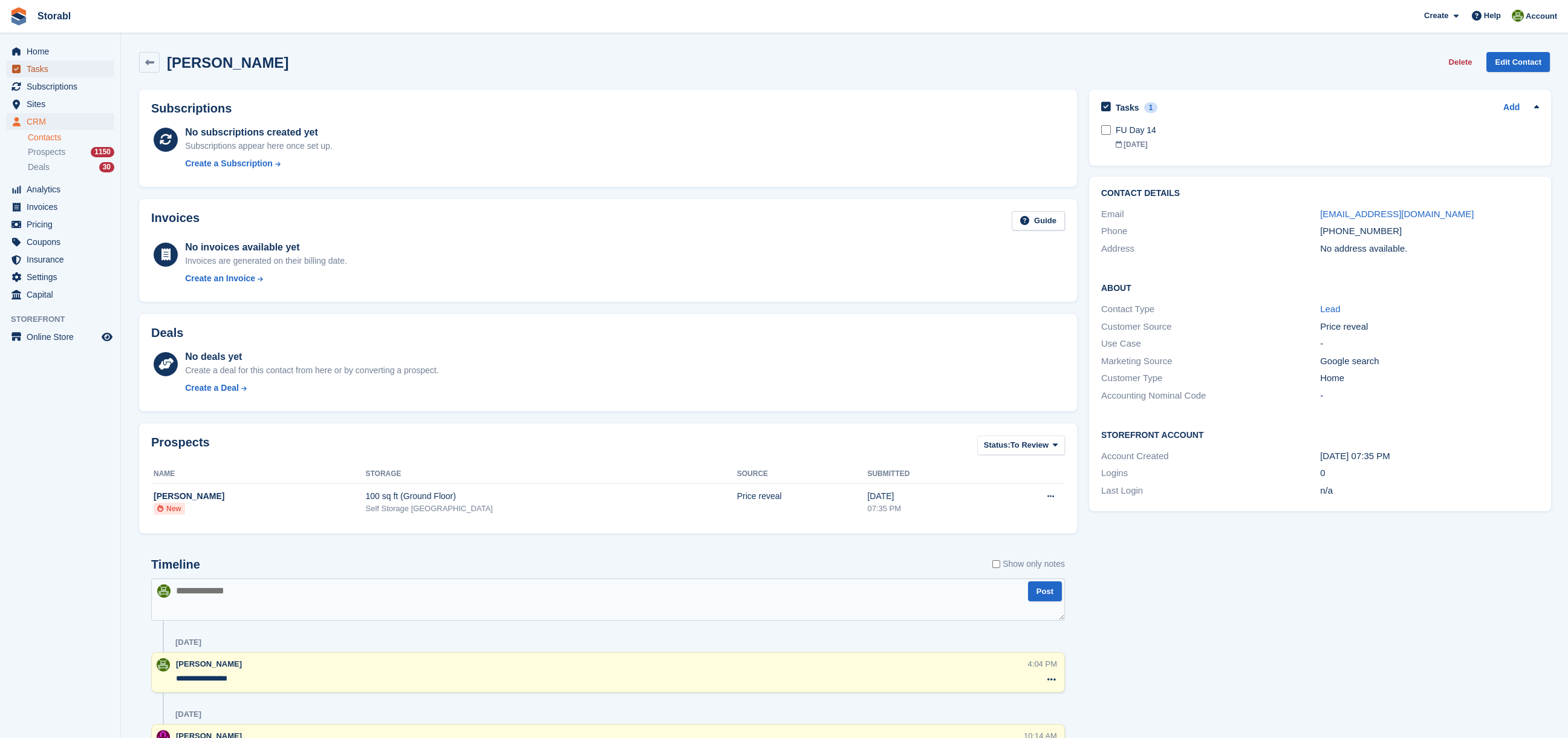
click at [39, 70] on span "Tasks" at bounding box center [63, 69] width 73 height 17
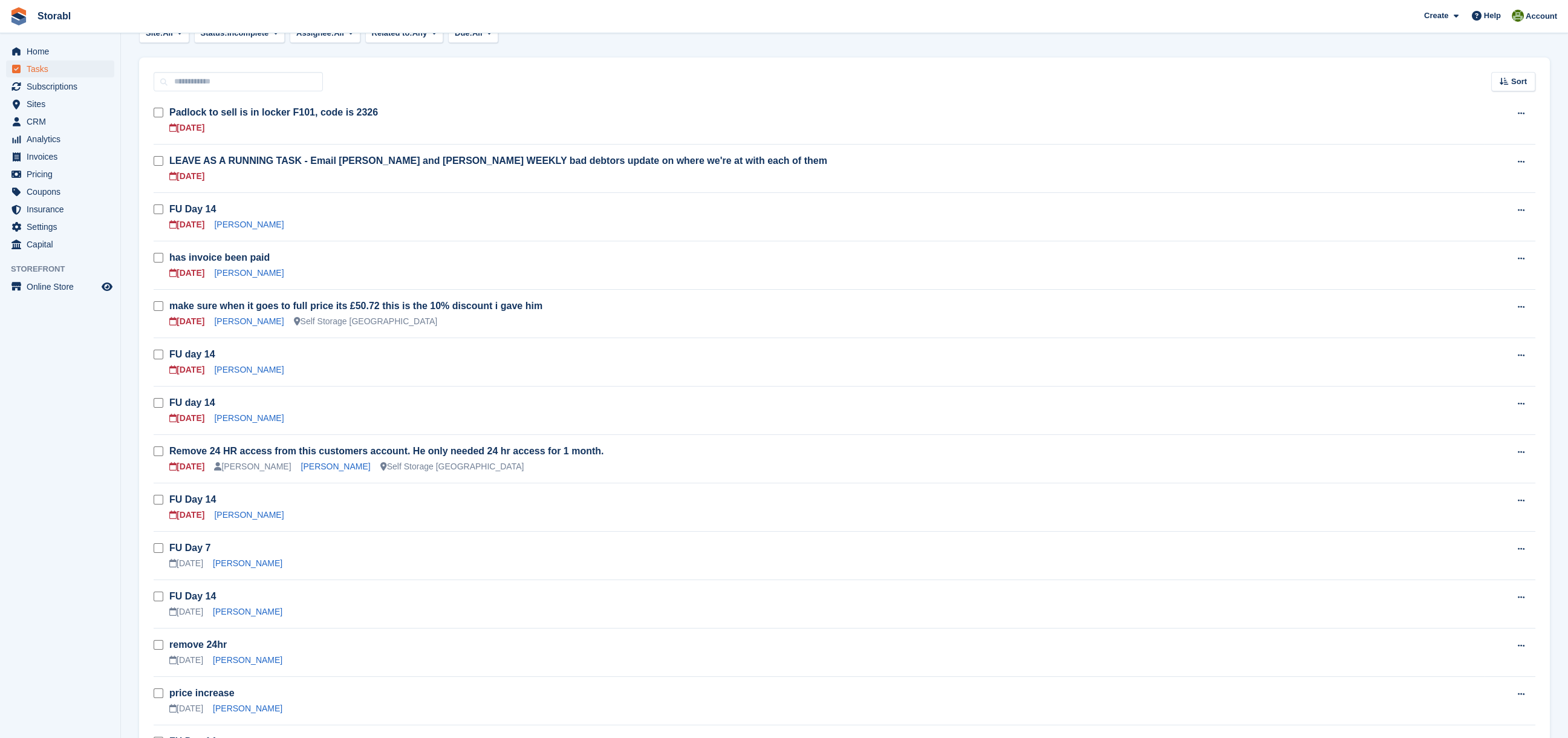
scroll to position [161, 0]
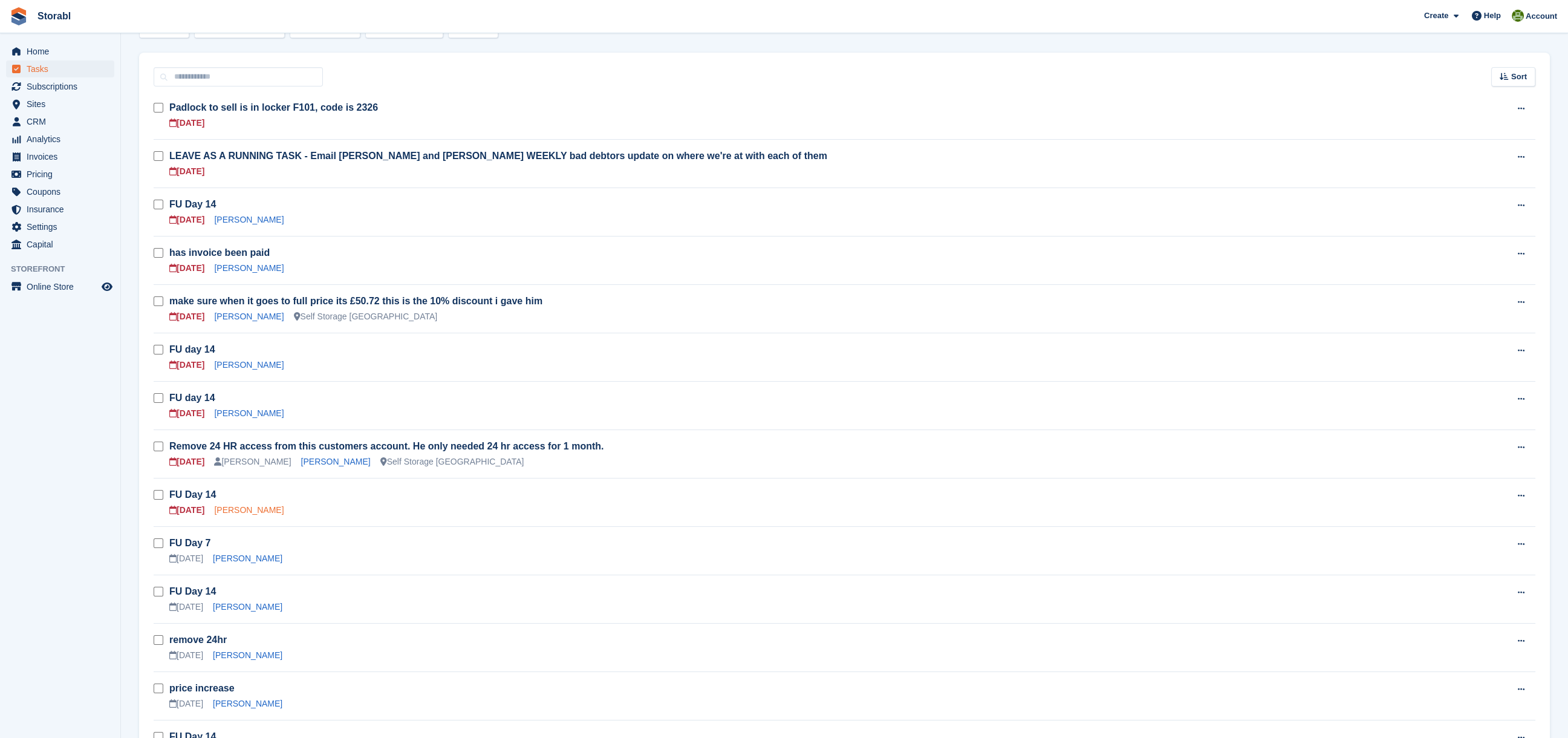
click at [245, 511] on link "[PERSON_NAME]" at bounding box center [248, 509] width 69 height 10
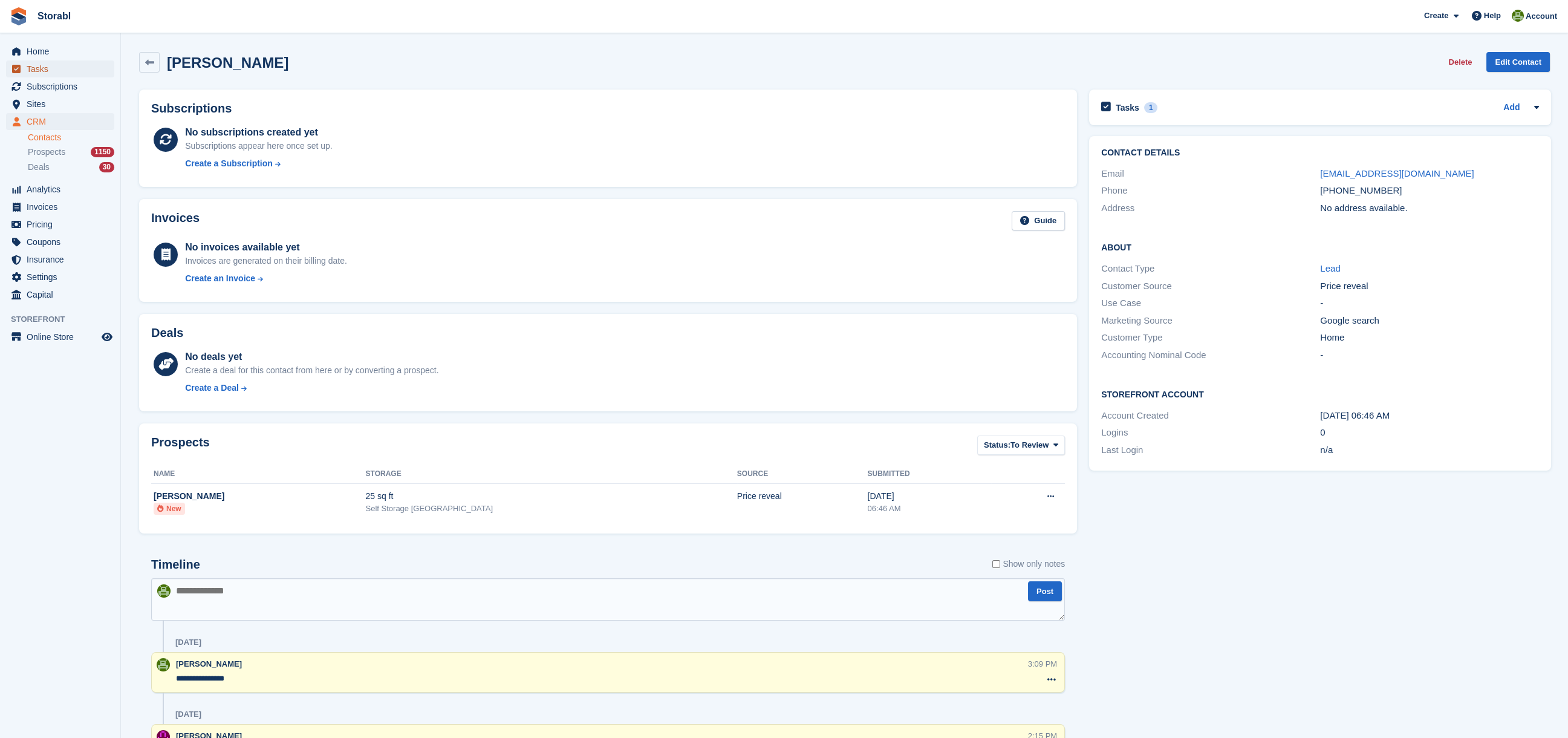
click at [50, 66] on span "Tasks" at bounding box center [63, 69] width 73 height 17
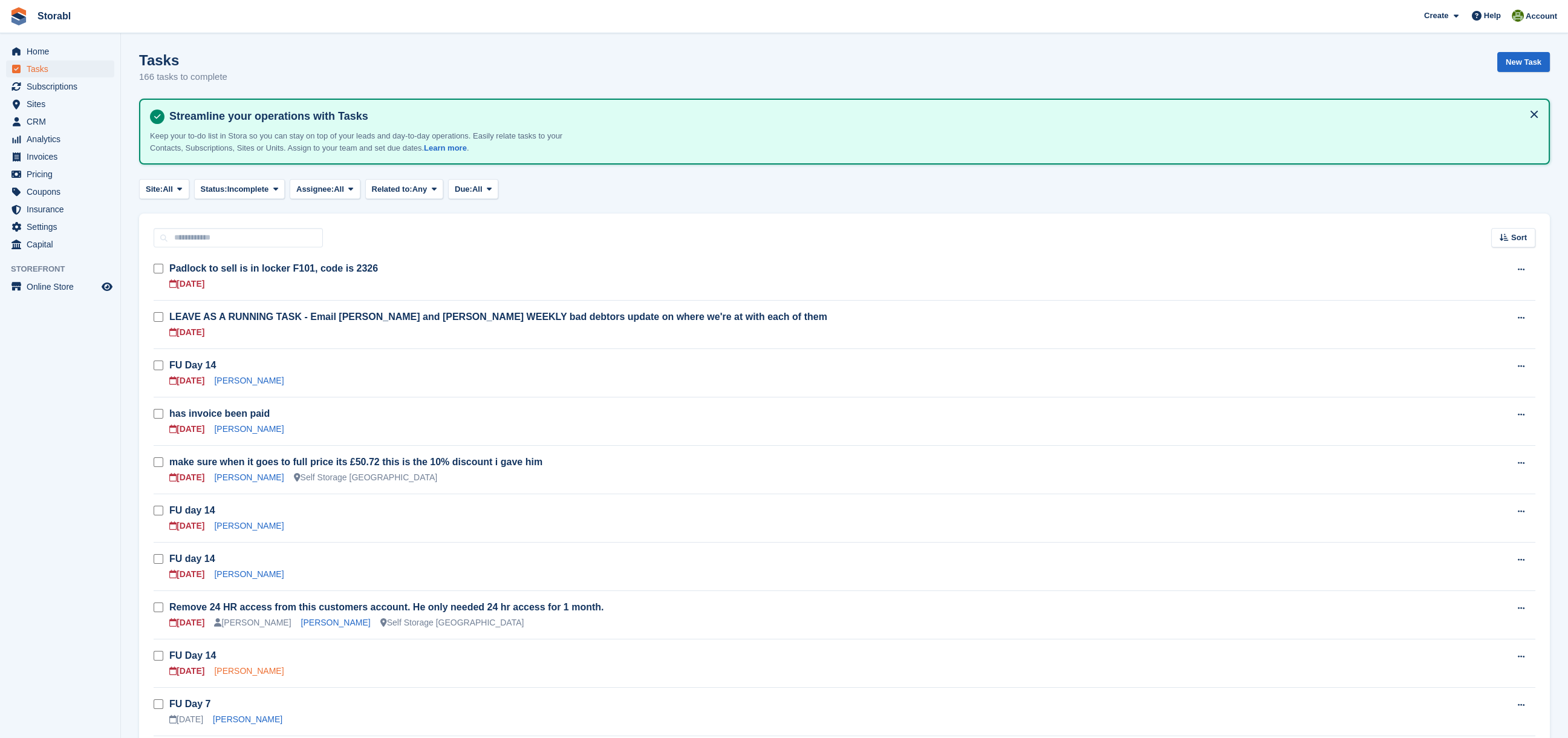
click at [239, 670] on link "[PERSON_NAME]" at bounding box center [248, 670] width 69 height 10
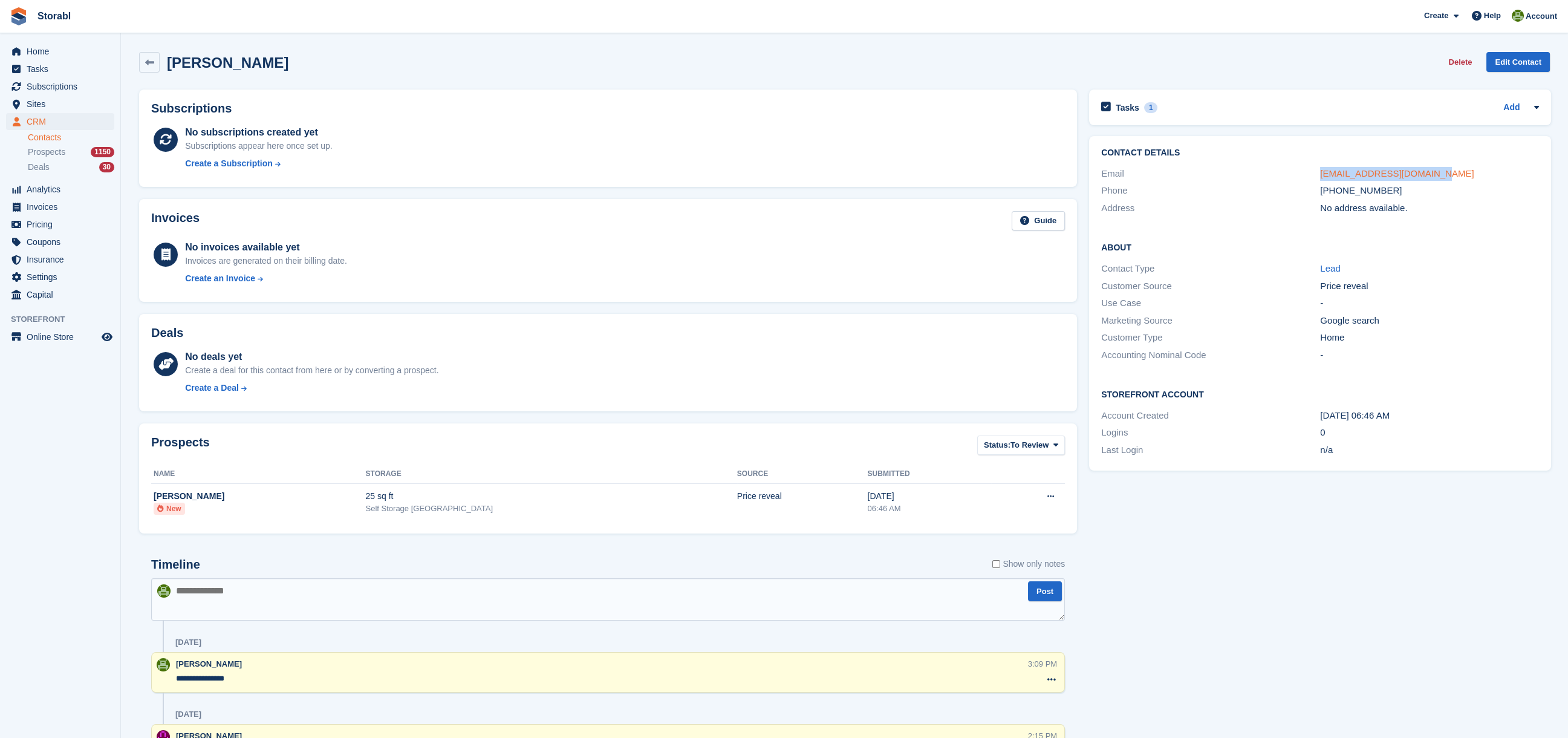
drag, startPoint x: 1434, startPoint y: 172, endPoint x: 1323, endPoint y: 167, distance: 111.1
click at [1307, 167] on div "Email kirstyjane76@hotmail.com" at bounding box center [1320, 174] width 438 height 17
copy div "kirstyjane76@hotmail.com"
click at [1148, 108] on div "1" at bounding box center [1151, 108] width 14 height 11
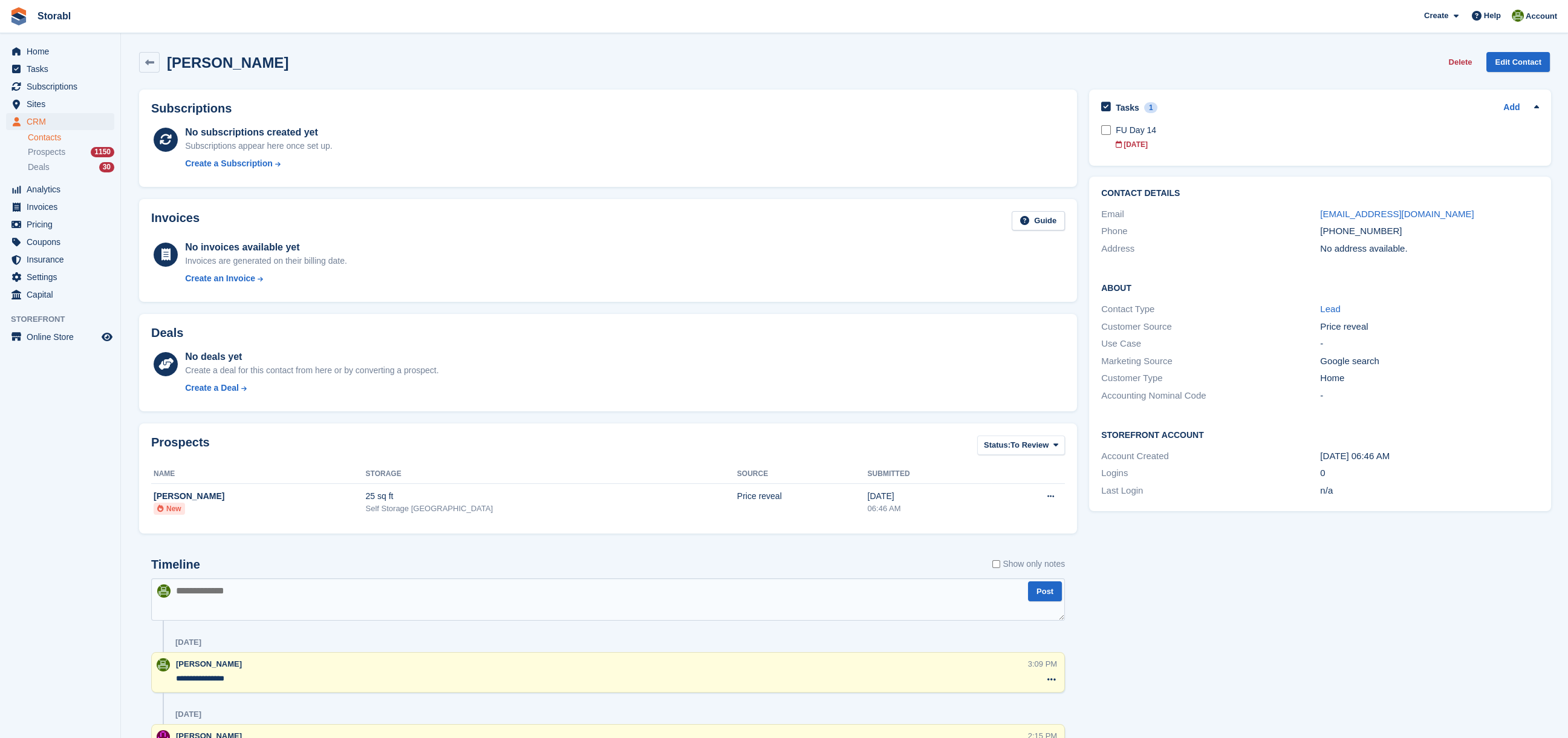
click at [1098, 129] on div "Tasks 1 Add FU Day 14 27 Aug" at bounding box center [1320, 128] width 462 height 76
click at [260, 596] on textarea at bounding box center [608, 599] width 914 height 43
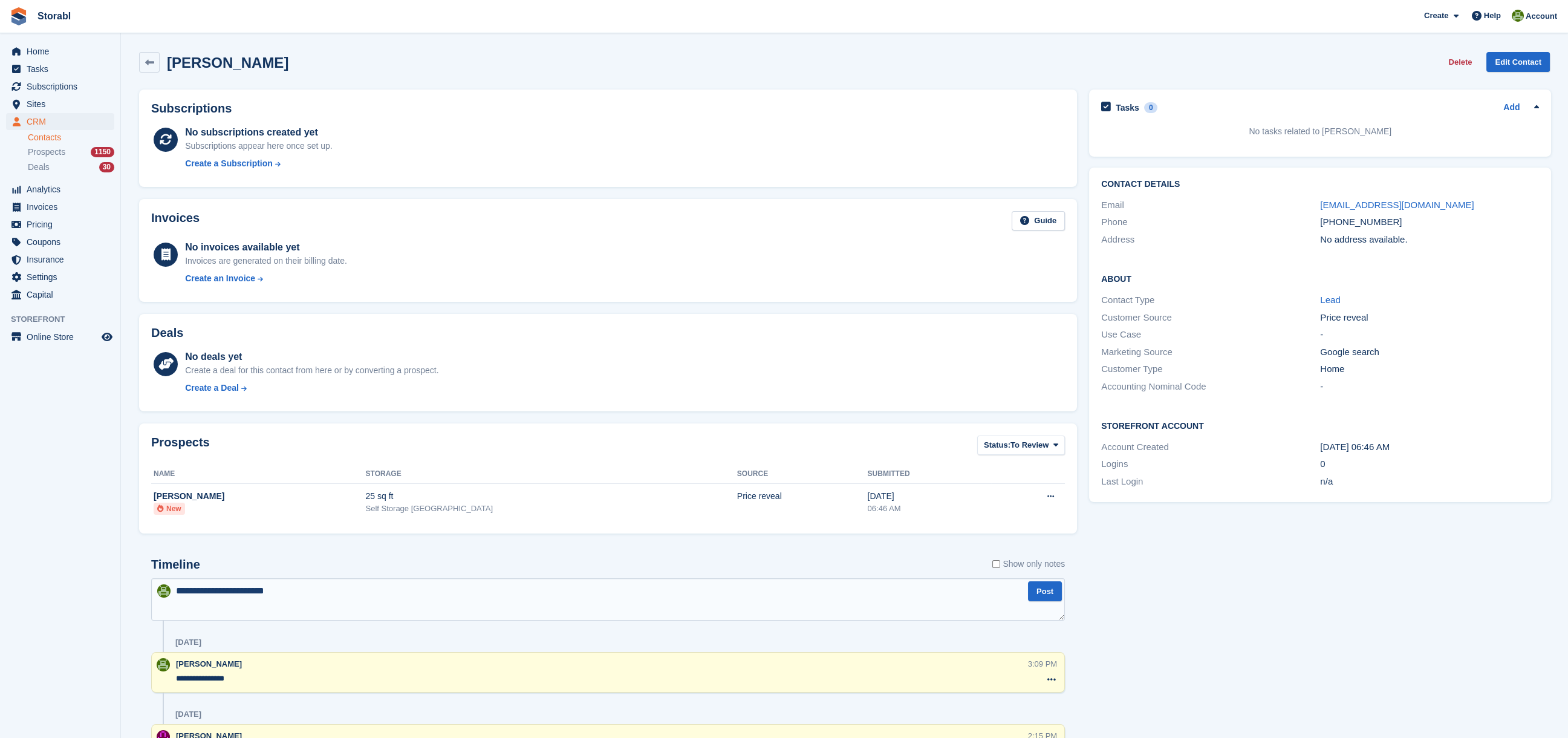
click at [294, 584] on textarea "**********" at bounding box center [608, 599] width 914 height 43
type textarea "**********"
click at [41, 69] on span "Tasks" at bounding box center [63, 69] width 73 height 17
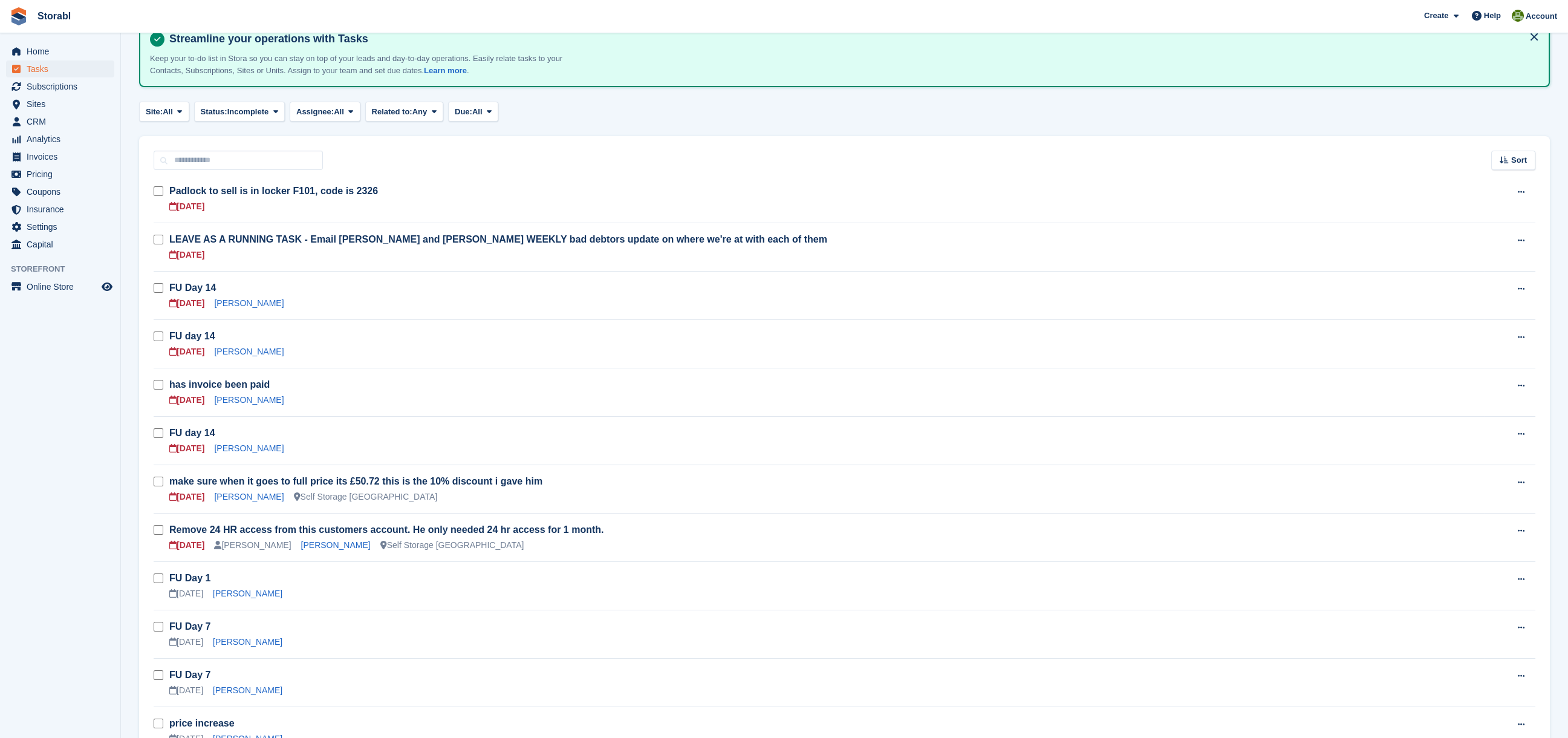
scroll to position [81, 0]
click at [248, 443] on link "[PERSON_NAME]" at bounding box center [248, 445] width 69 height 10
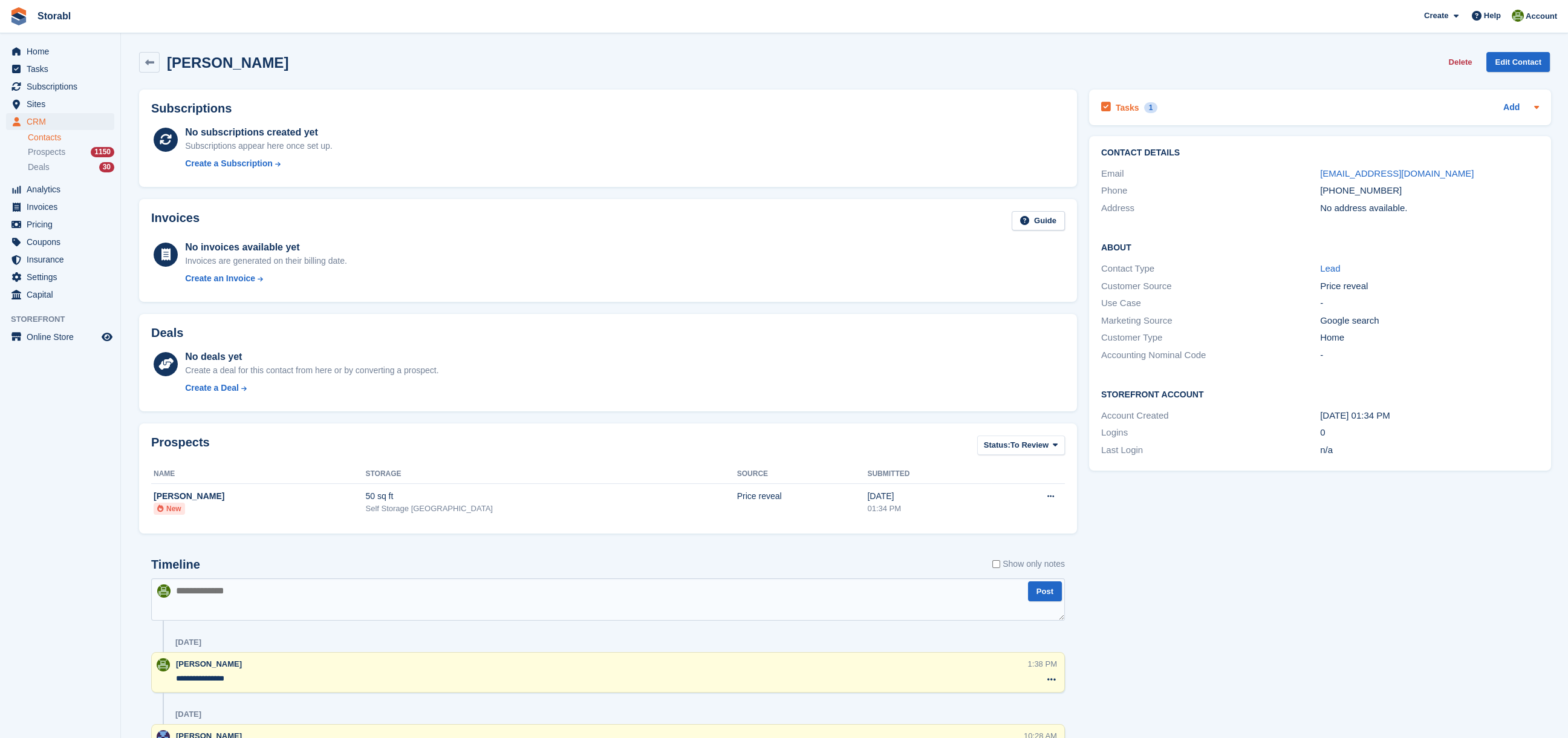
click at [1135, 103] on div "Tasks 1" at bounding box center [1129, 107] width 56 height 17
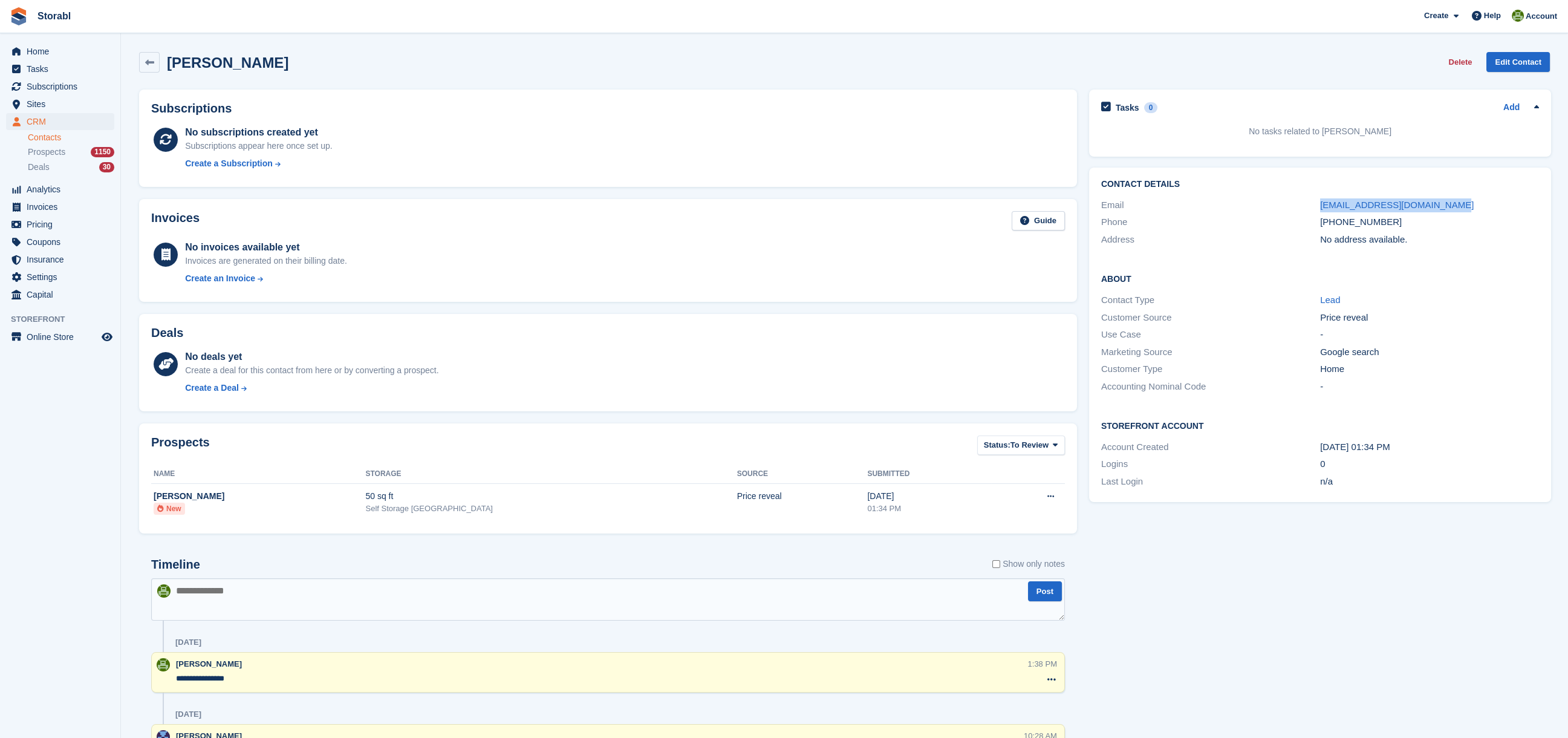
drag, startPoint x: 1447, startPoint y: 200, endPoint x: 1307, endPoint y: 200, distance: 140.0
click at [1307, 200] on div "Email hemsotterholidays@gmail.com" at bounding box center [1320, 205] width 438 height 17
copy div "hemsotterholidays@gmail.com"
click at [349, 596] on textarea at bounding box center [608, 599] width 914 height 43
type textarea "**********"
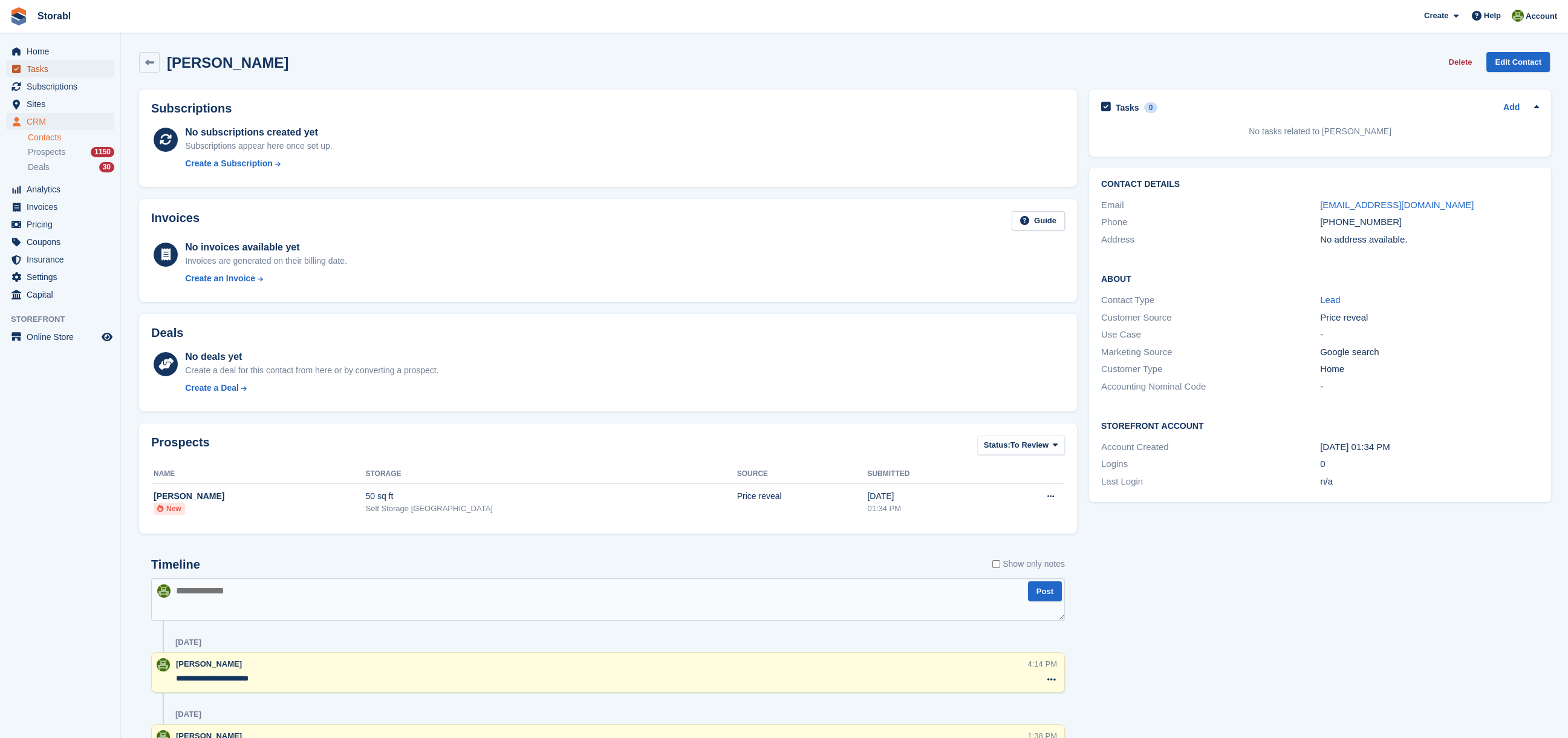
click at [43, 67] on span "Tasks" at bounding box center [63, 69] width 73 height 17
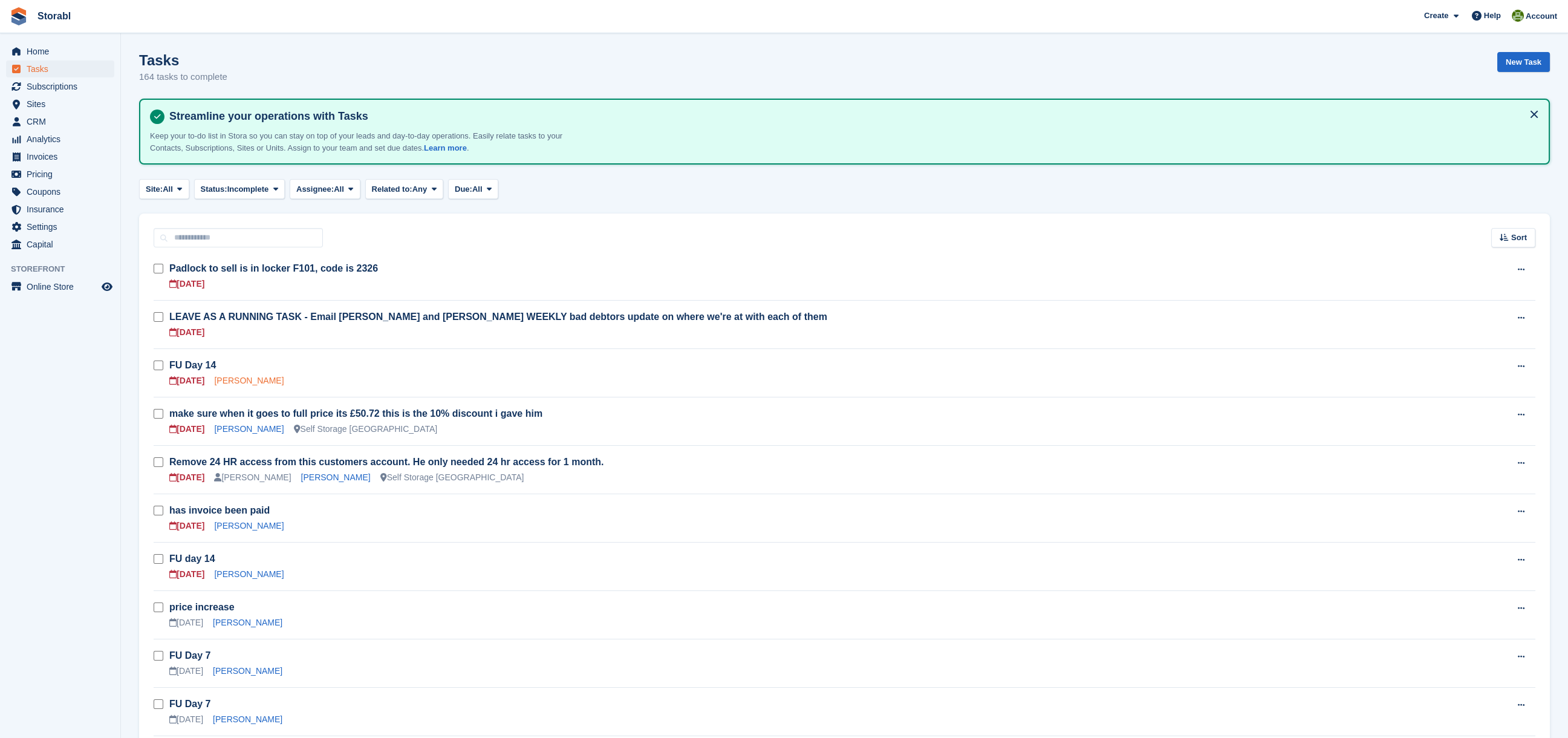
click at [235, 376] on link "[PERSON_NAME]" at bounding box center [248, 380] width 69 height 10
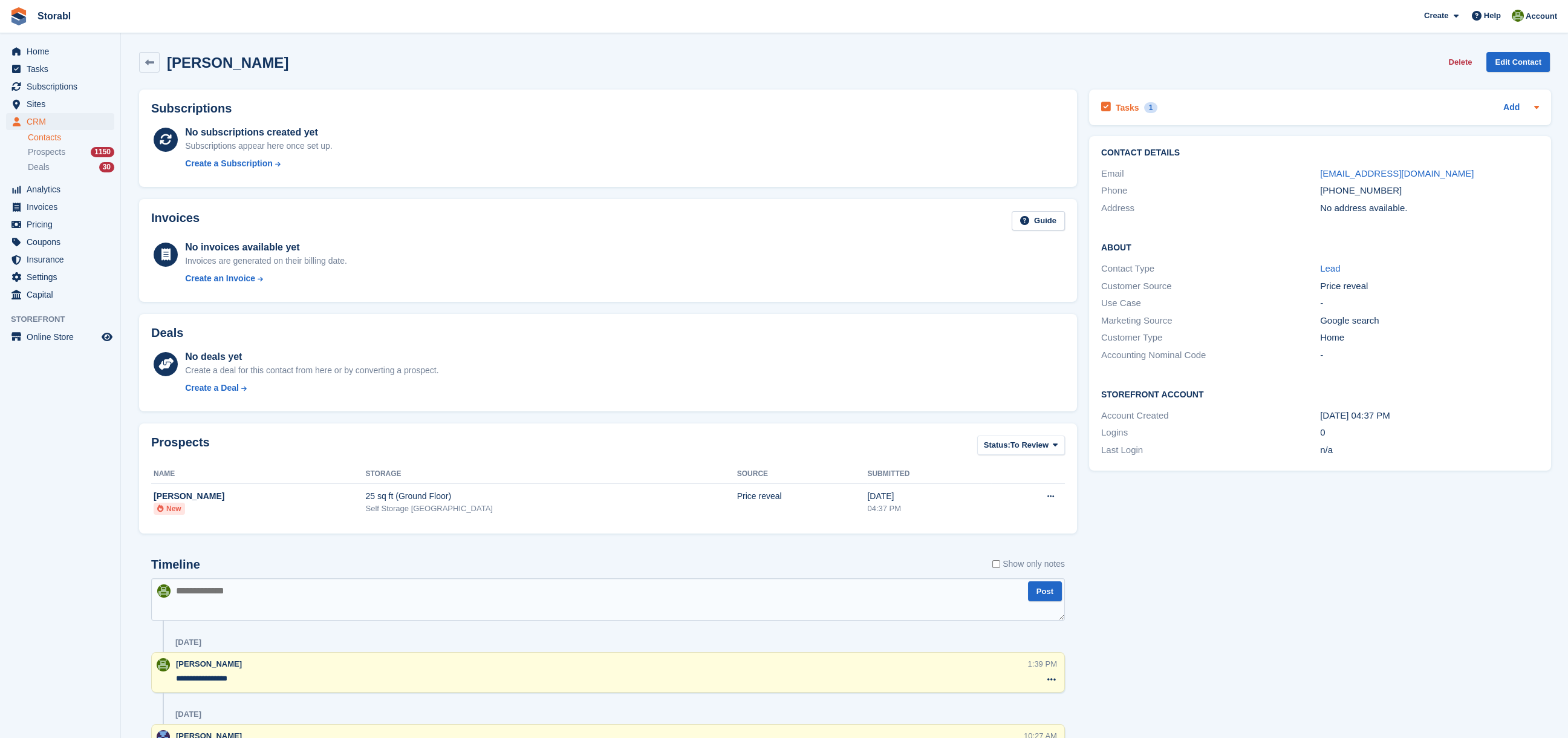
click at [1148, 103] on div "1" at bounding box center [1151, 108] width 14 height 11
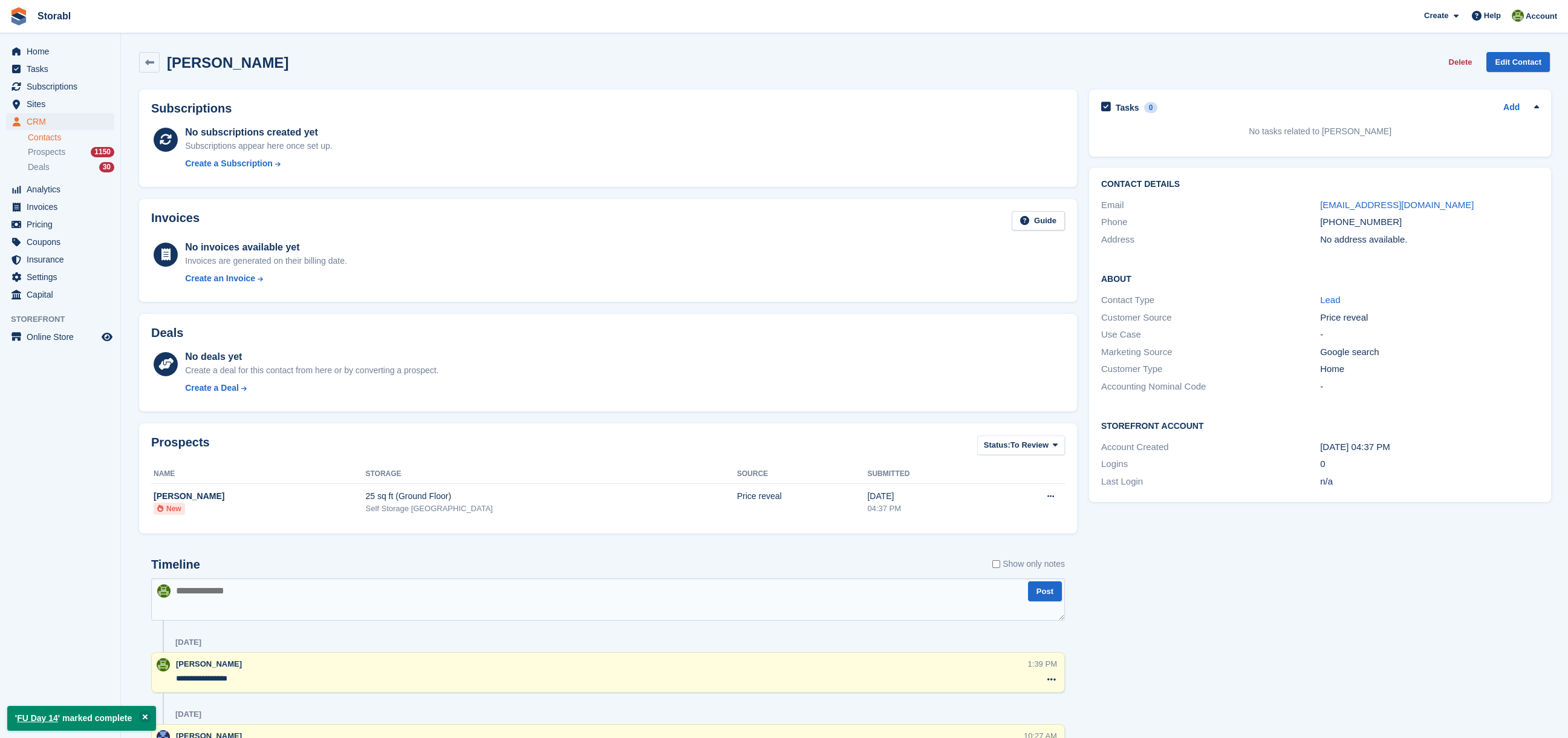
click at [281, 608] on textarea at bounding box center [608, 599] width 914 height 43
type textarea "**********"
drag, startPoint x: 1429, startPoint y: 201, endPoint x: 1300, endPoint y: 203, distance: 129.0
click at [1300, 203] on div "Email kumarhonesh@gmail.com" at bounding box center [1320, 205] width 438 height 17
copy div "kumarhonesh@gmail.com"
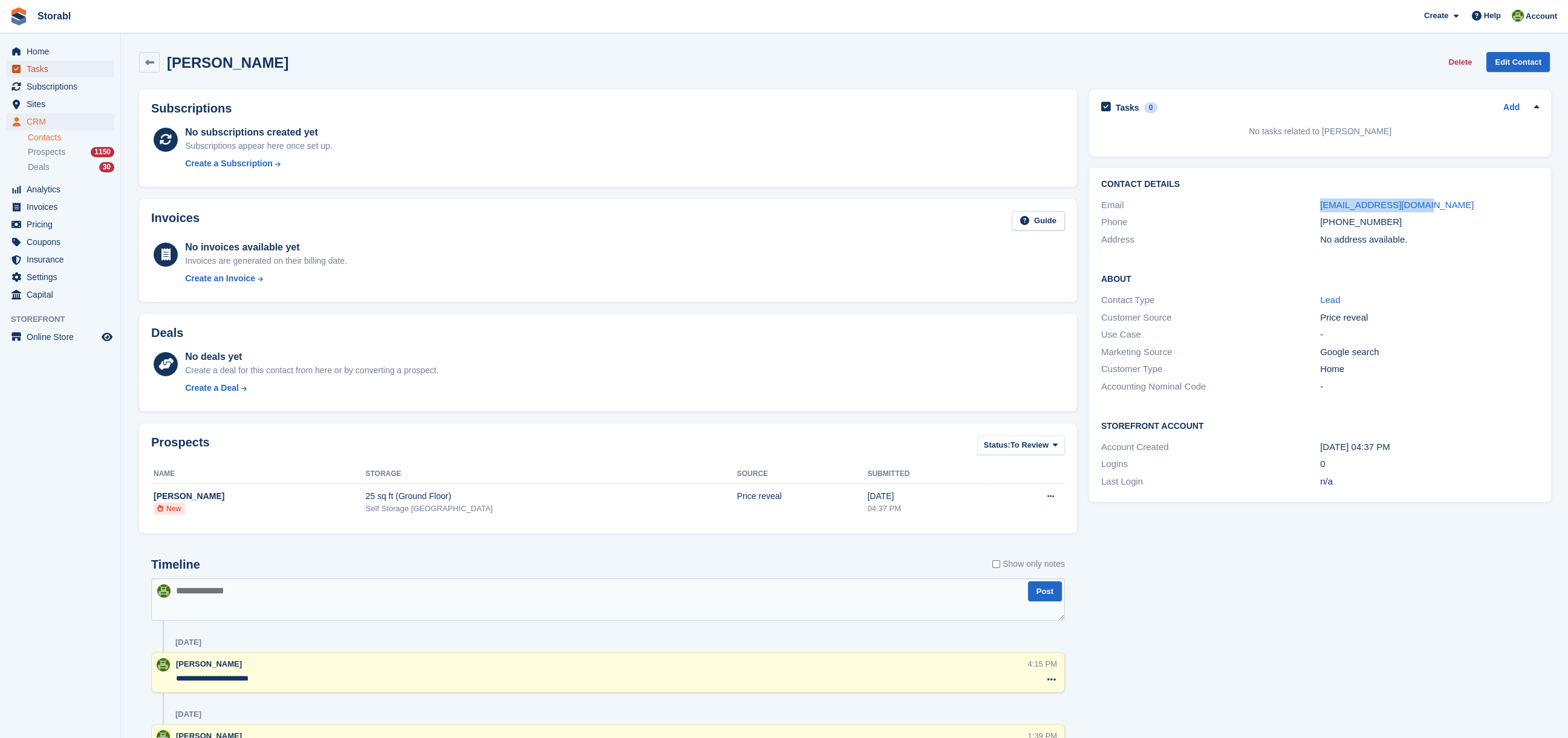
click at [50, 69] on span "Tasks" at bounding box center [63, 69] width 73 height 17
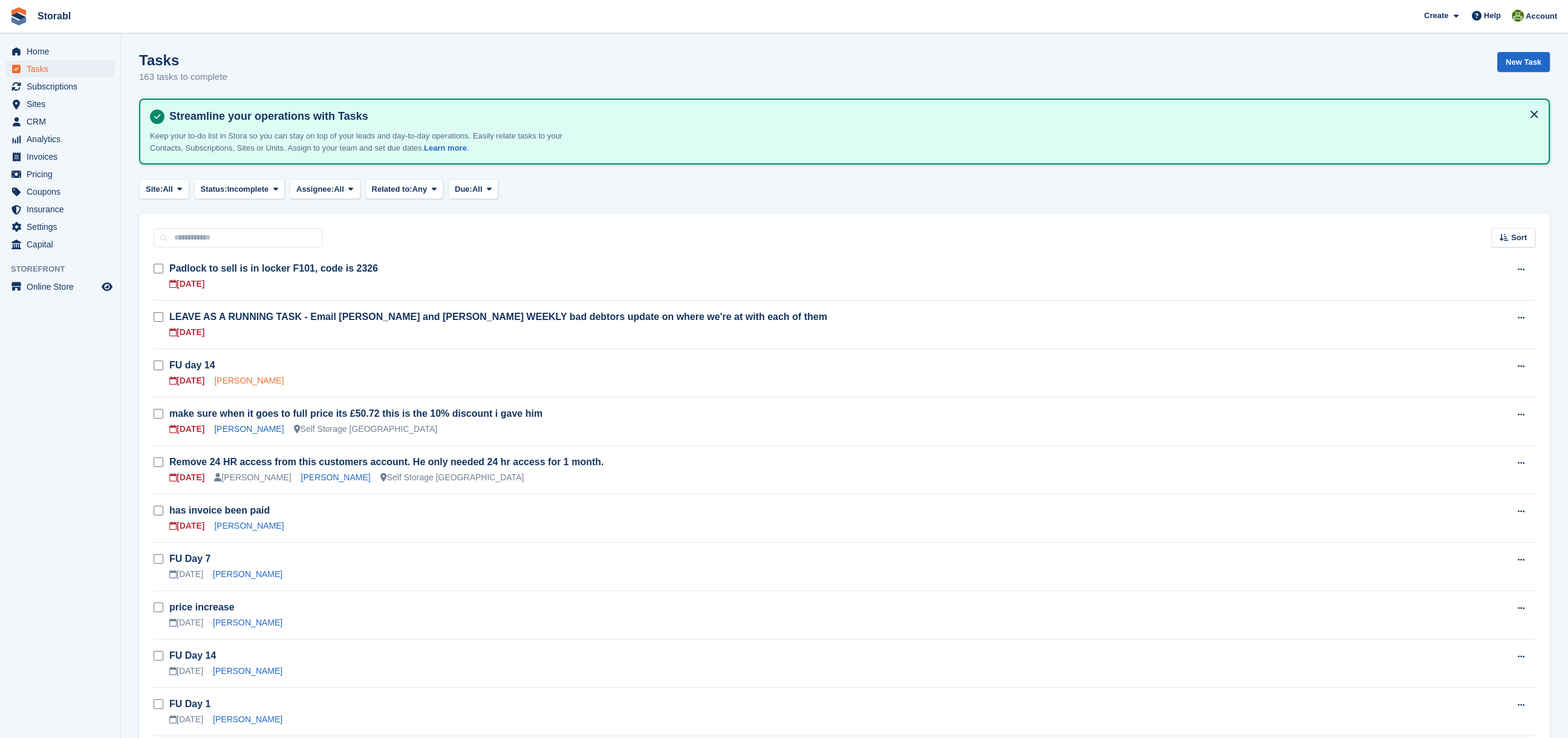
click at [233, 379] on link "[PERSON_NAME]" at bounding box center [248, 380] width 69 height 10
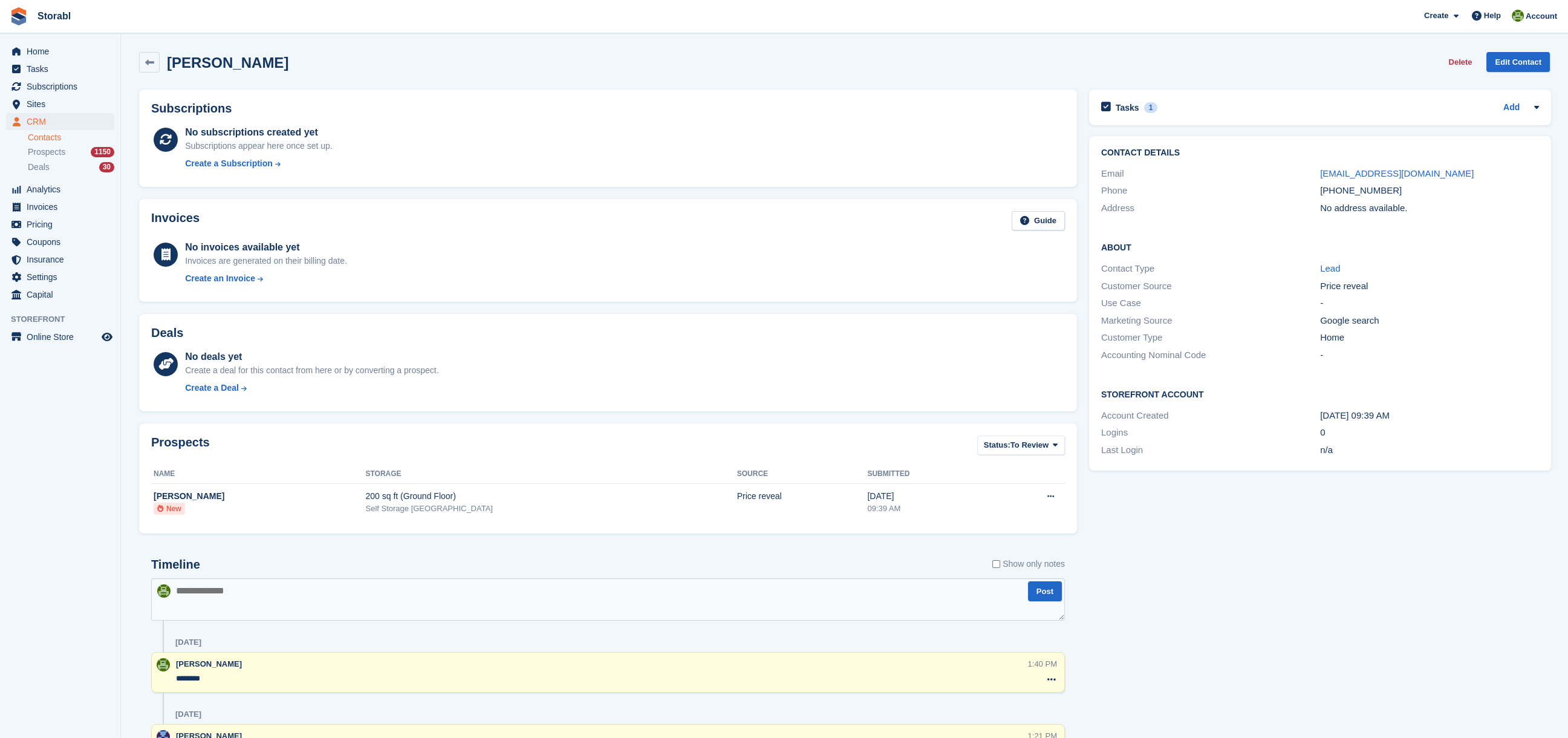
click at [372, 604] on textarea at bounding box center [608, 599] width 914 height 43
drag, startPoint x: 1438, startPoint y: 169, endPoint x: 1296, endPoint y: 167, distance: 142.0
click at [1296, 167] on div "Email don-nar@hotmail.co.uk" at bounding box center [1320, 174] width 438 height 17
copy div "don-nar@hotmail.co.uk"
click at [1163, 99] on div "Tasks 1 Add" at bounding box center [1320, 107] width 438 height 17
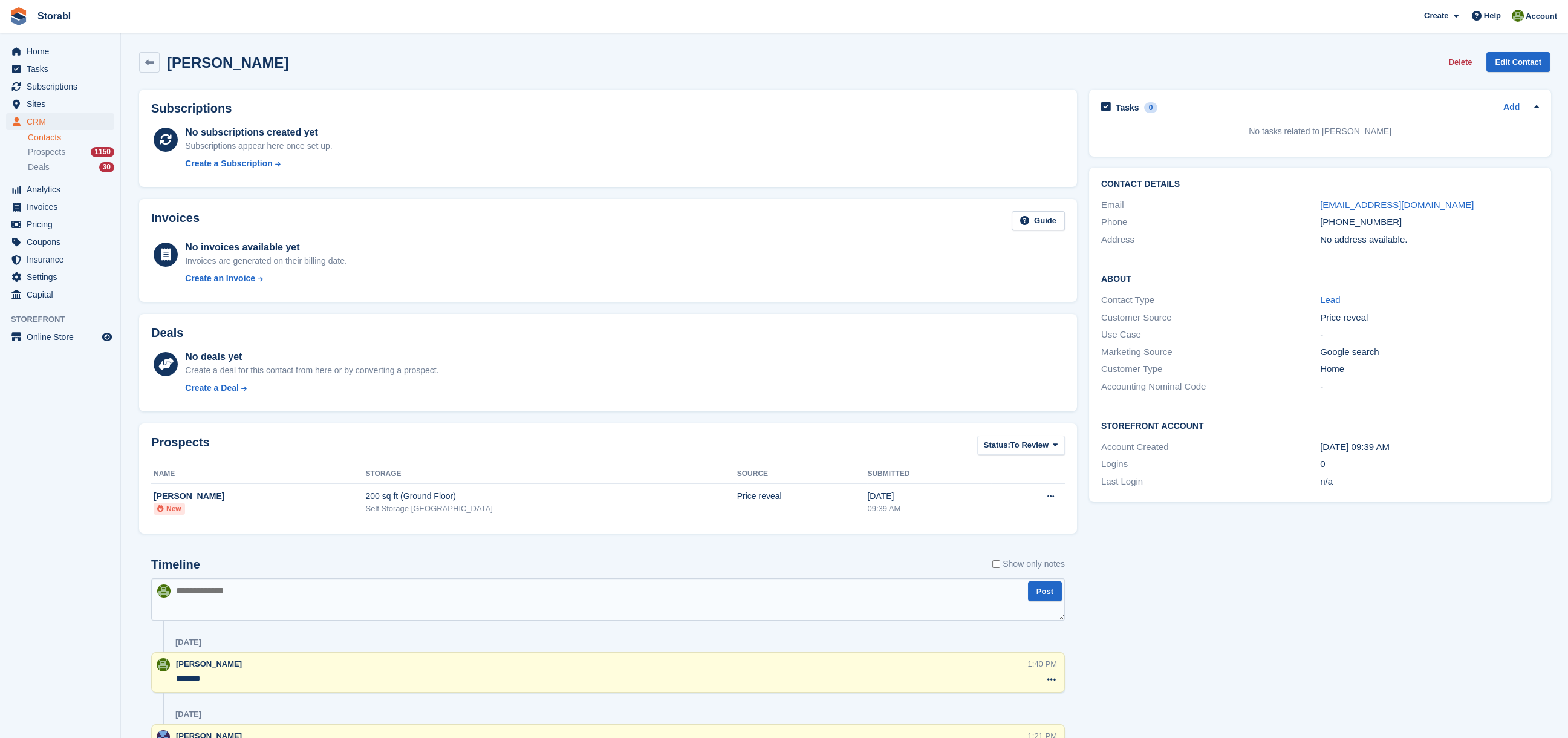
click at [219, 592] on textarea at bounding box center [608, 599] width 914 height 43
type textarea "**********"
click at [41, 67] on span "Tasks" at bounding box center [63, 69] width 73 height 17
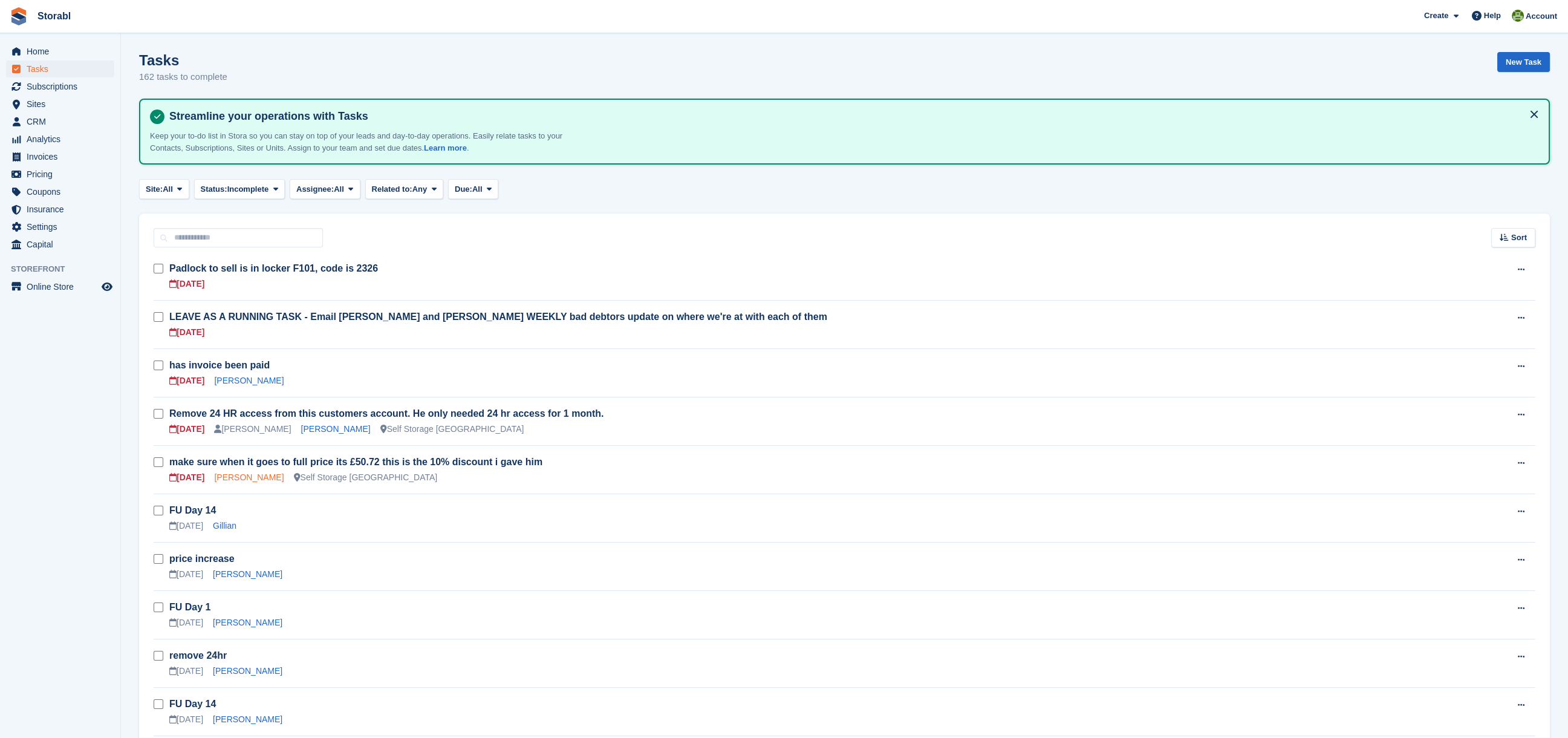
click at [247, 477] on link "[PERSON_NAME]" at bounding box center [248, 477] width 69 height 10
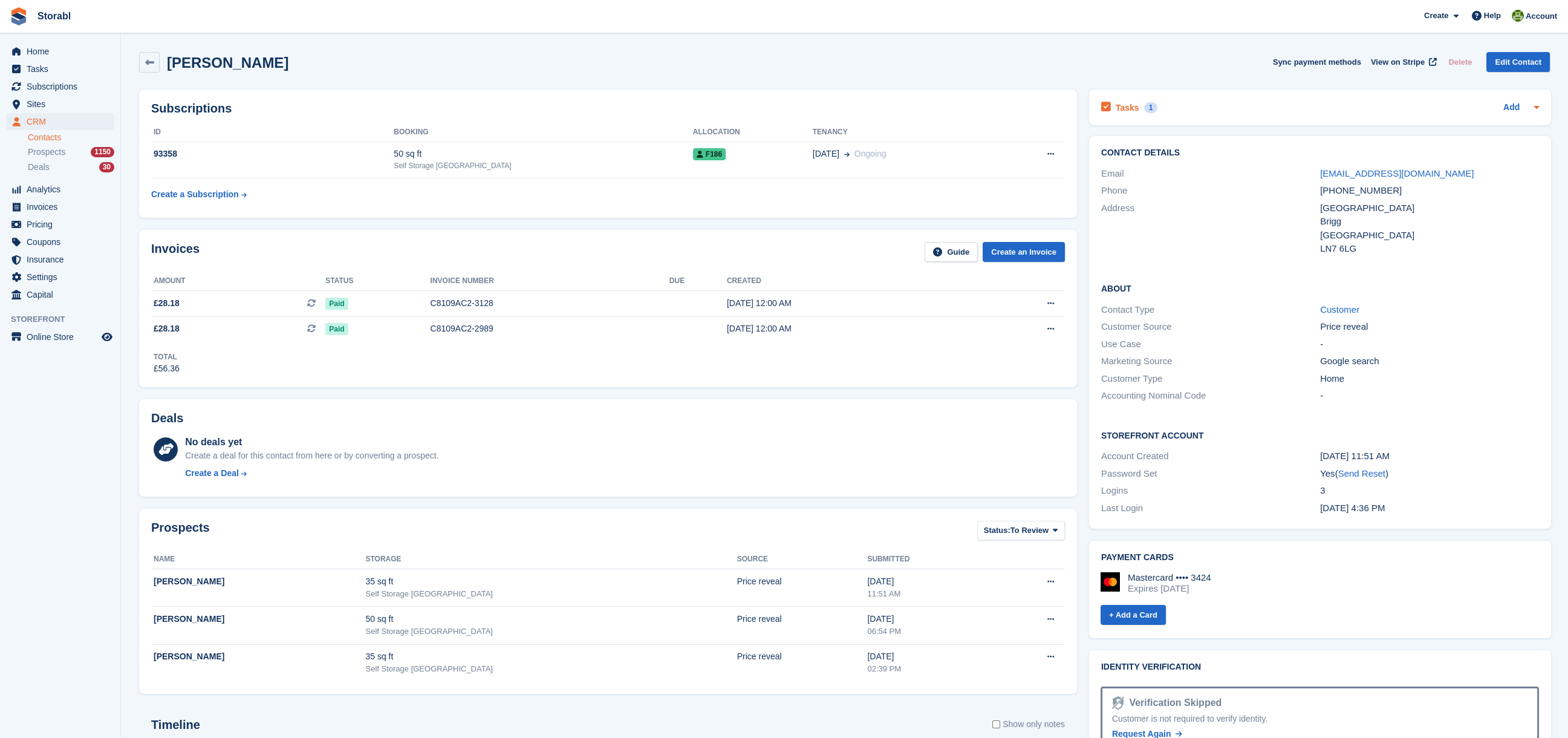
click at [1115, 103] on h2 "Tasks" at bounding box center [1127, 108] width 23 height 11
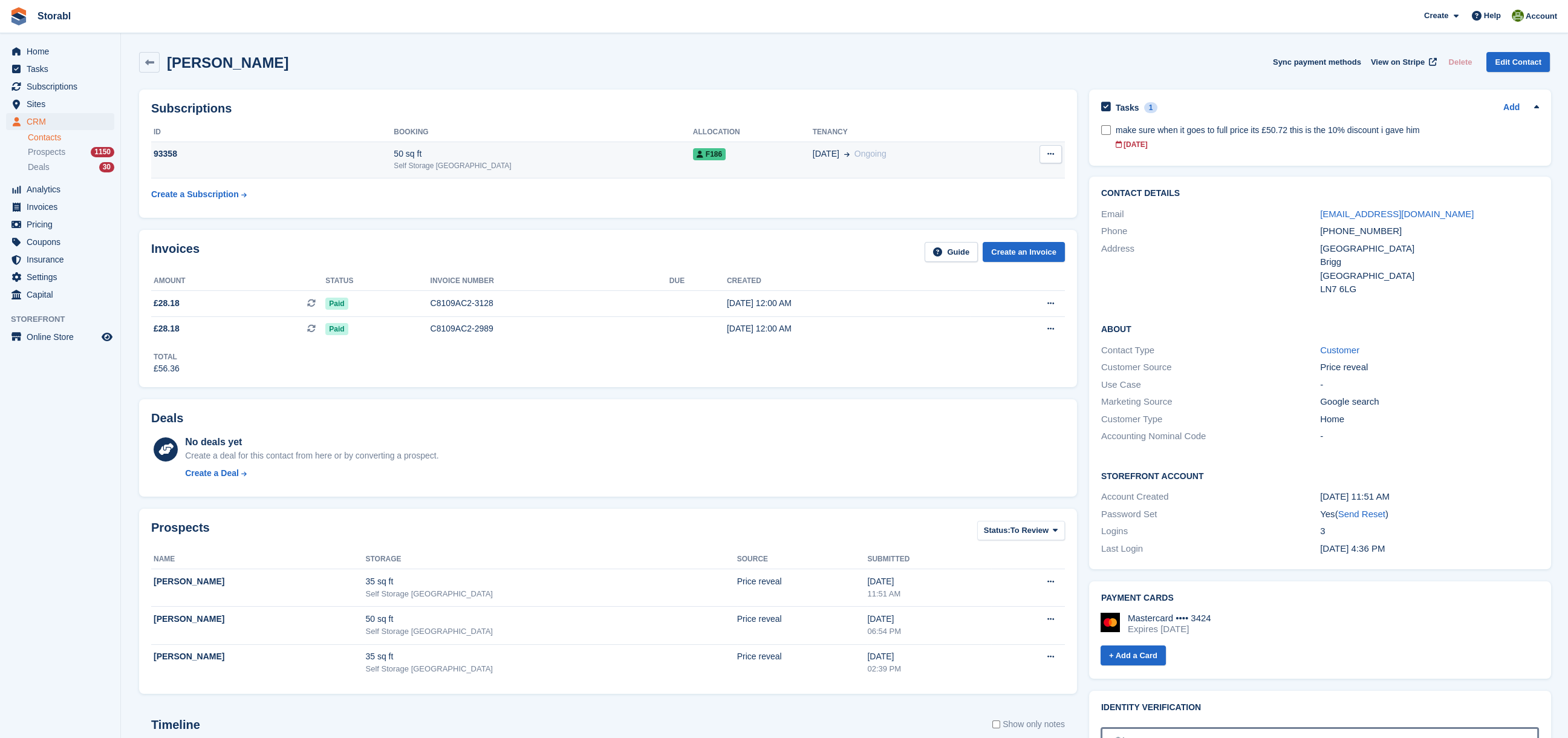
click at [857, 154] on div "22 Jul Ongoing" at bounding box center [907, 154] width 188 height 13
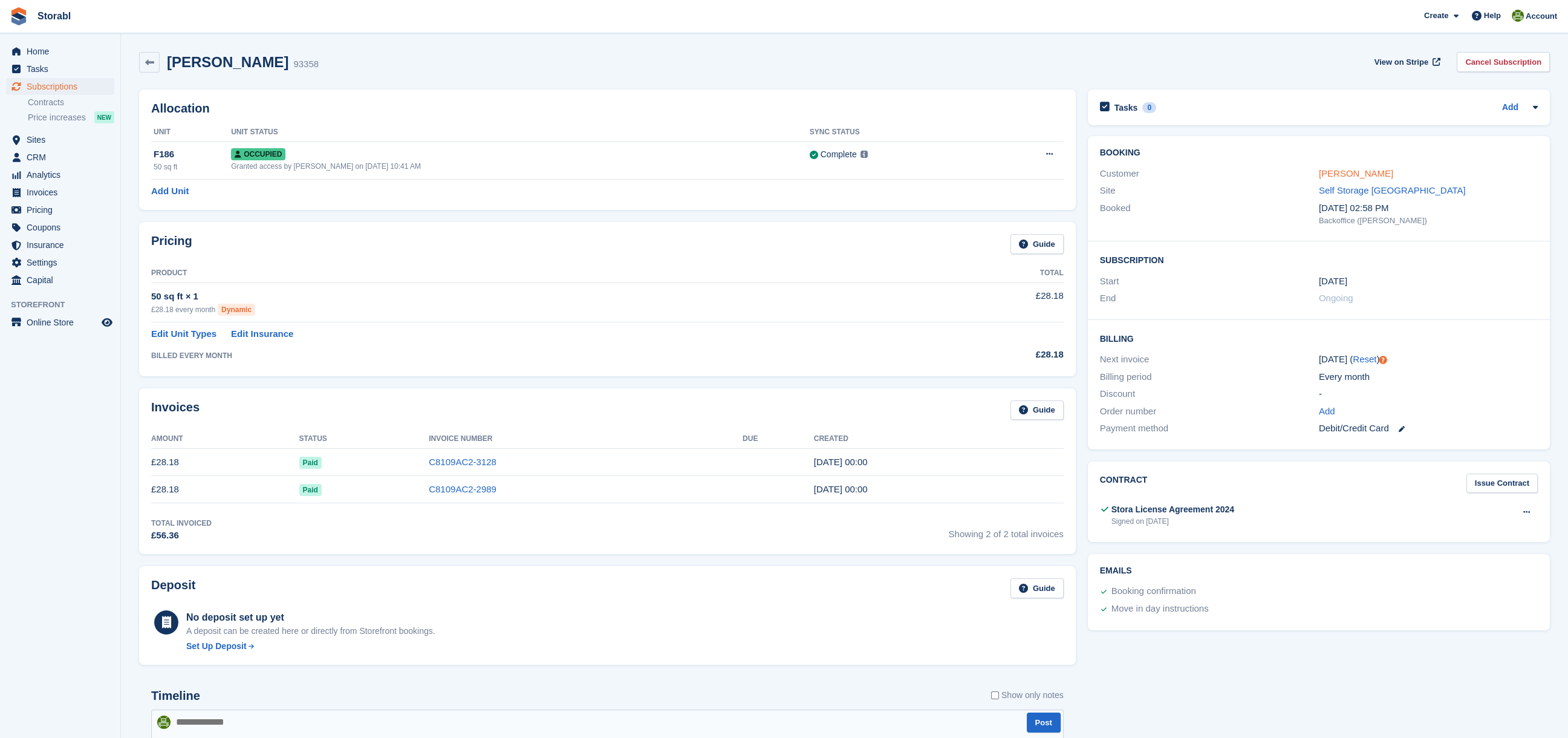
click at [1324, 173] on link "[PERSON_NAME]" at bounding box center [1356, 174] width 75 height 10
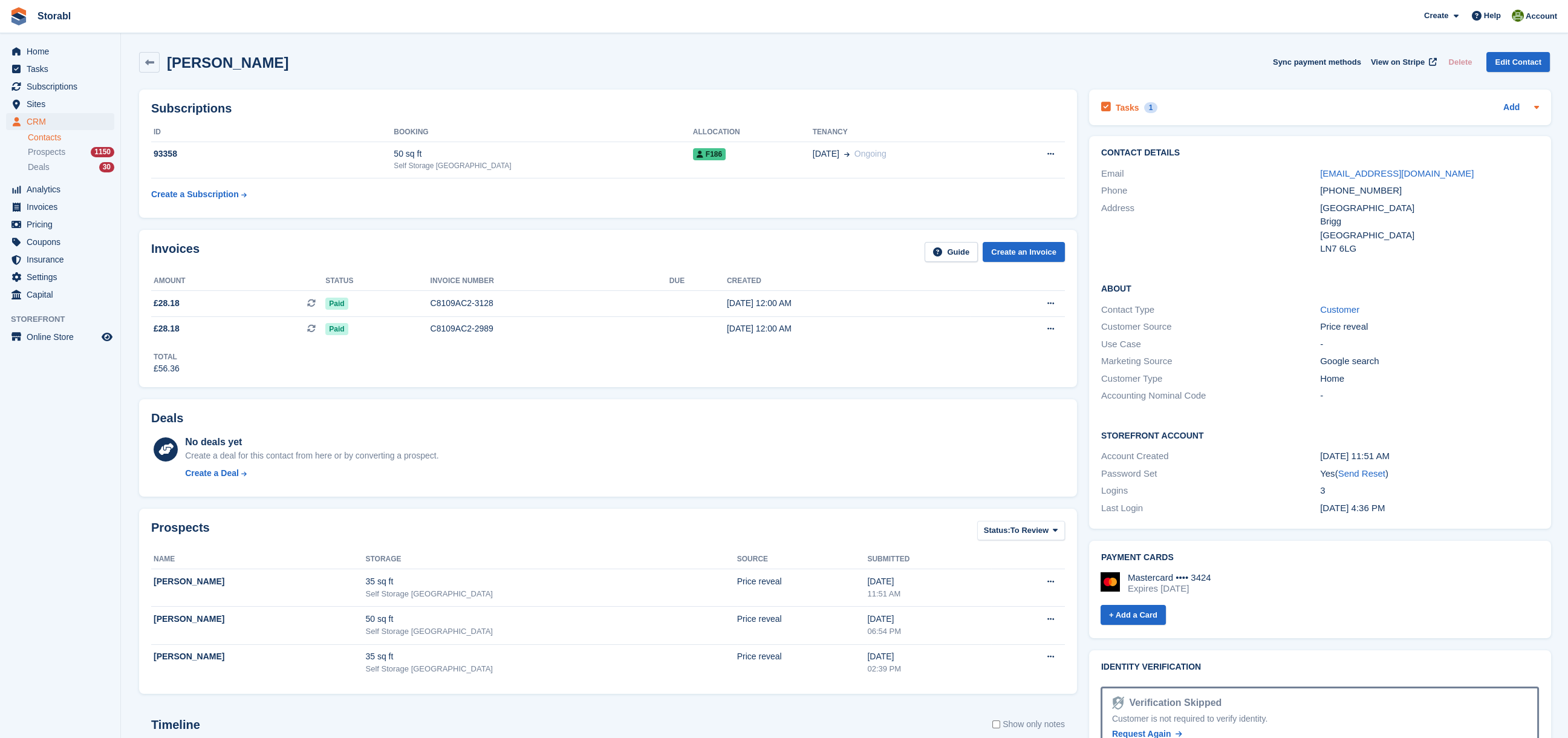
click at [1146, 110] on div "1" at bounding box center [1151, 108] width 14 height 11
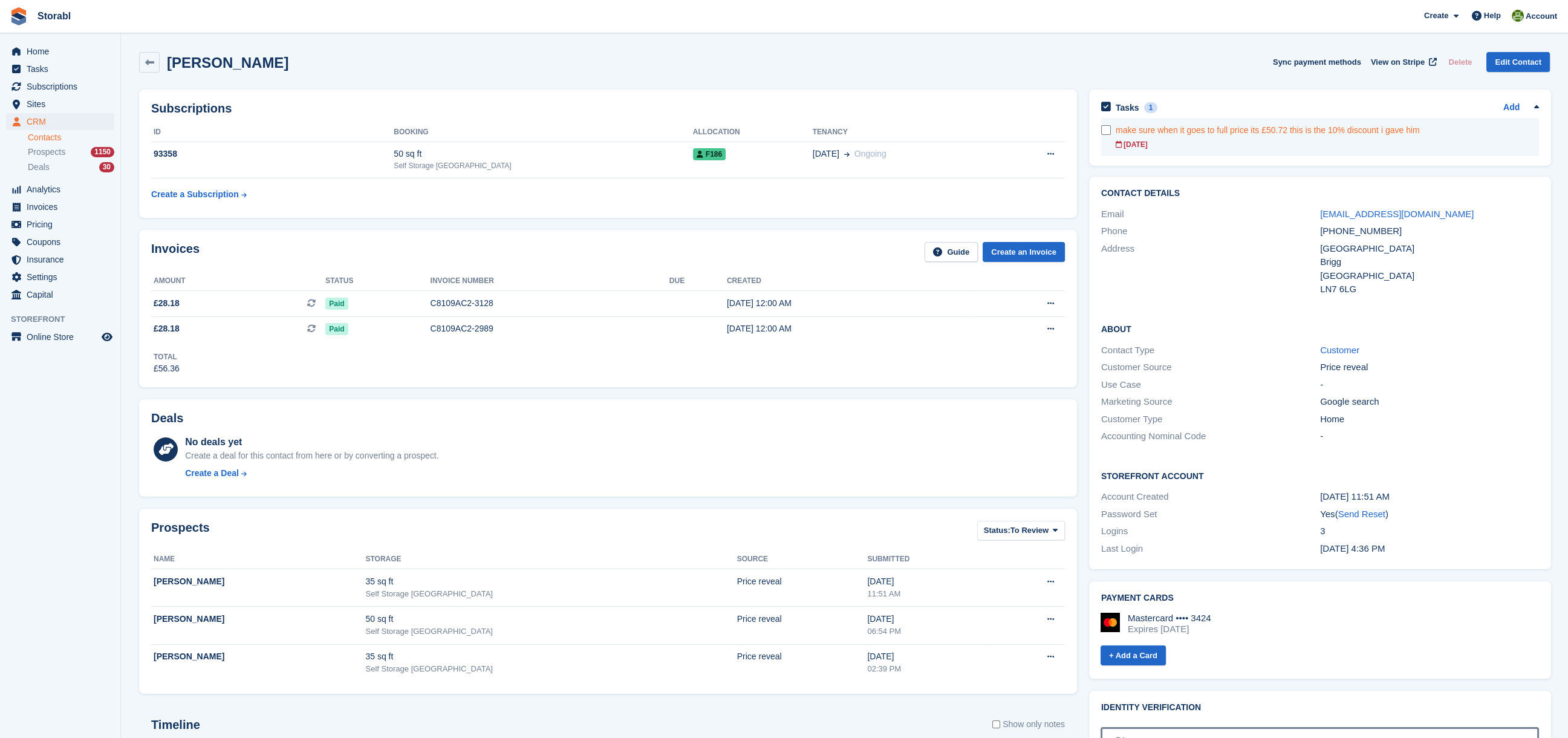
click at [1109, 133] on form at bounding box center [1108, 130] width 15 height 10
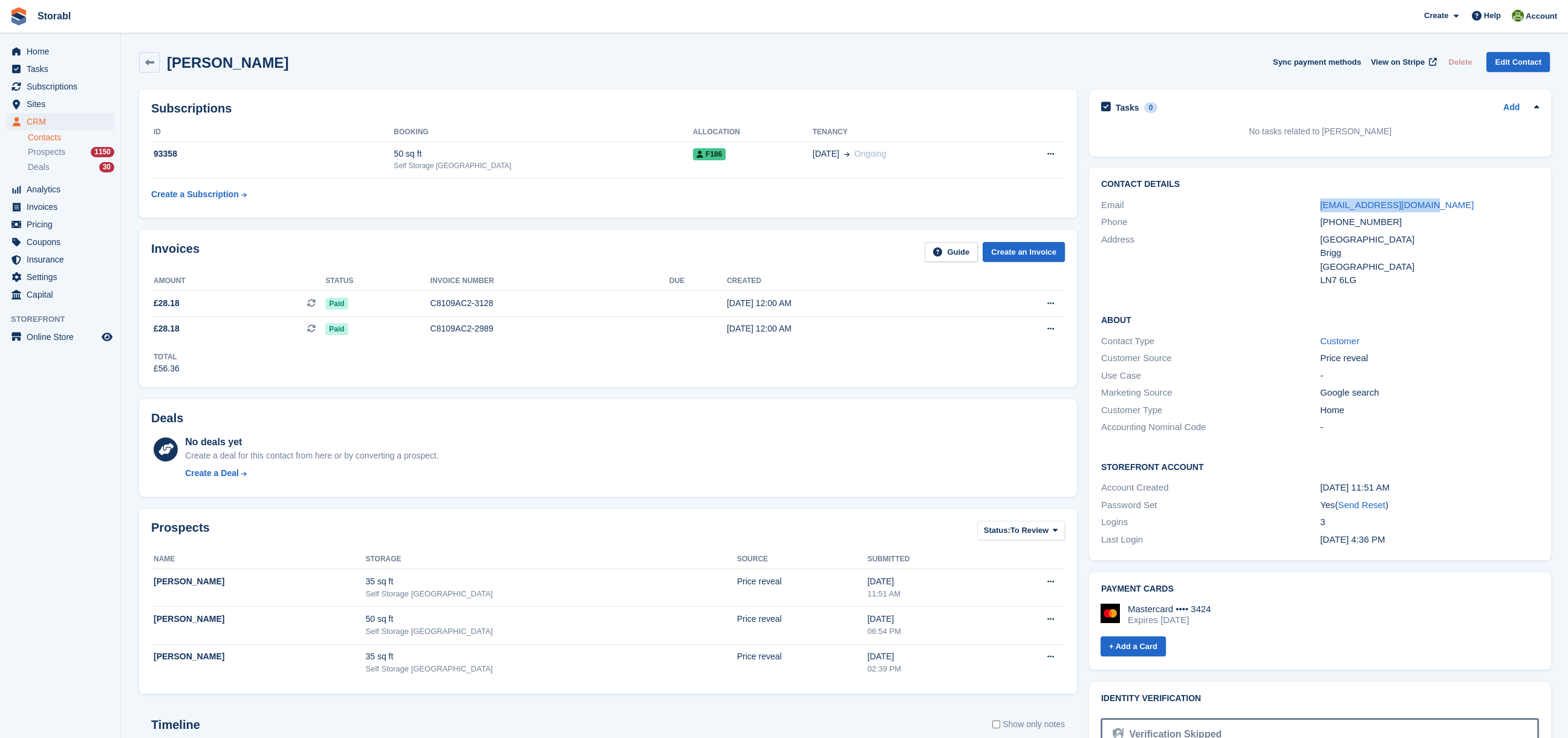
drag, startPoint x: 1425, startPoint y: 202, endPoint x: 1311, endPoint y: 206, distance: 114.1
click at [1311, 206] on div "Email browhillfarm@gmail.com" at bounding box center [1320, 205] width 438 height 17
copy div "browhillfarm@gmail.com"
click at [759, 163] on td "F186" at bounding box center [753, 160] width 120 height 37
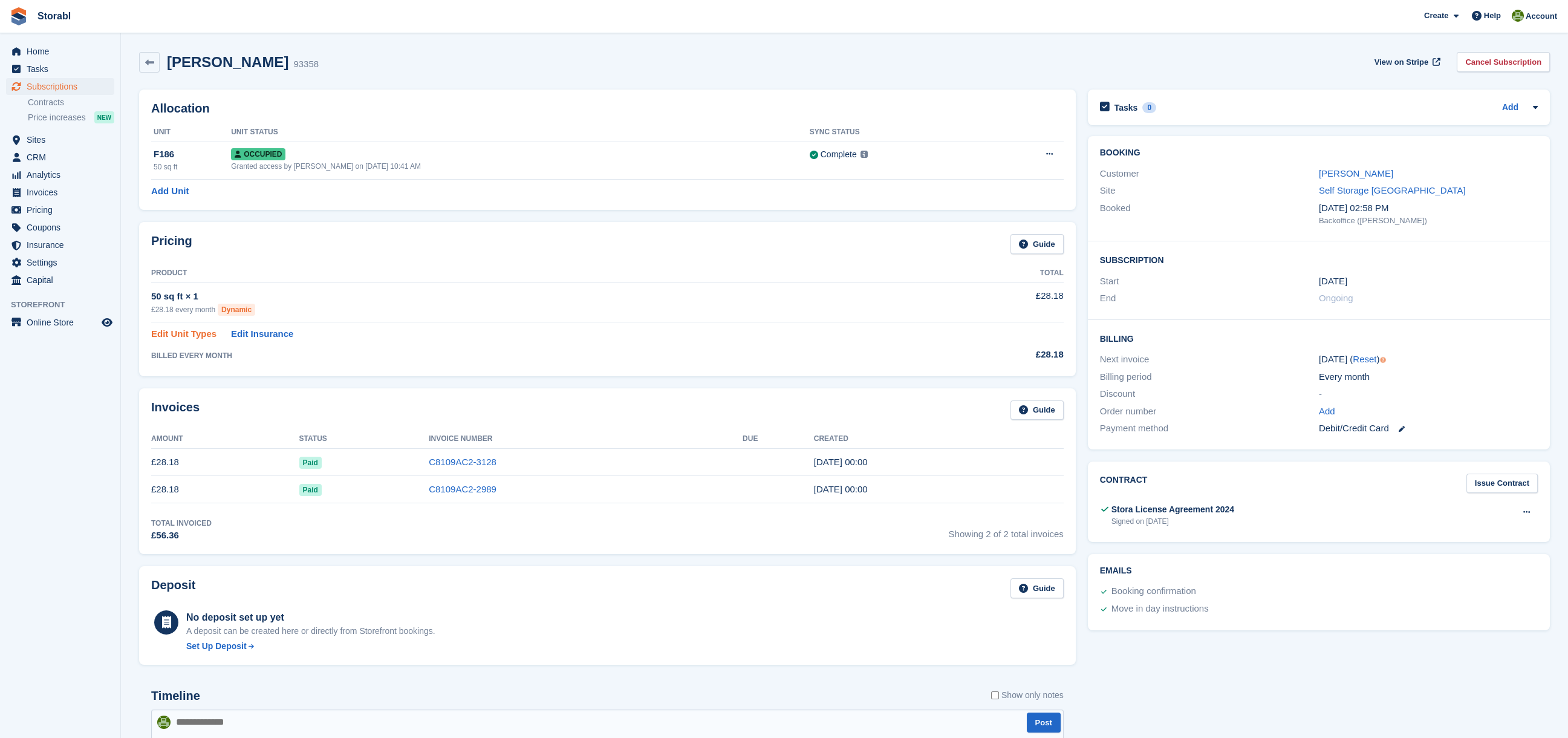
click at [194, 339] on link "Edit Unit Types" at bounding box center [183, 335] width 65 height 14
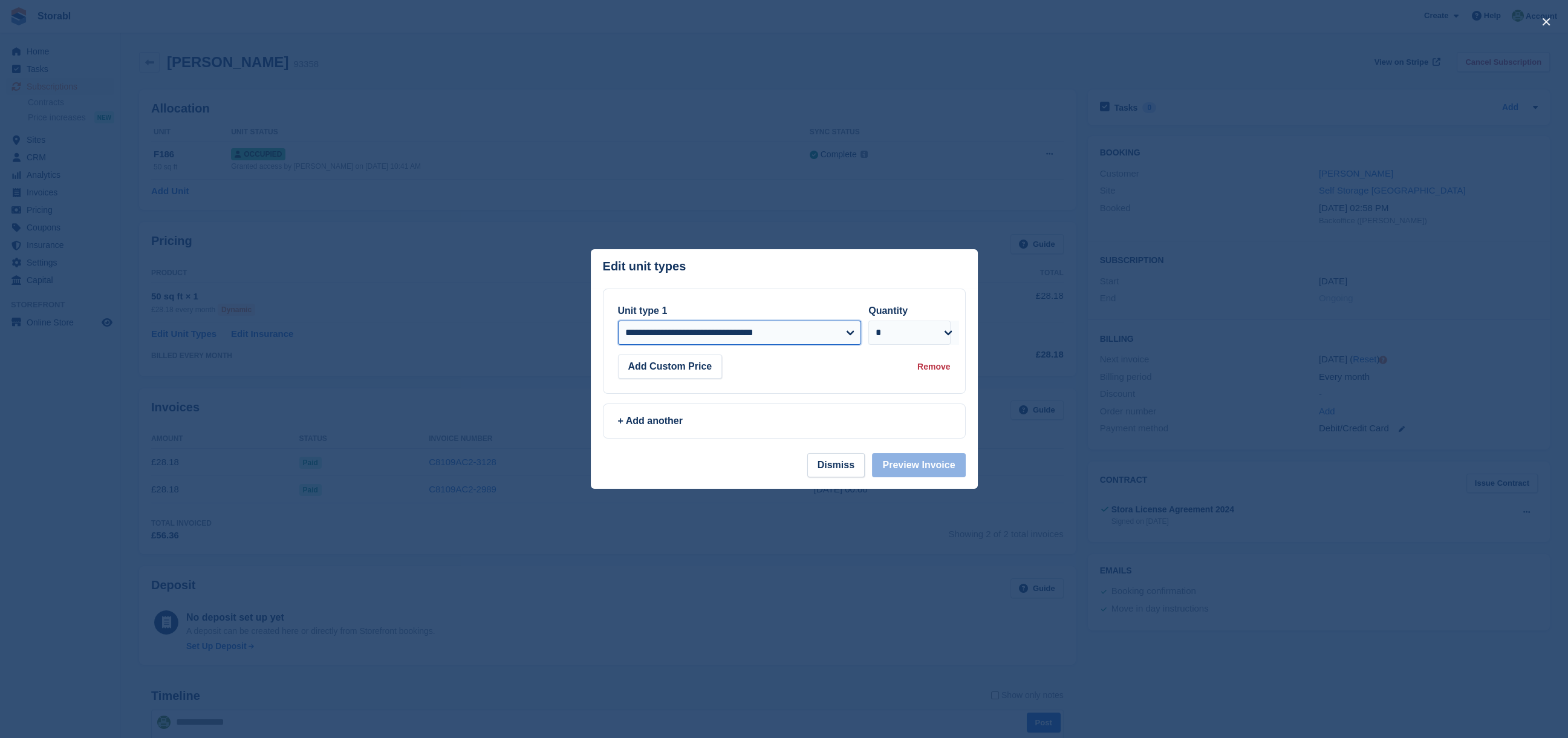
click at [843, 336] on select "**********" at bounding box center [739, 333] width 244 height 24
click at [944, 412] on div "+ Add another" at bounding box center [784, 421] width 361 height 34
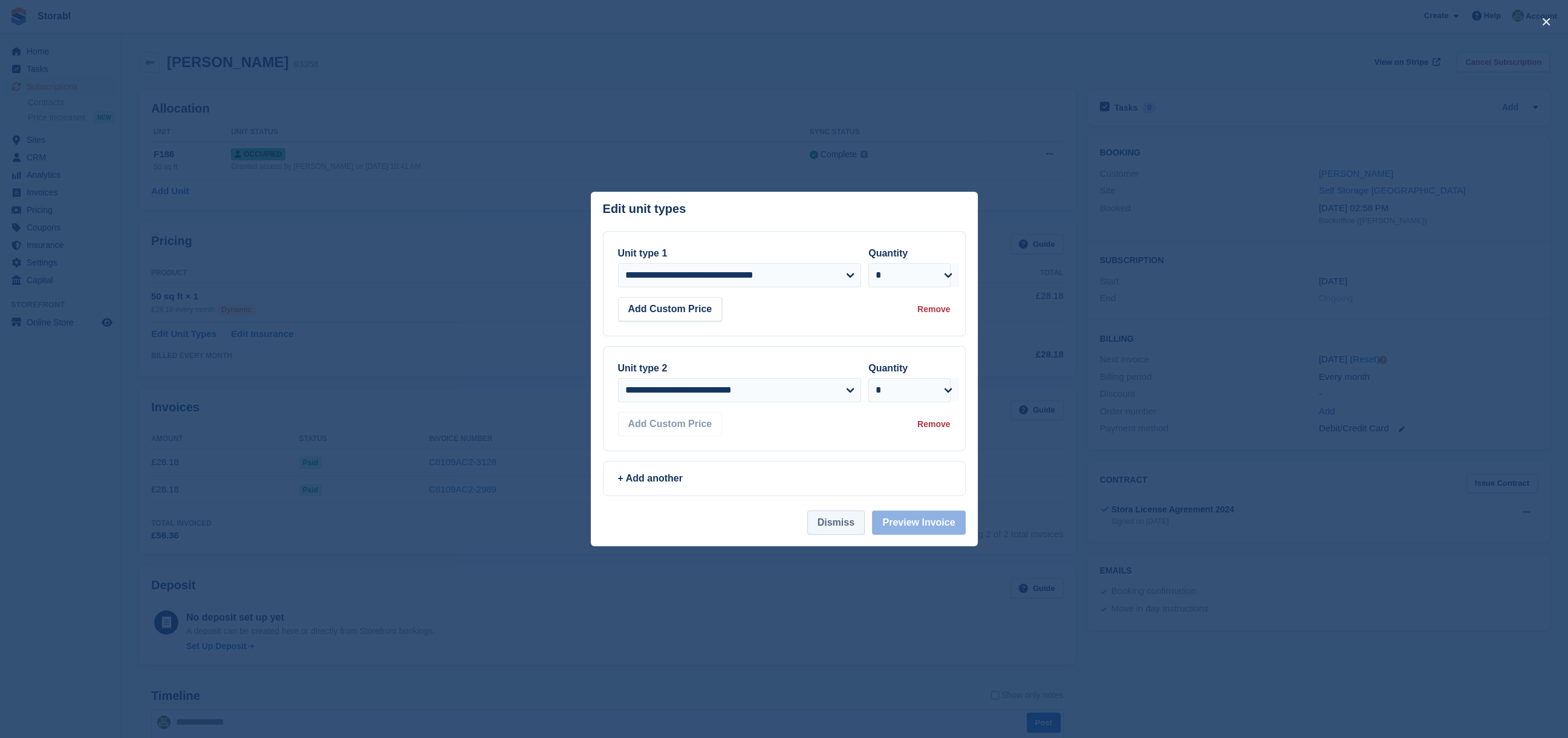
click at [832, 520] on button "Dismiss" at bounding box center [836, 523] width 57 height 24
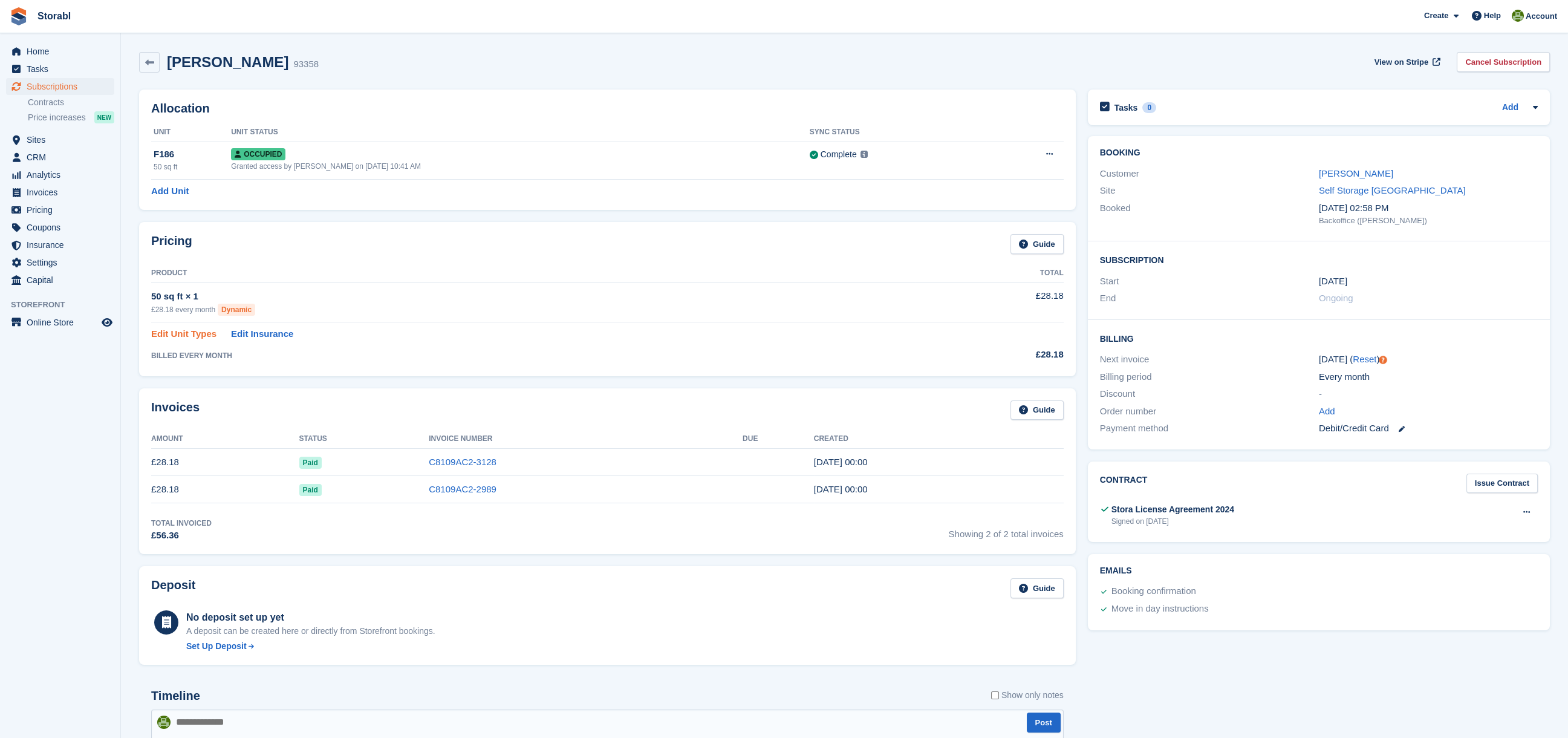
click at [179, 336] on link "Edit Unit Types" at bounding box center [183, 335] width 65 height 14
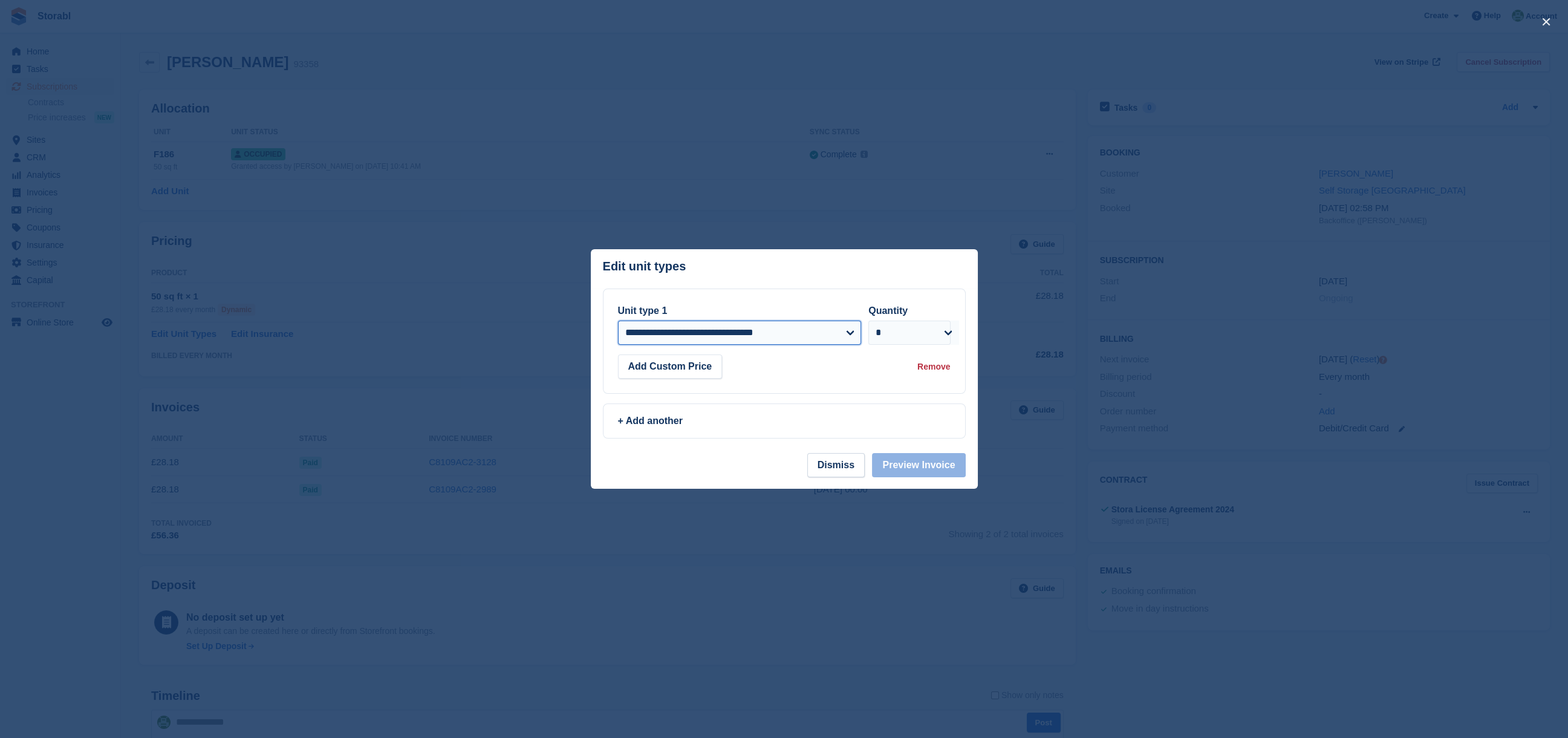
click at [750, 331] on select "**********" at bounding box center [739, 333] width 244 height 24
click at [684, 368] on button "Add Custom Price" at bounding box center [670, 367] width 104 height 24
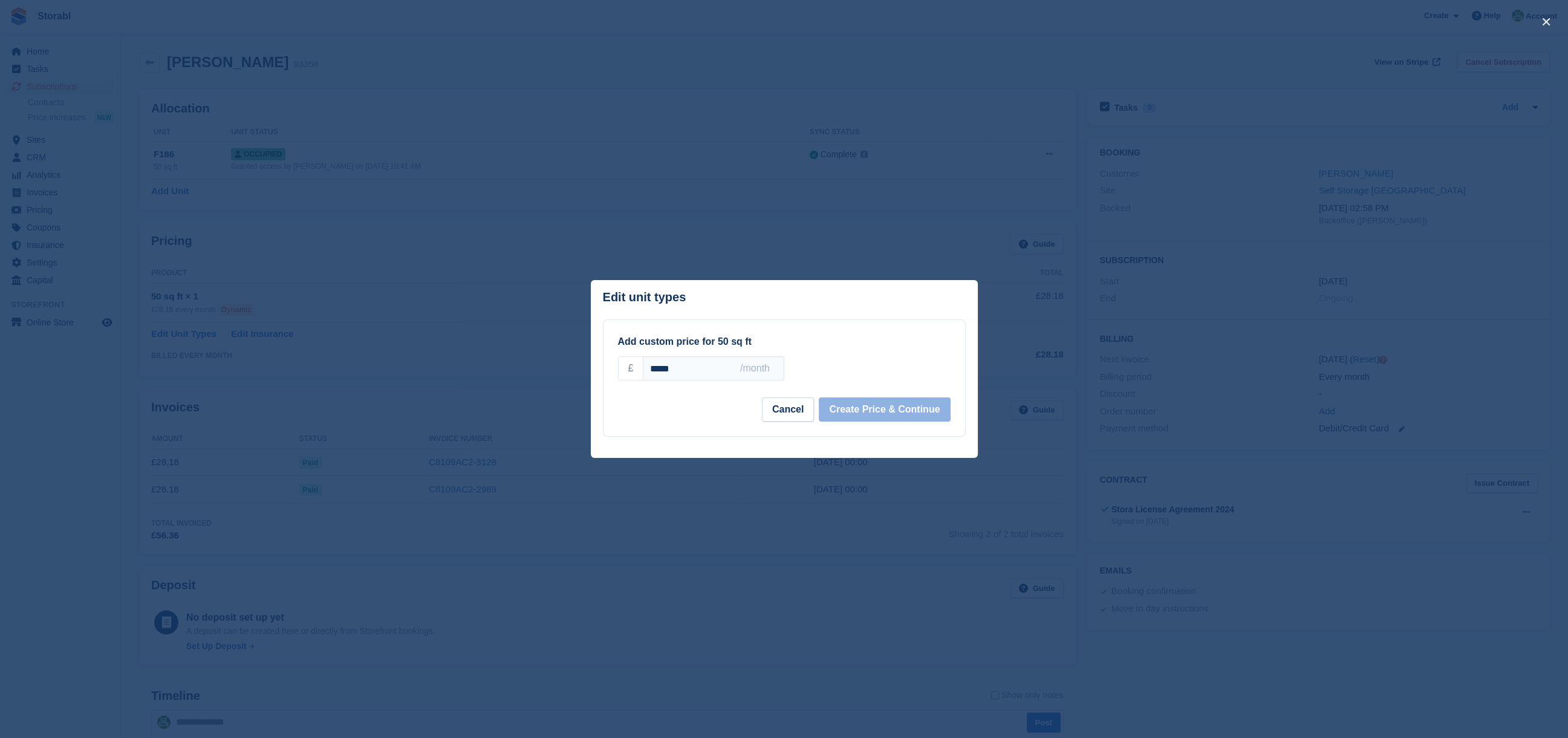
drag, startPoint x: 685, startPoint y: 372, endPoint x: 635, endPoint y: 369, distance: 50.1
click at [635, 369] on div "£ ***** /month" at bounding box center [700, 369] width 166 height 24
type input "*****"
click at [863, 403] on button "Create Price & Continue" at bounding box center [884, 410] width 131 height 24
select select "*****"
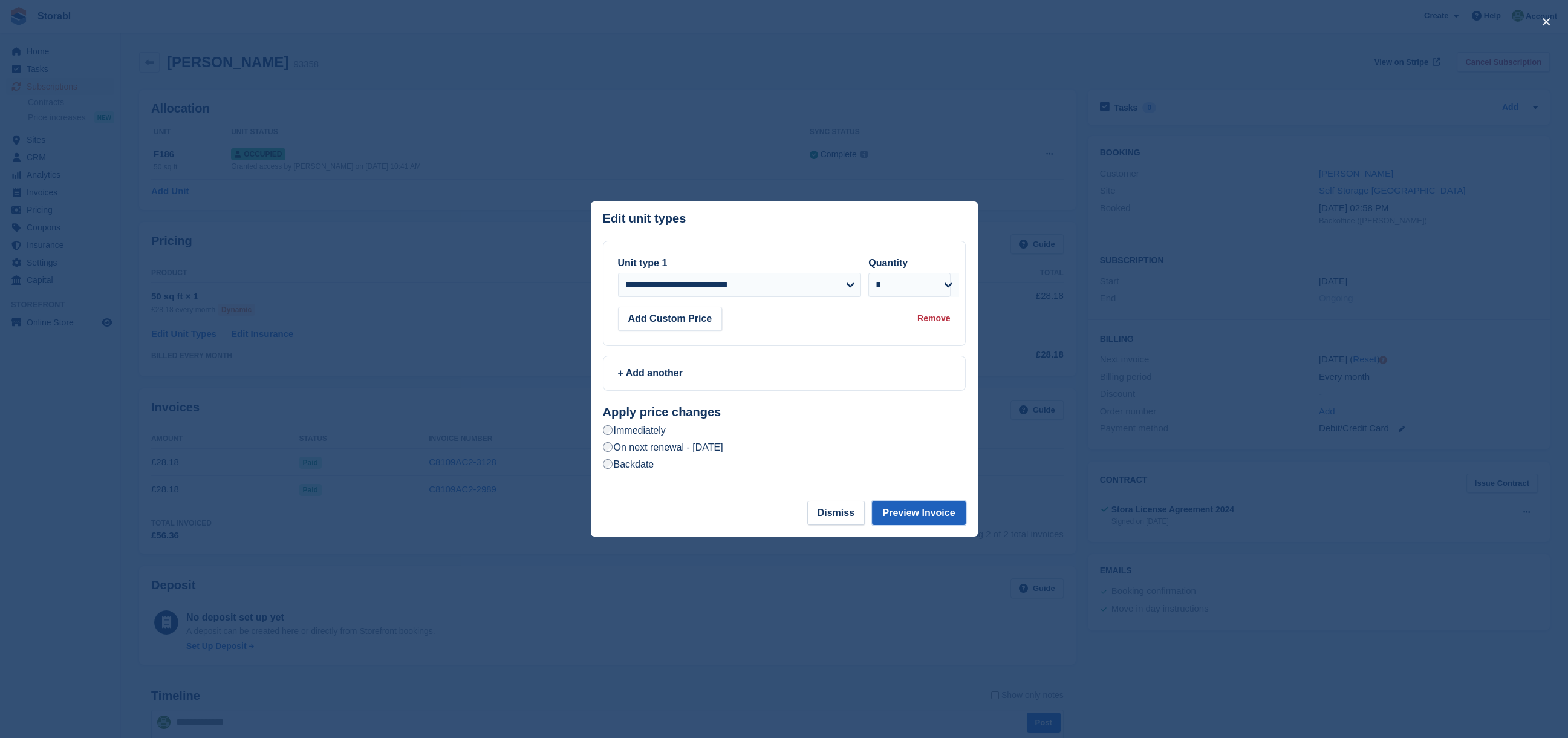
click at [925, 512] on button "Preview Invoice" at bounding box center [918, 513] width 93 height 24
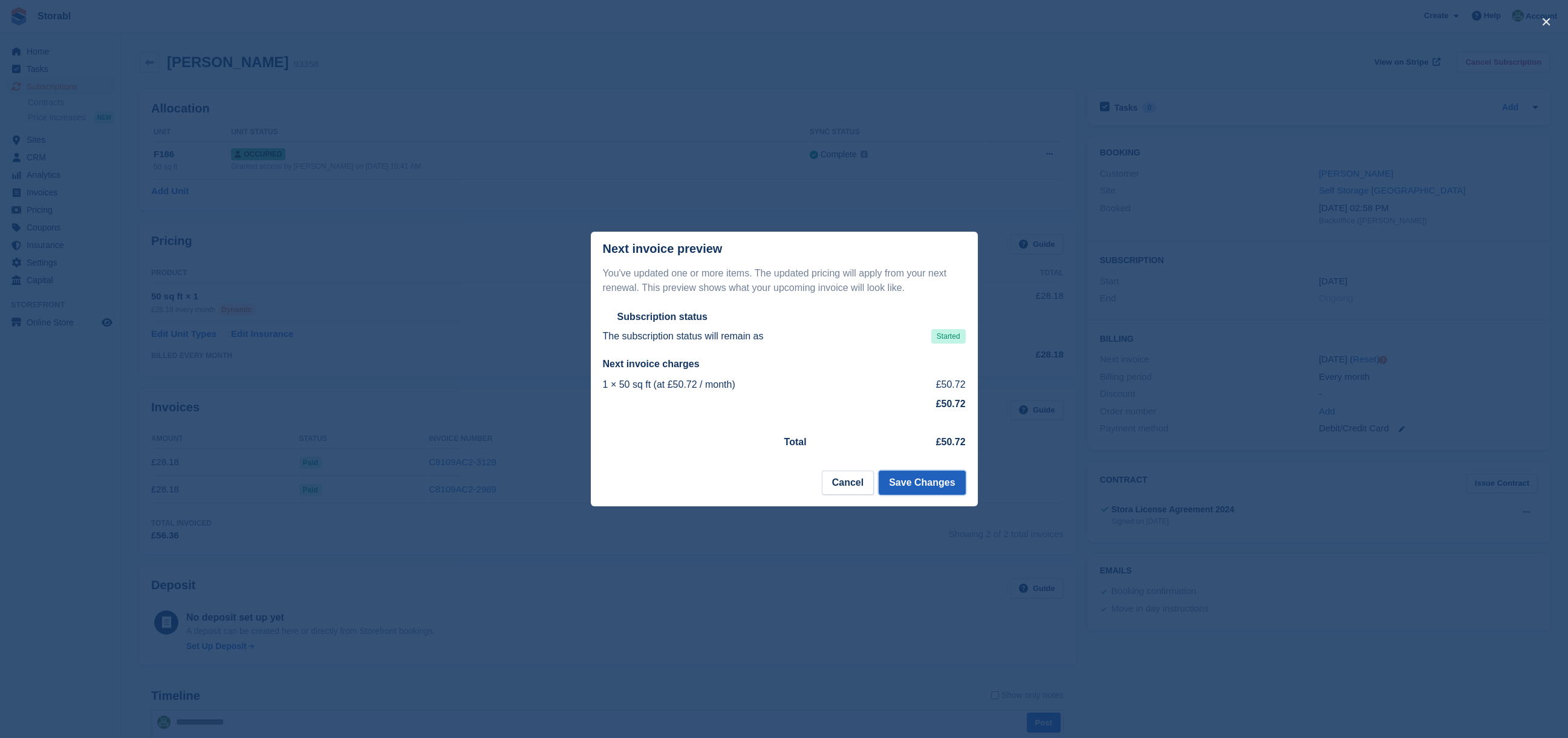
click at [925, 482] on button "Save Changes" at bounding box center [922, 483] width 87 height 24
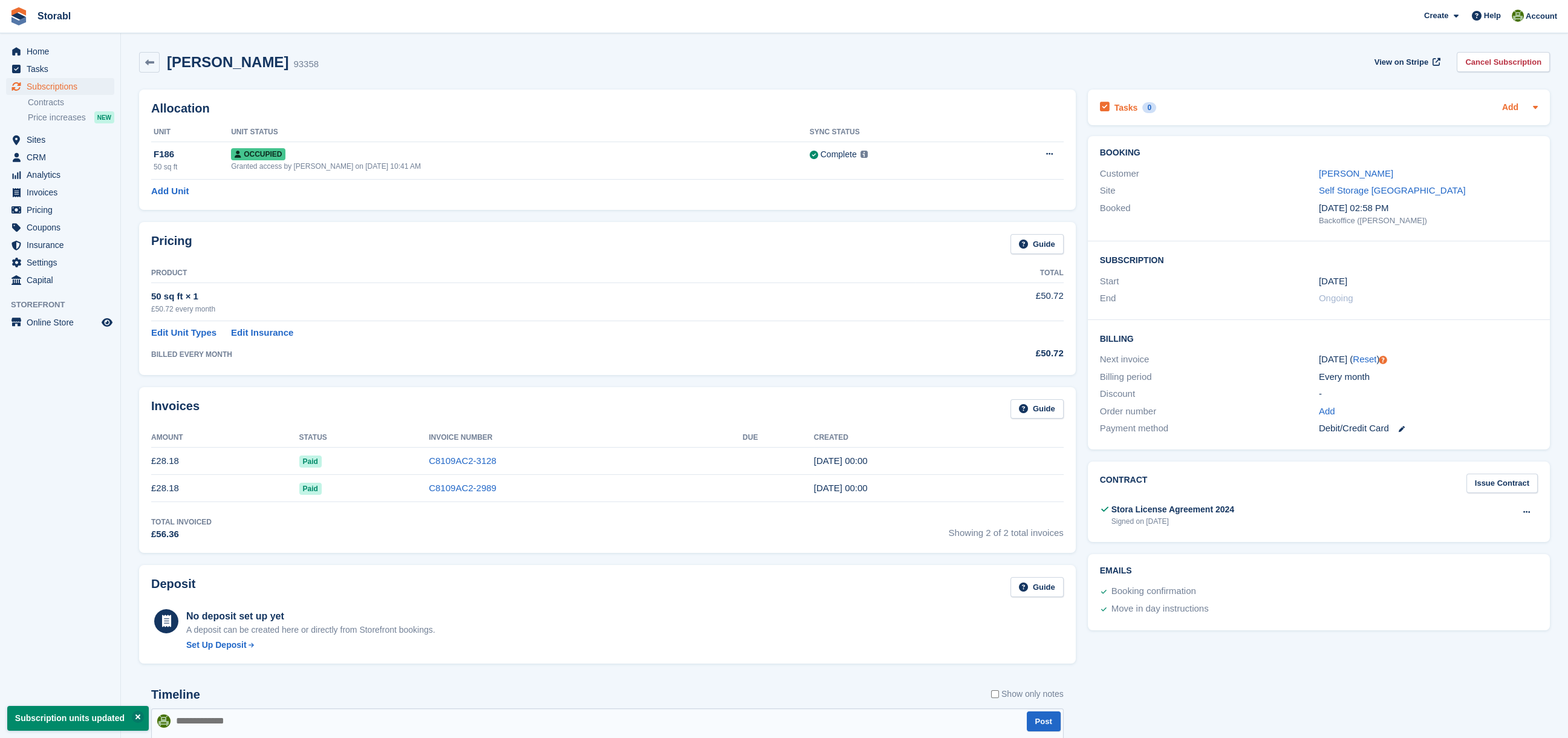
click at [1502, 109] on link "Add" at bounding box center [1510, 108] width 17 height 14
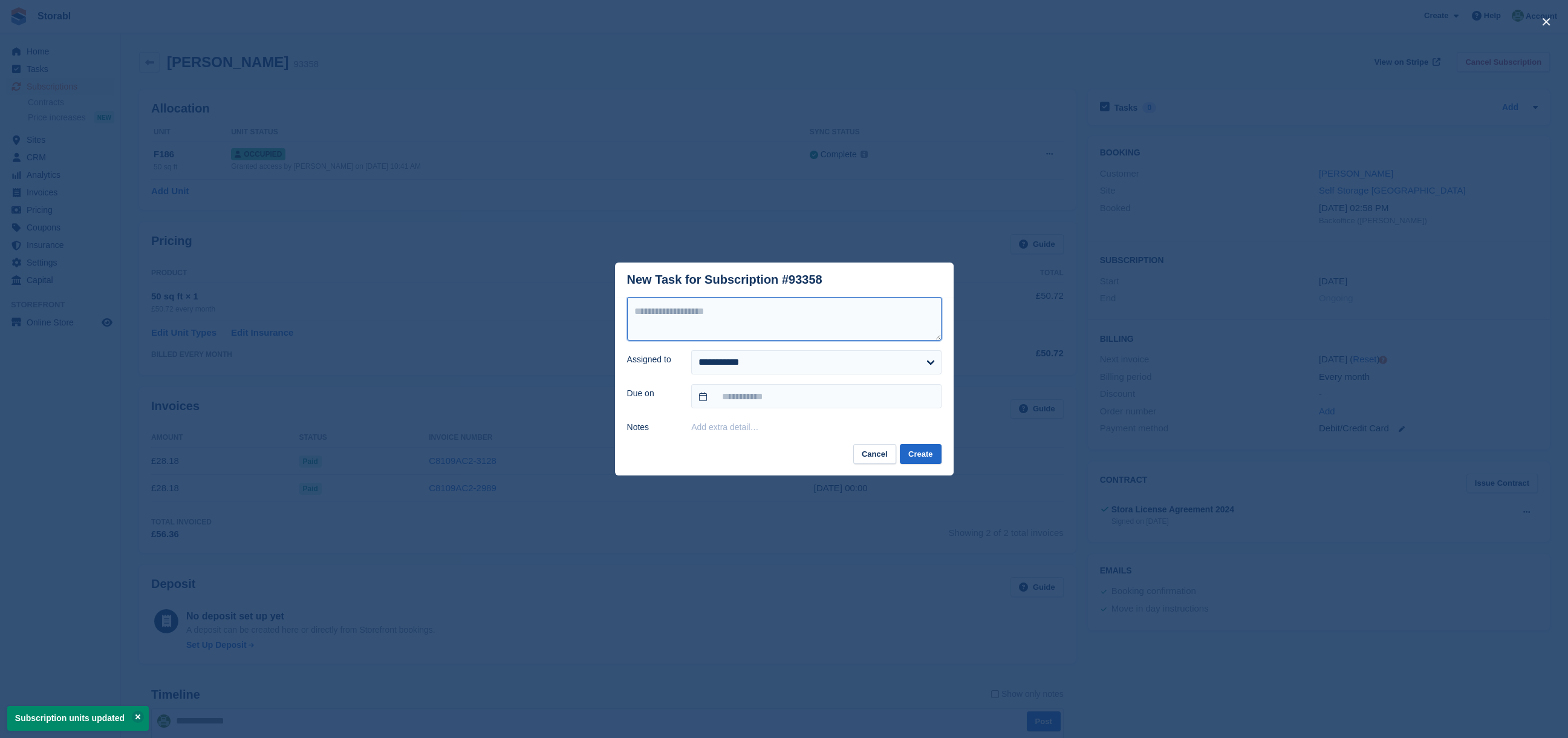
click at [679, 323] on textarea at bounding box center [784, 319] width 314 height 43
type textarea "**********"
click at [739, 394] on input "text" at bounding box center [816, 396] width 249 height 24
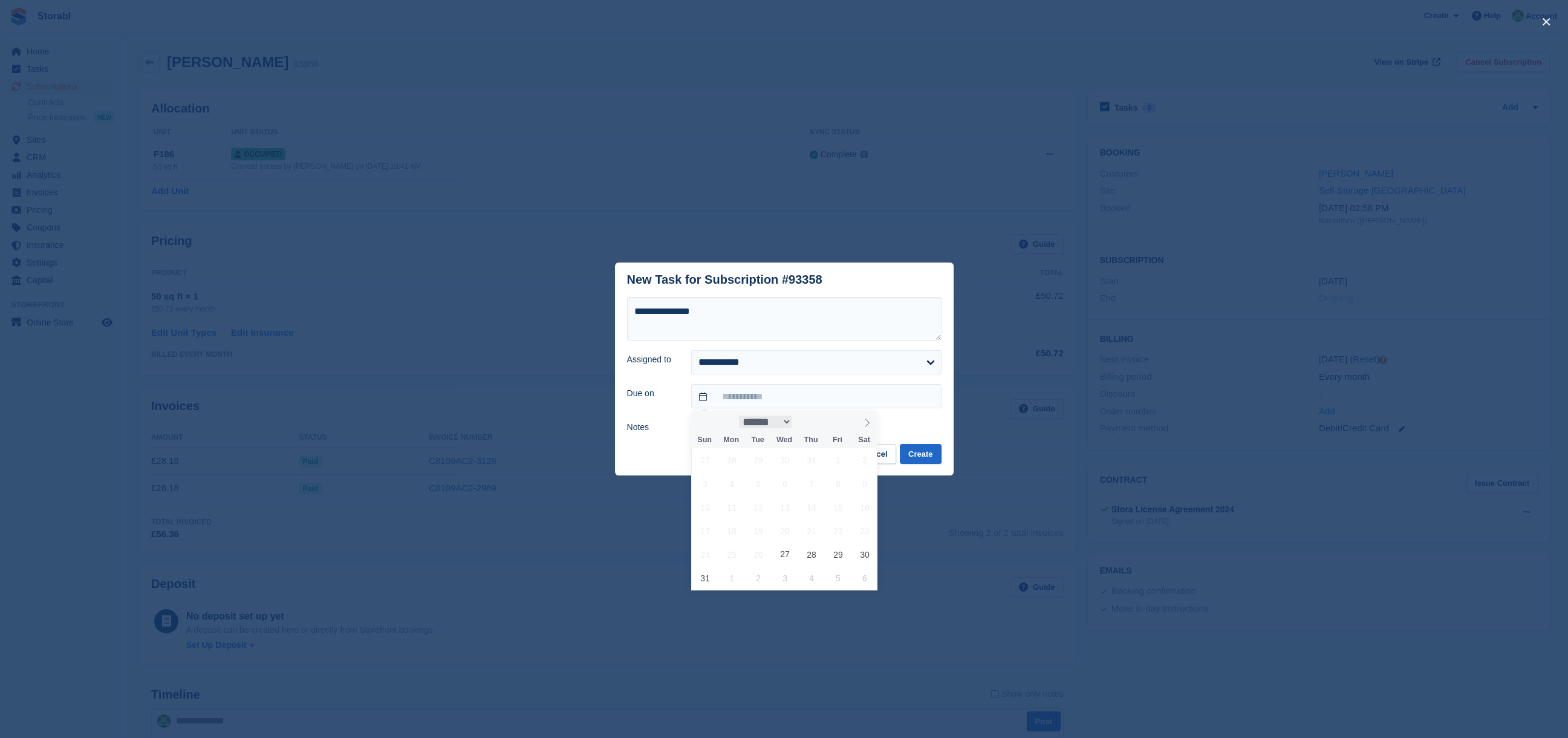
click at [791, 423] on select "****** ********* ******* ******** ********" at bounding box center [765, 422] width 53 height 13
click at [830, 421] on span at bounding box center [825, 419] width 9 height 7
type input "****"
click at [779, 424] on select "******* ******** ***** ***** *** **** **** ****** ********* ******* ******** **…" at bounding box center [765, 422] width 53 height 13
select select "*"
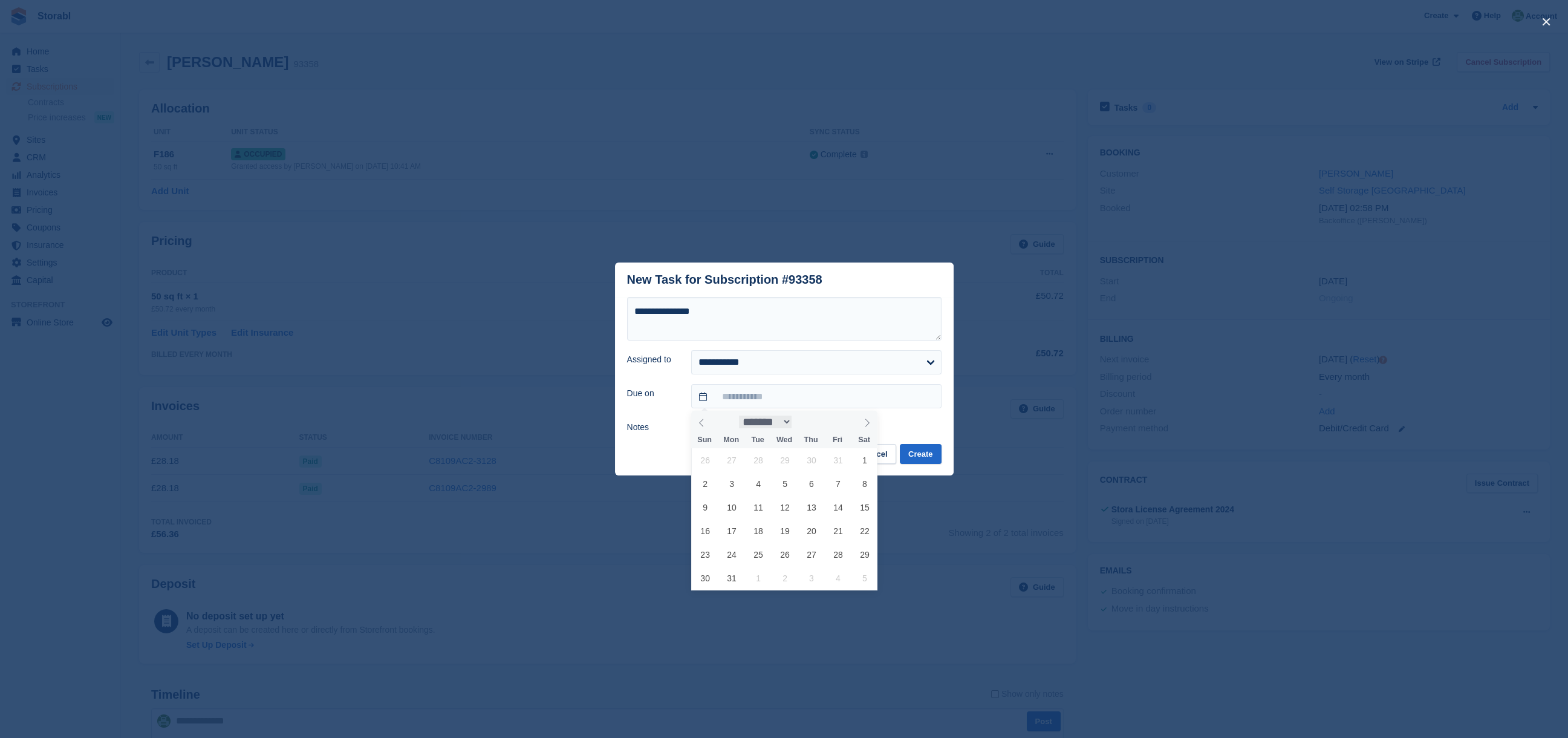
click at [739, 416] on select "******* ******** ***** ***** *** **** **** ****** ********* ******* ******** **…" at bounding box center [765, 422] width 53 height 13
click at [736, 532] on span "22" at bounding box center [731, 530] width 23 height 23
type input "**********"
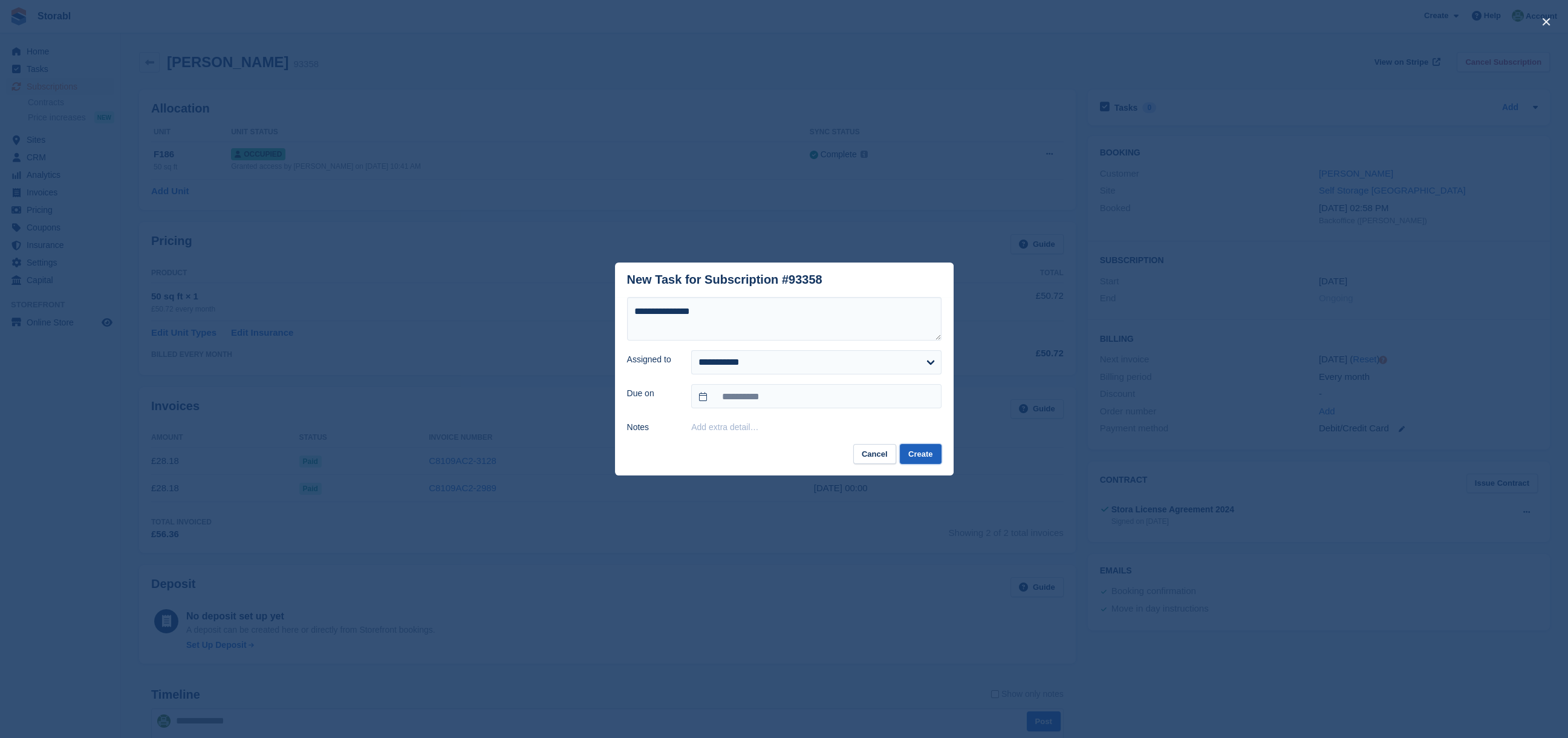
click at [911, 451] on button "Create" at bounding box center [920, 454] width 41 height 20
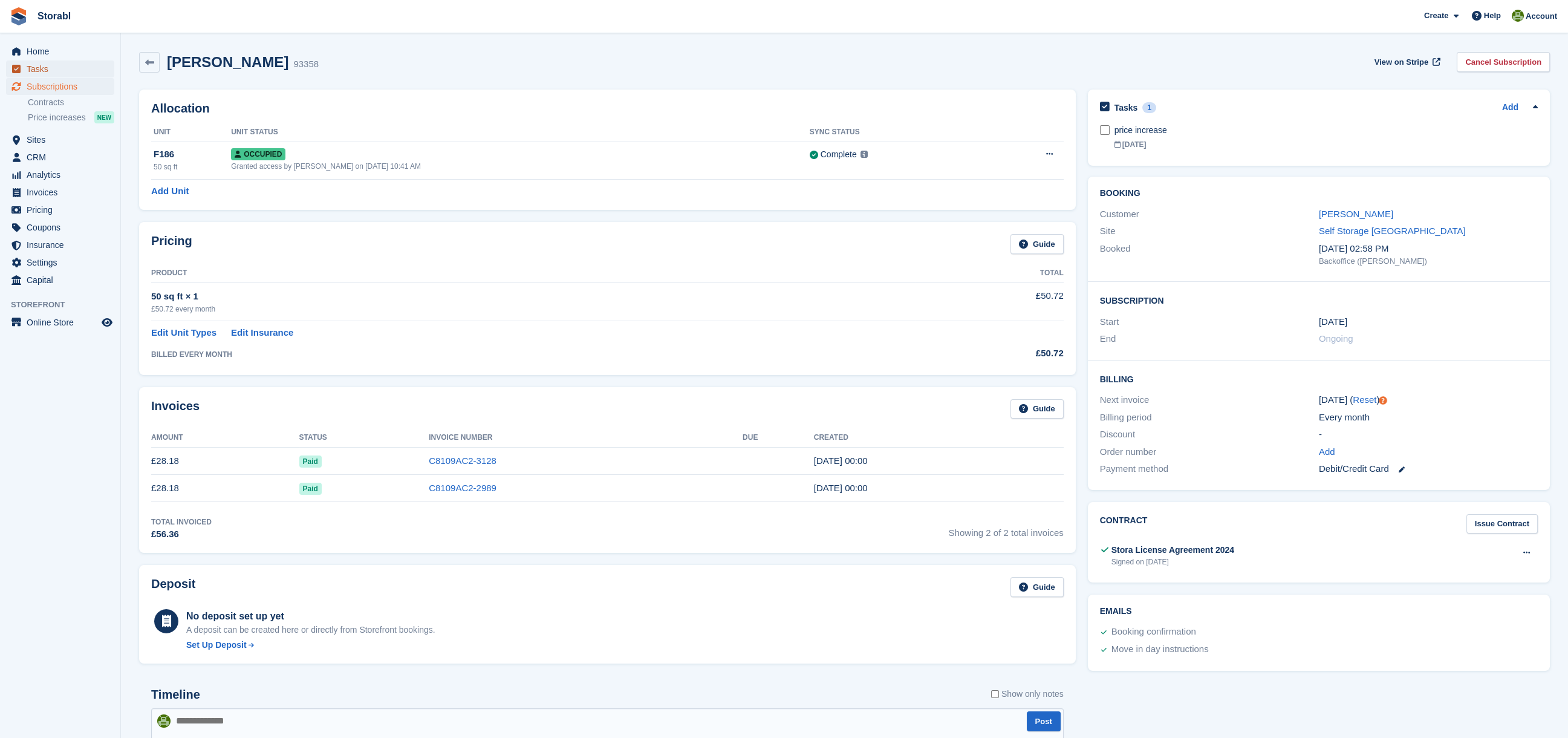
click at [43, 68] on span "Tasks" at bounding box center [63, 69] width 73 height 17
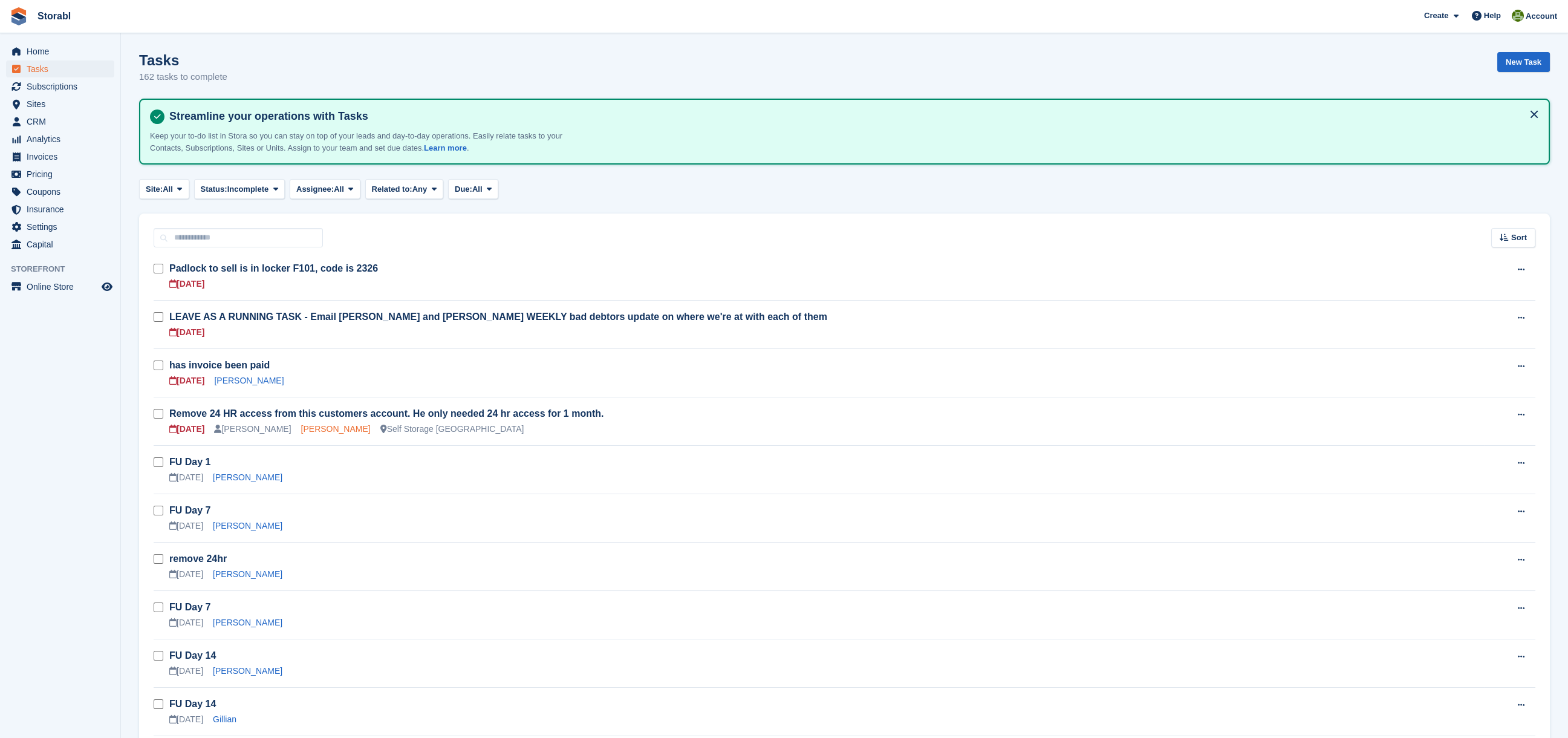
click at [332, 431] on link "[PERSON_NAME]" at bounding box center [336, 429] width 69 height 10
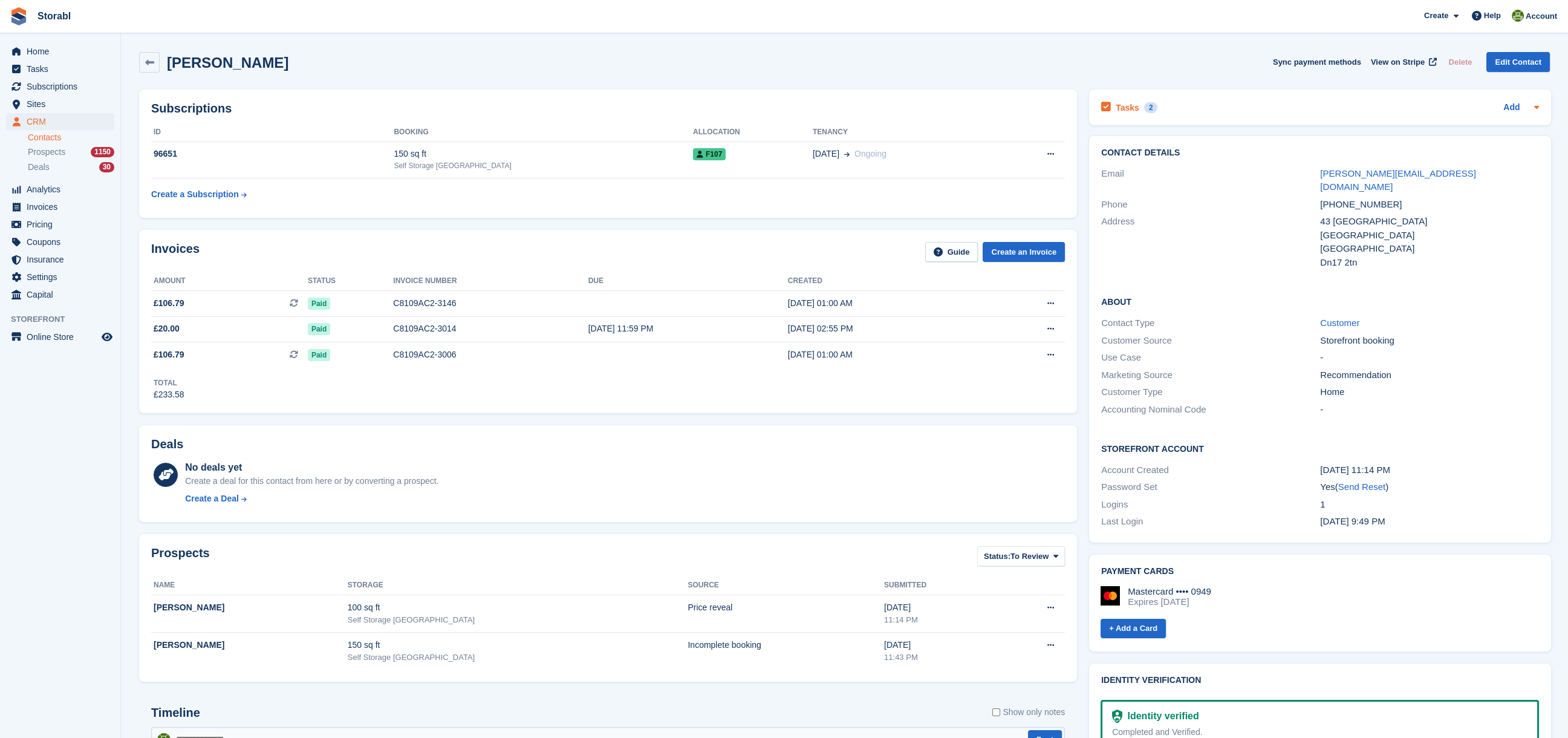
click at [1135, 107] on div "Tasks 2" at bounding box center [1129, 107] width 56 height 17
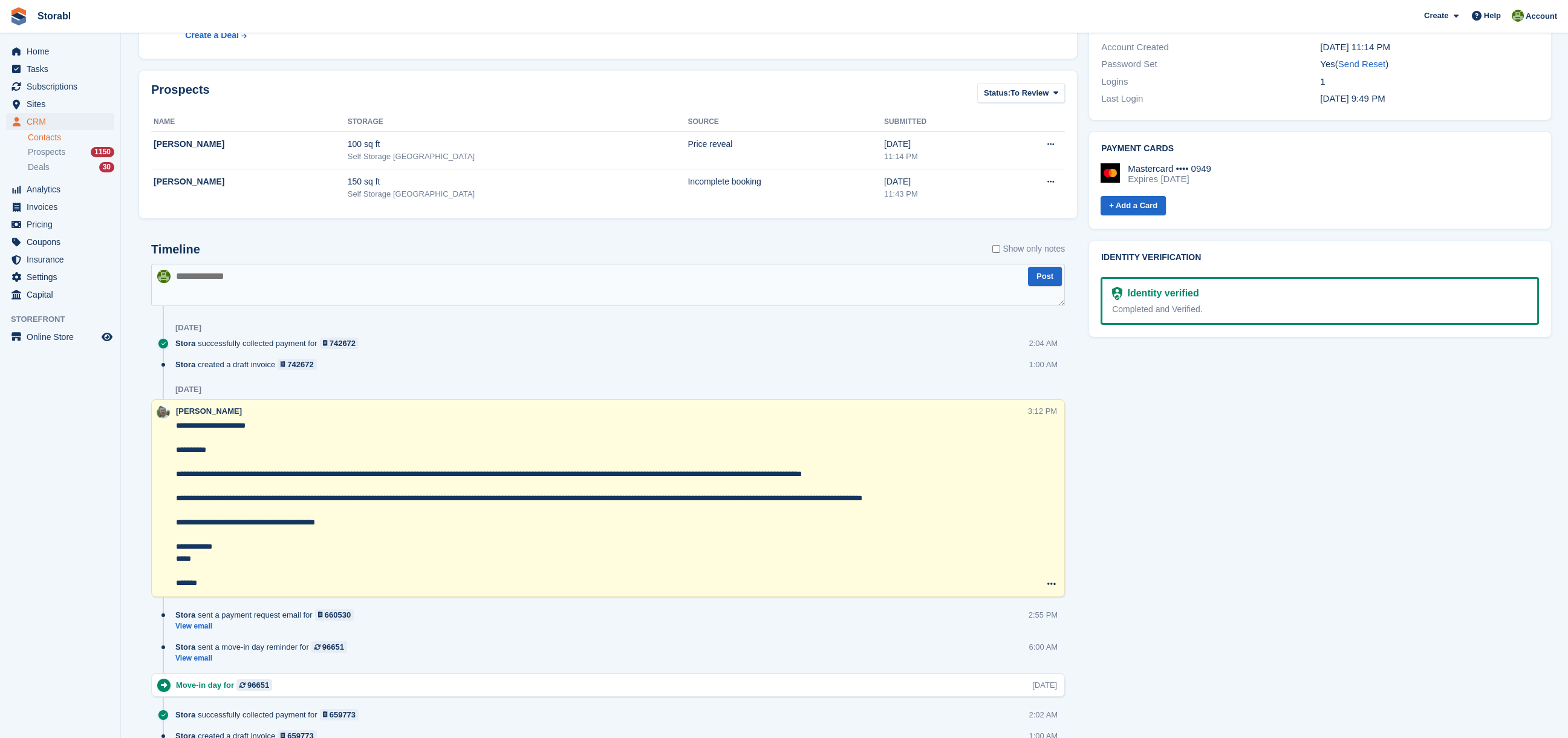
scroll to position [484, 0]
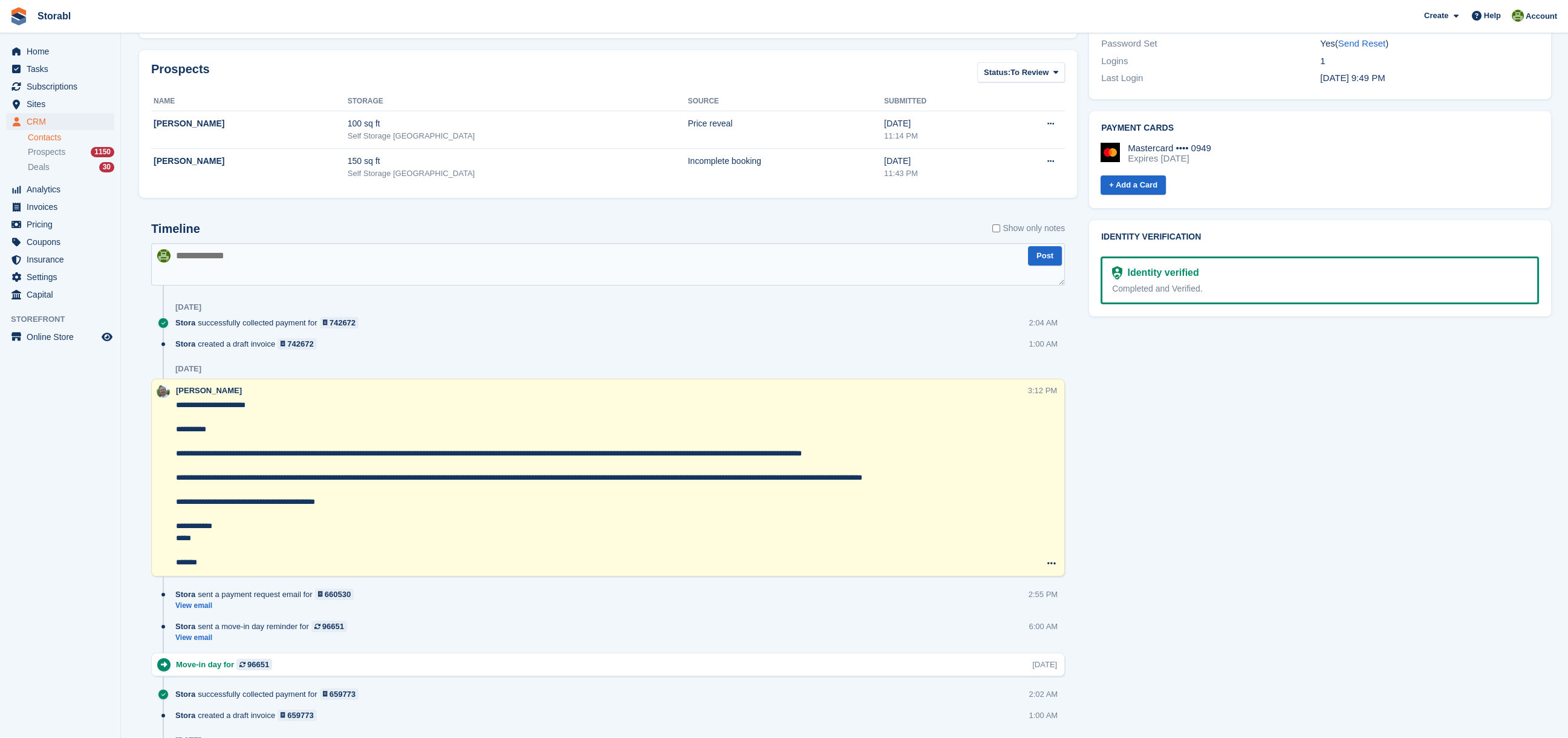
click at [268, 262] on textarea at bounding box center [608, 264] width 914 height 43
type textarea "**********"
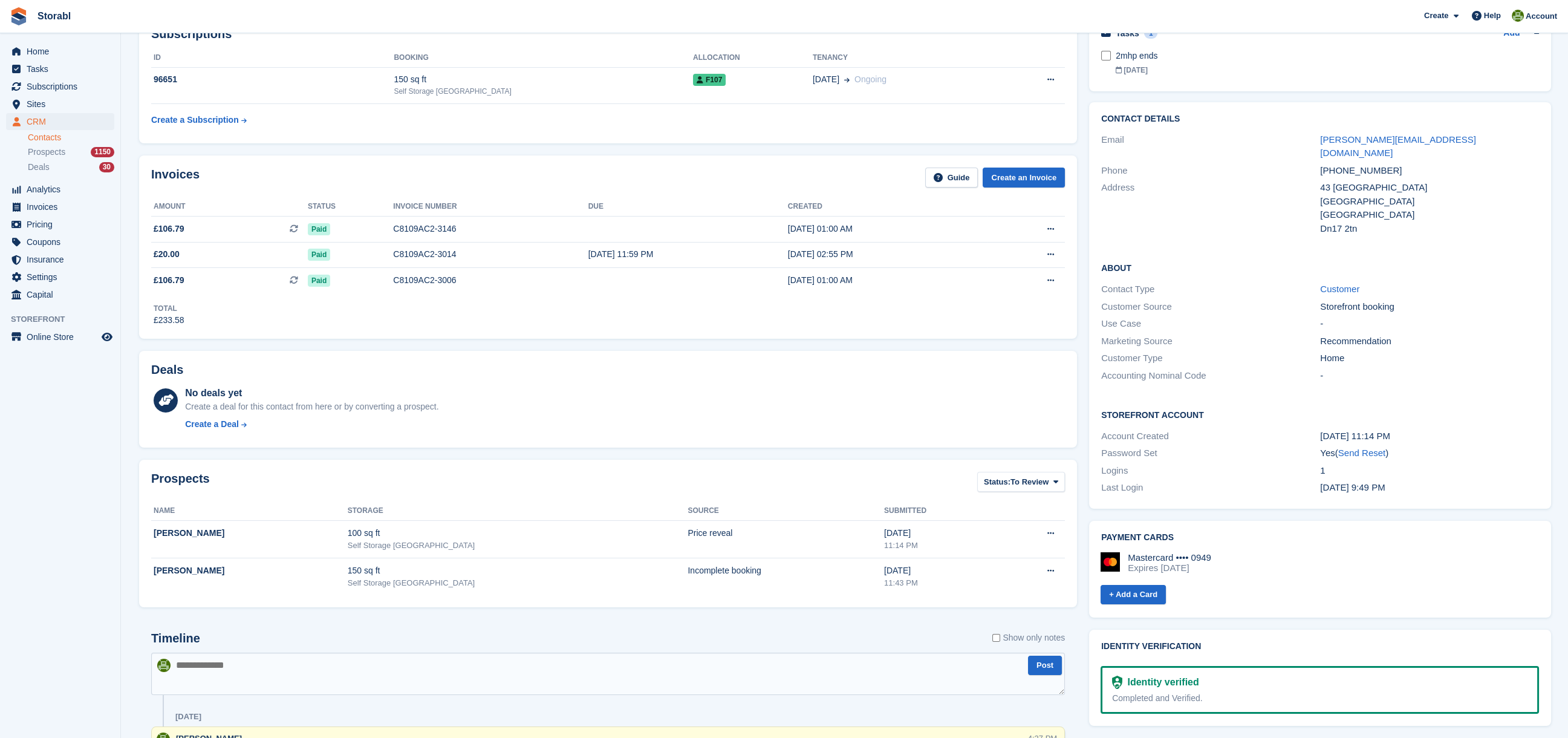
scroll to position [0, 0]
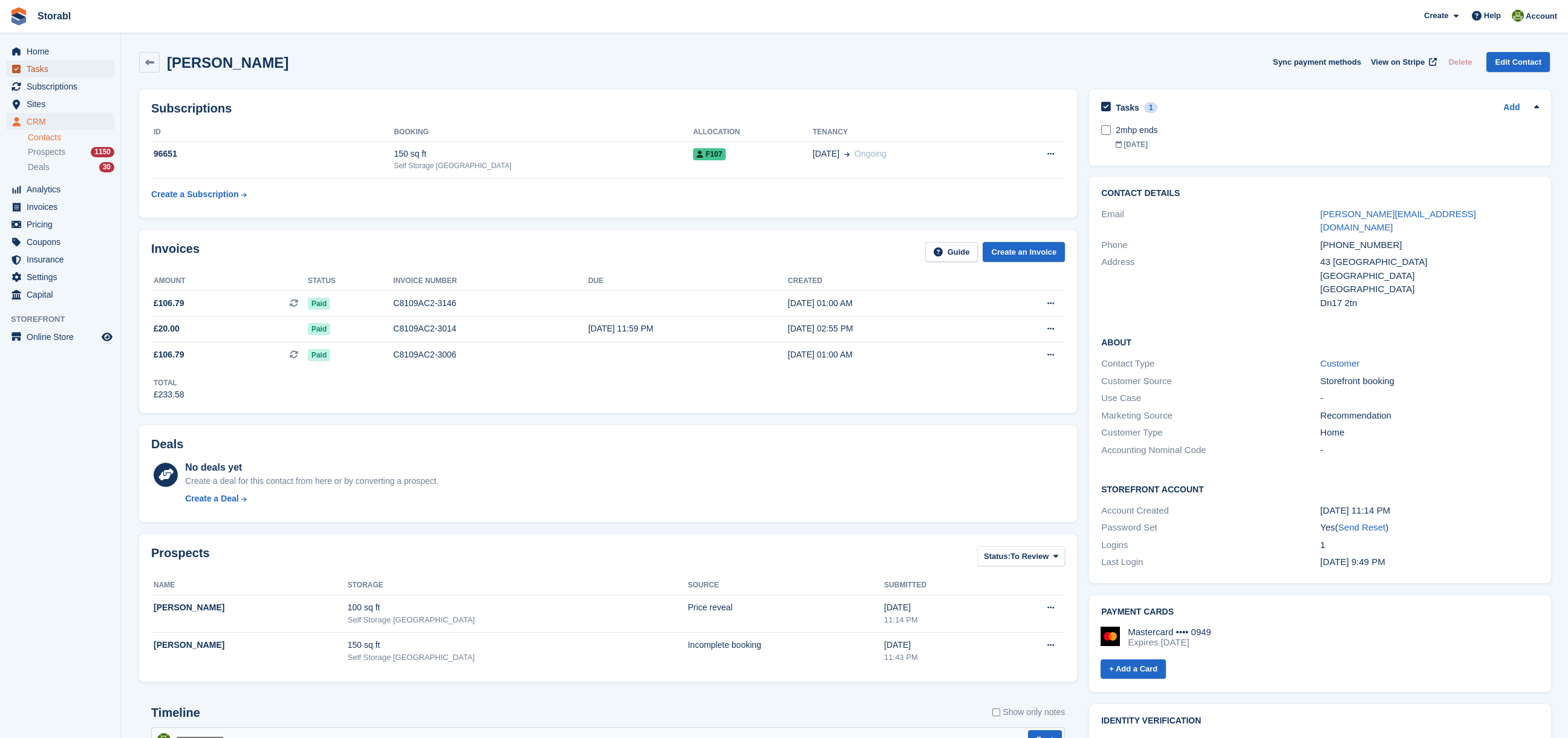
click at [51, 70] on span "Tasks" at bounding box center [63, 69] width 73 height 17
